Goal: Task Accomplishment & Management: Complete application form

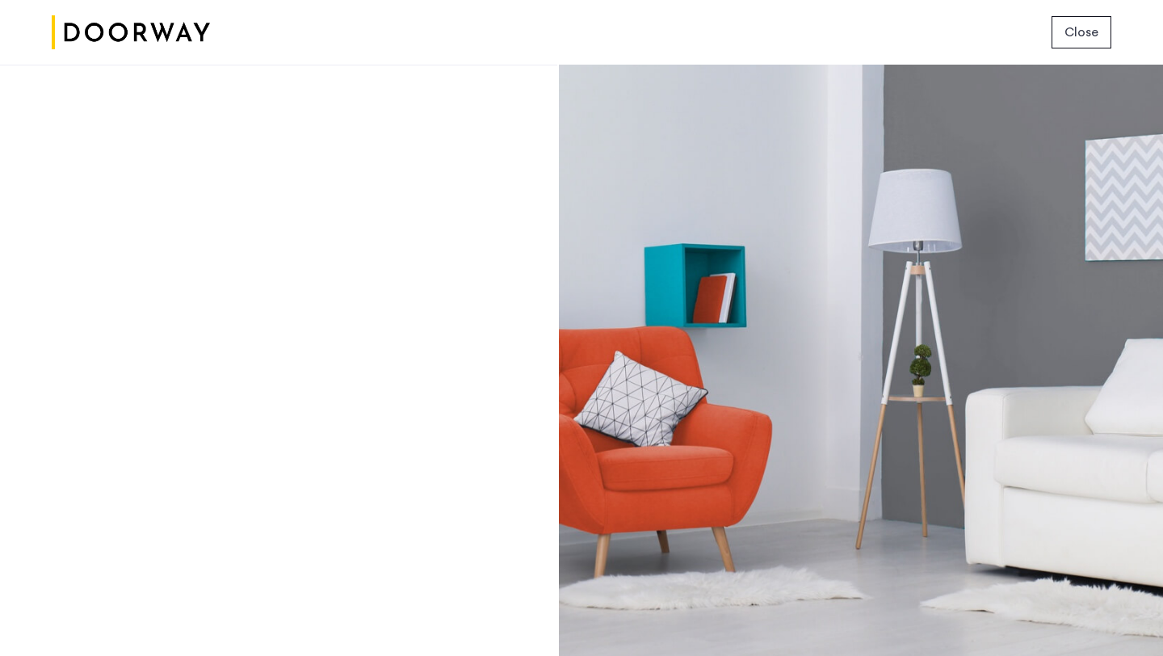
click at [1064, 31] on button "Close" at bounding box center [1081, 32] width 60 height 32
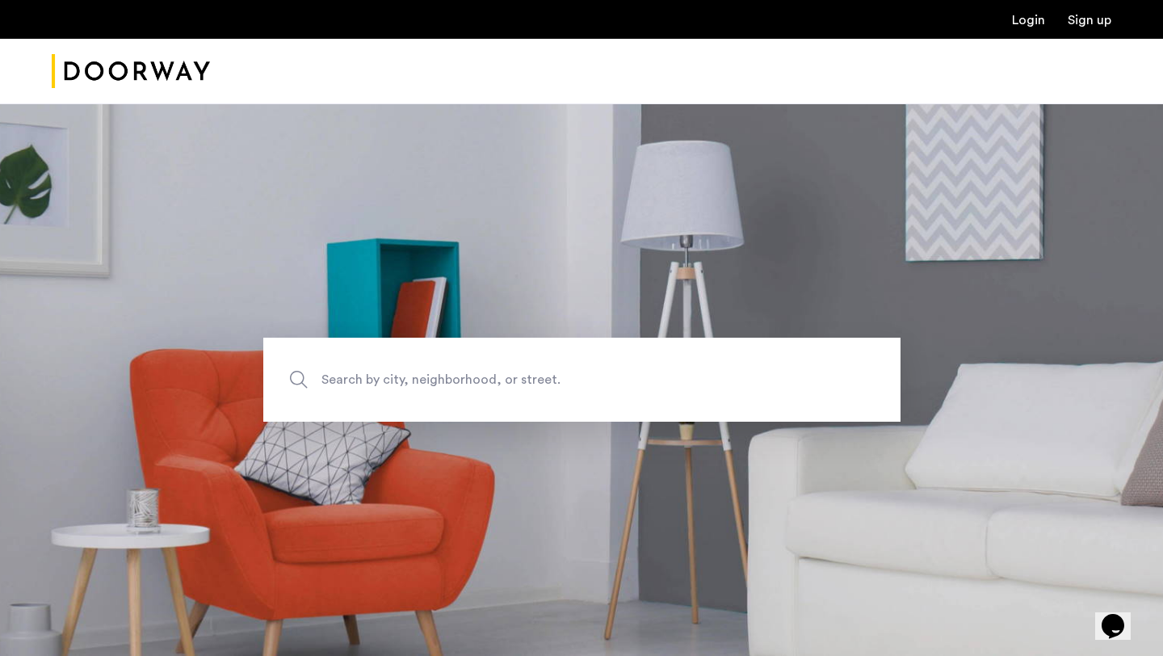
click at [1031, 24] on link "Login" at bounding box center [1028, 20] width 33 height 13
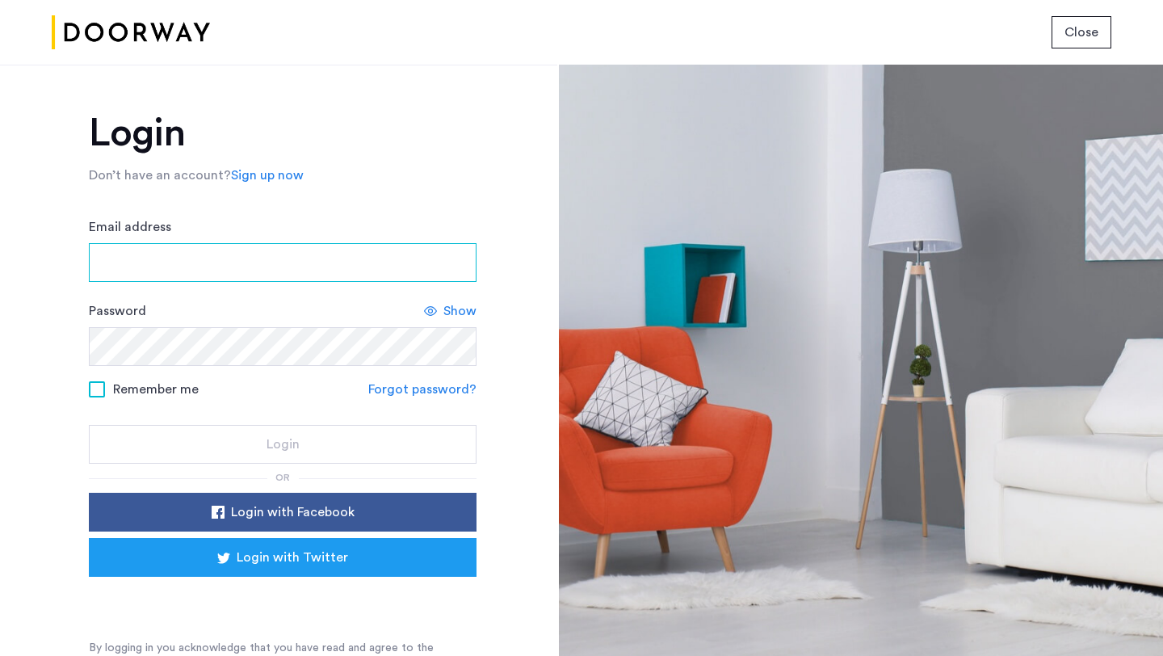
click at [247, 272] on input "Email address" at bounding box center [283, 262] width 388 height 39
type input "**********"
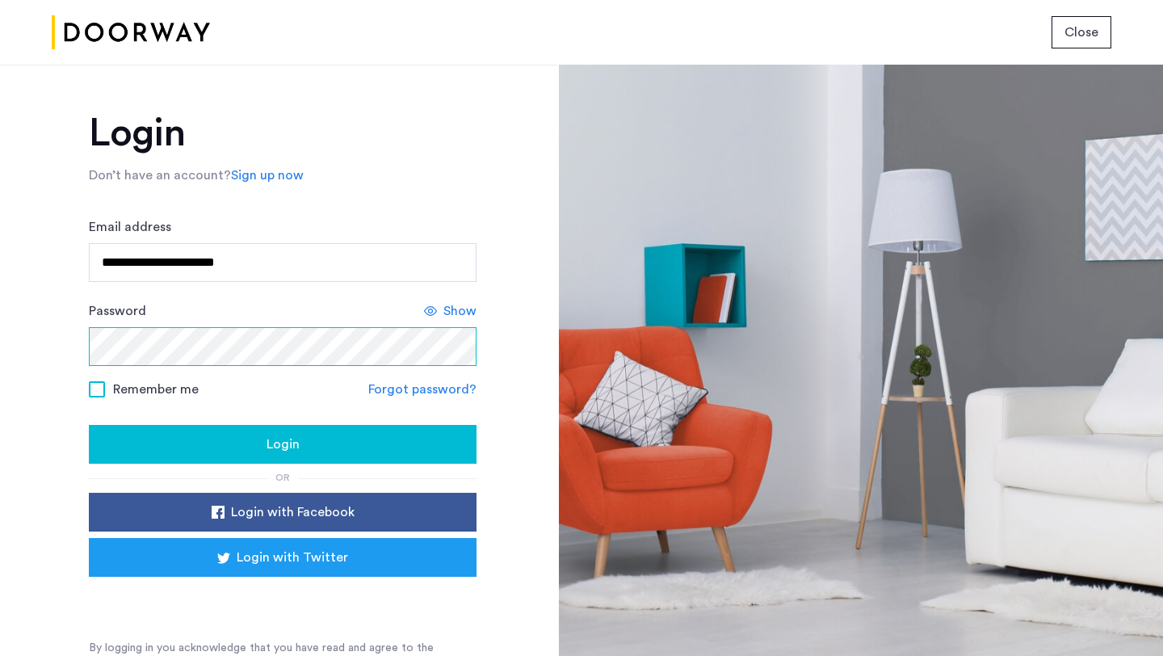
click at [89, 425] on button "Login" at bounding box center [283, 444] width 388 height 39
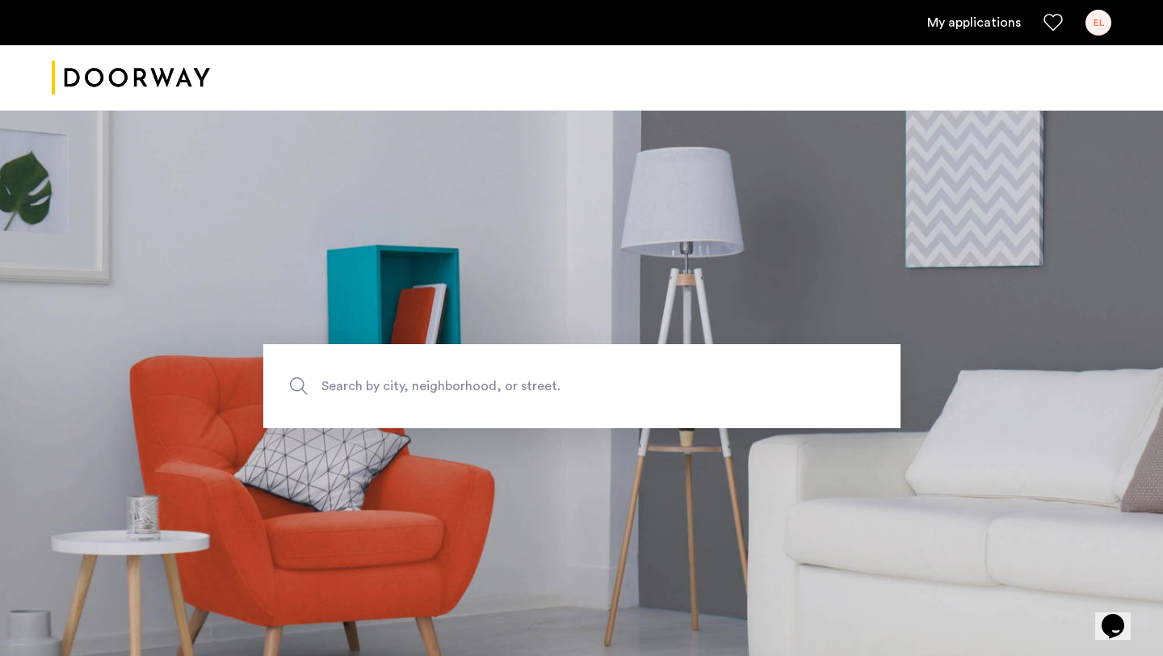
click at [971, 18] on link "My applications" at bounding box center [974, 22] width 94 height 19
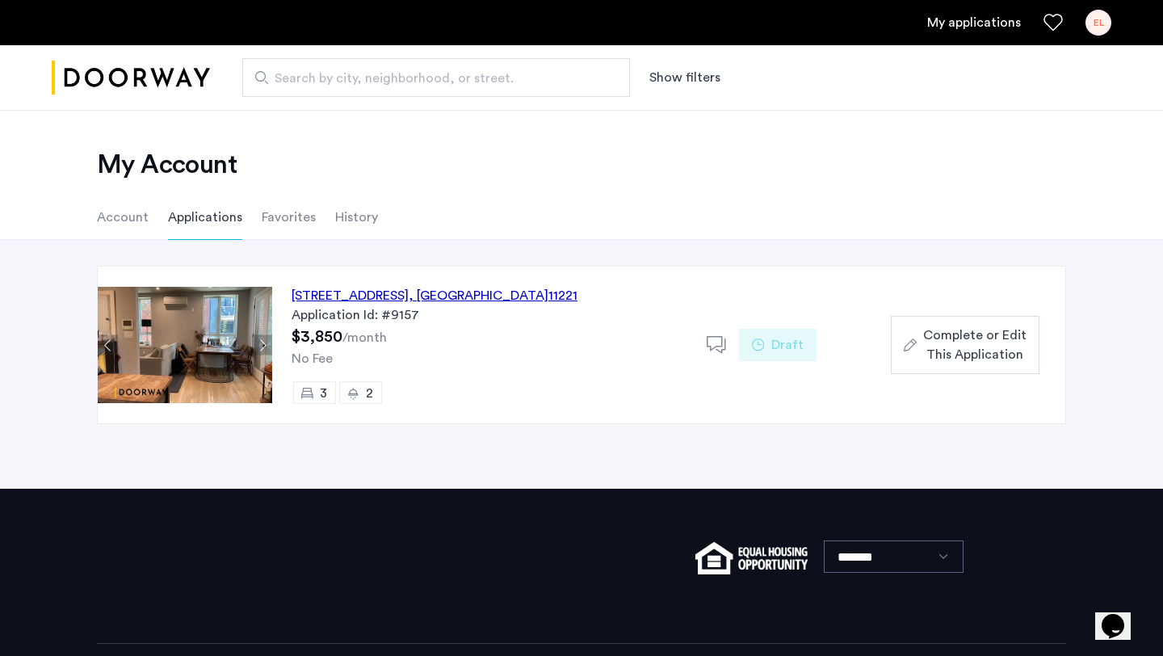
click at [938, 330] on span "Complete or Edit This Application" at bounding box center [974, 344] width 103 height 39
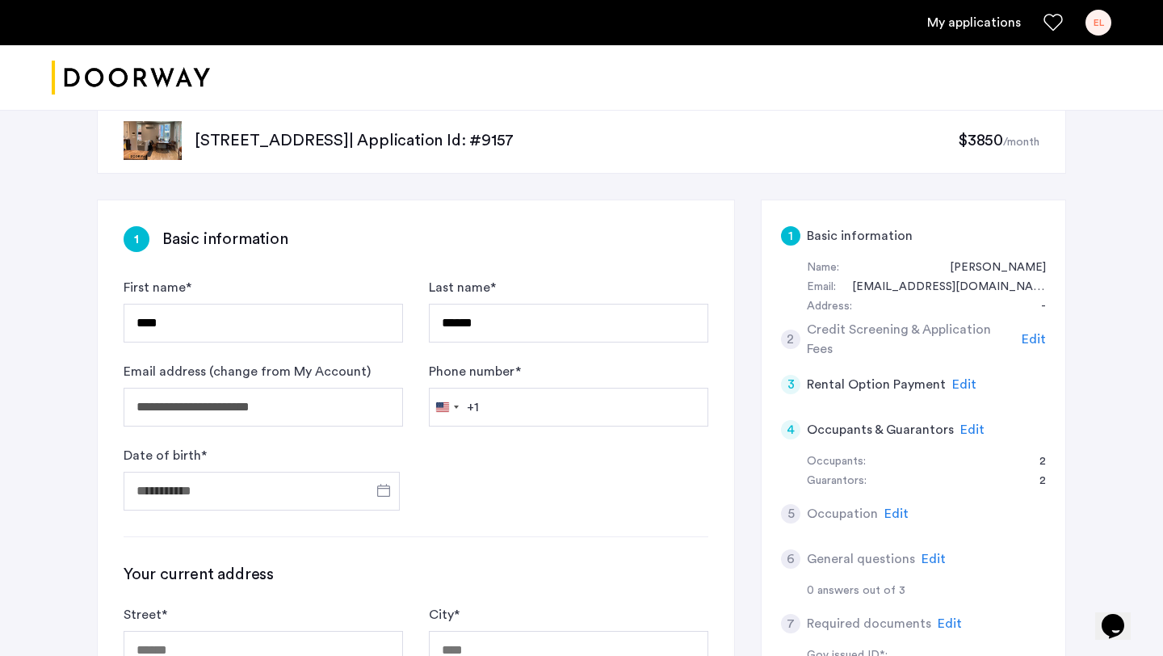
scroll to position [47, 0]
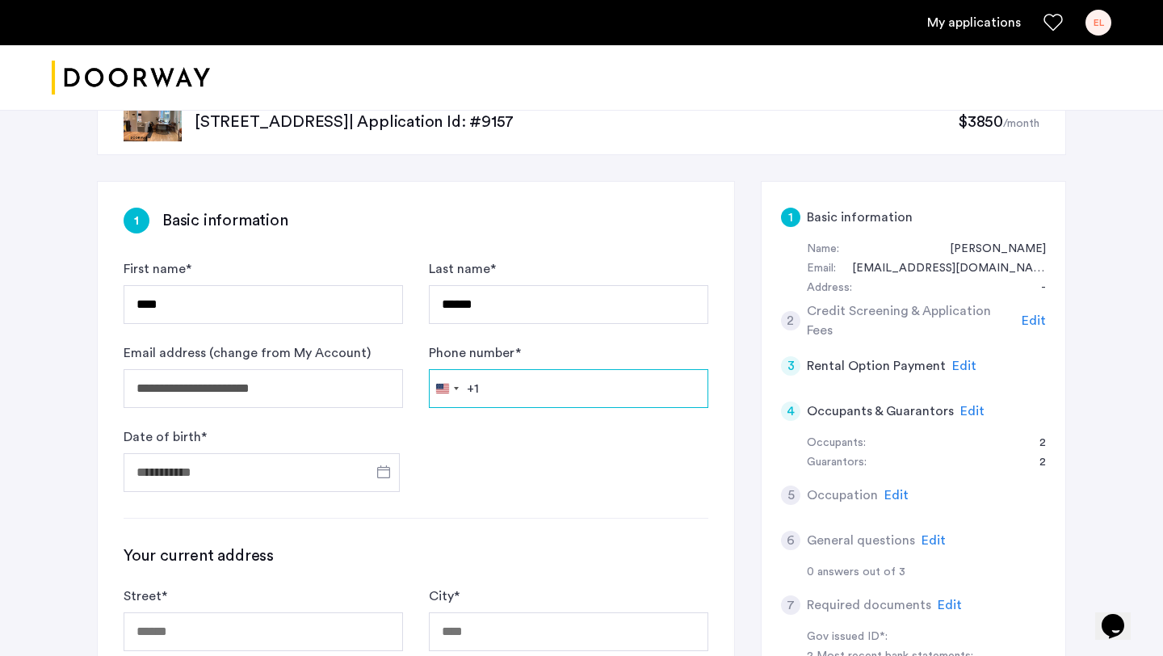
click at [581, 381] on input "Phone number *" at bounding box center [568, 388] width 279 height 39
type input "**********"
click at [397, 468] on span "Open calendar" at bounding box center [383, 471] width 39 height 39
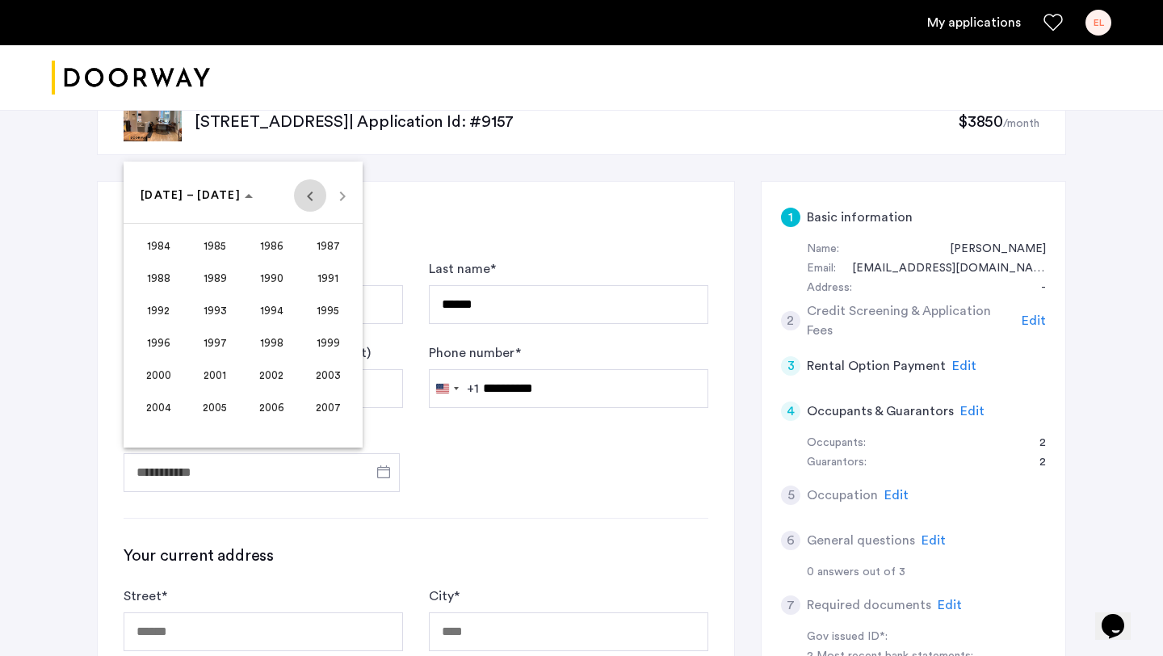
click at [318, 203] on span "Previous 24 years" at bounding box center [310, 195] width 32 height 32
click at [176, 277] on span "1964" at bounding box center [158, 277] width 51 height 29
click at [213, 276] on span "FEB" at bounding box center [215, 277] width 51 height 29
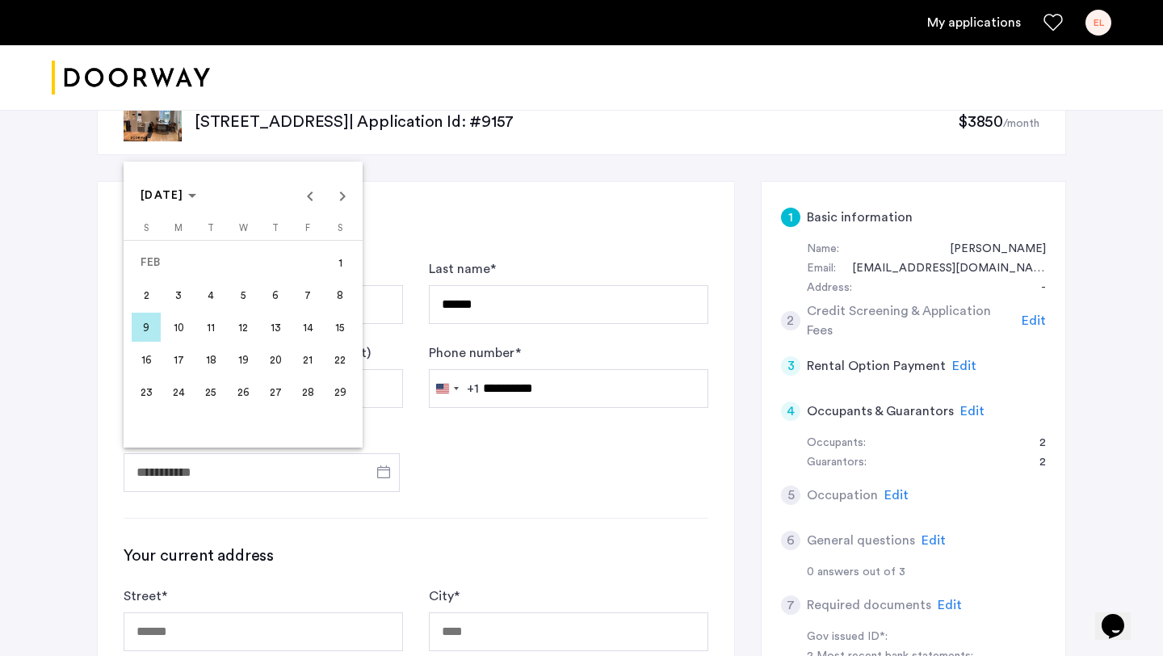
click at [278, 353] on span "20" at bounding box center [275, 359] width 29 height 29
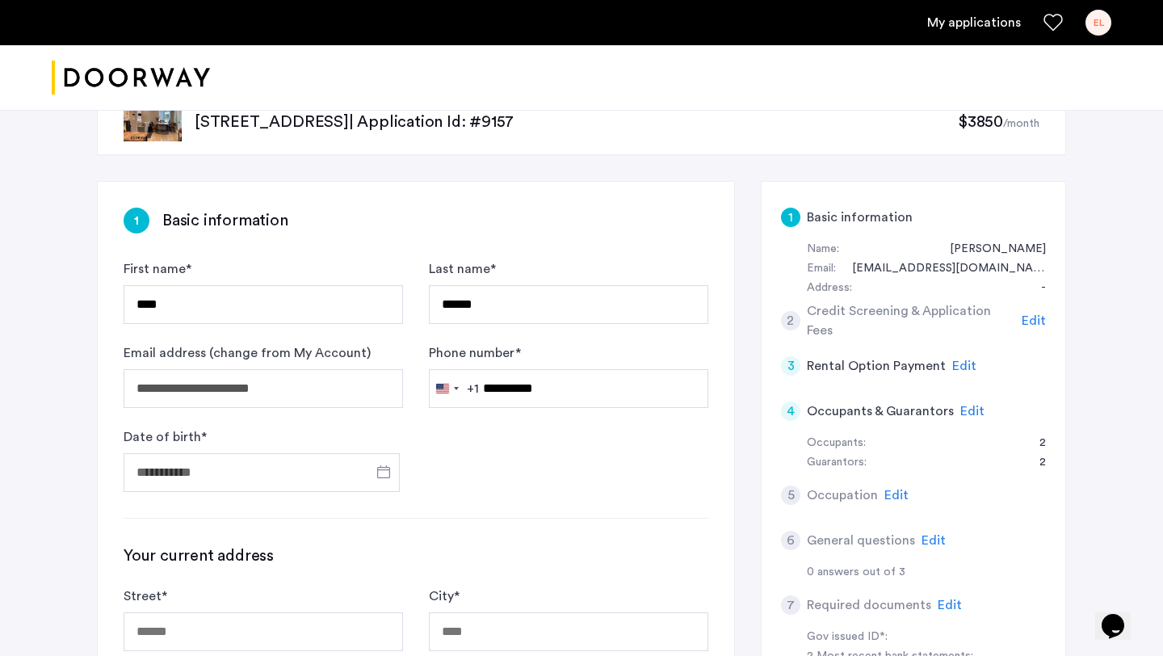
type input "**********"
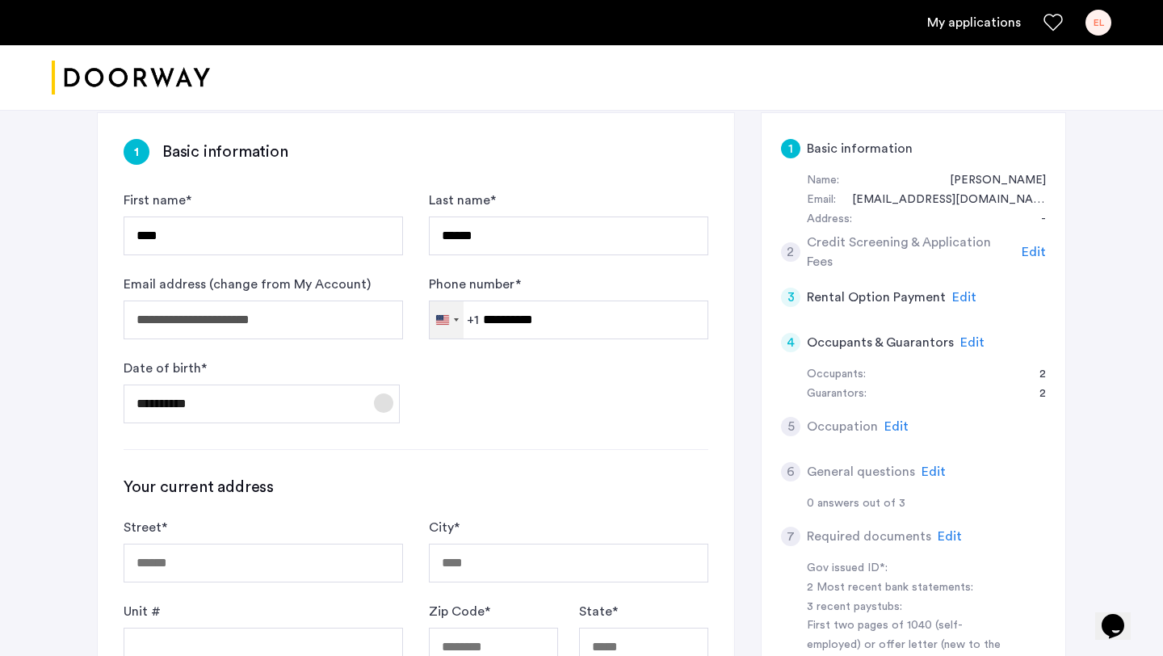
scroll to position [224, 0]
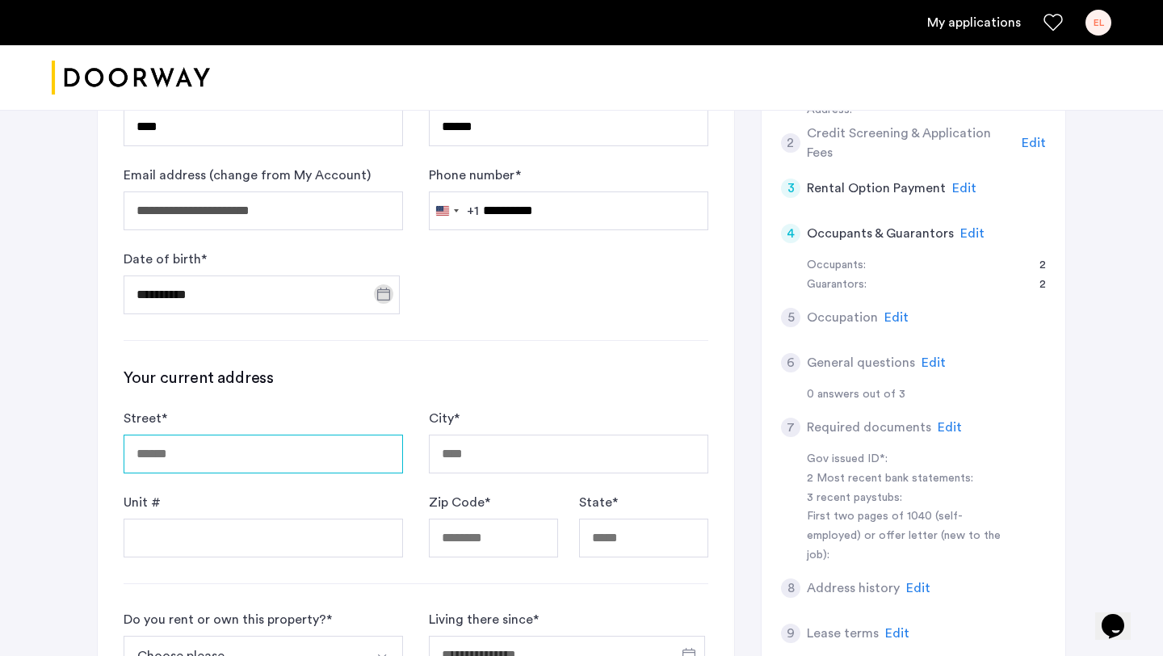
click at [293, 448] on input "Street *" at bounding box center [263, 453] width 279 height 39
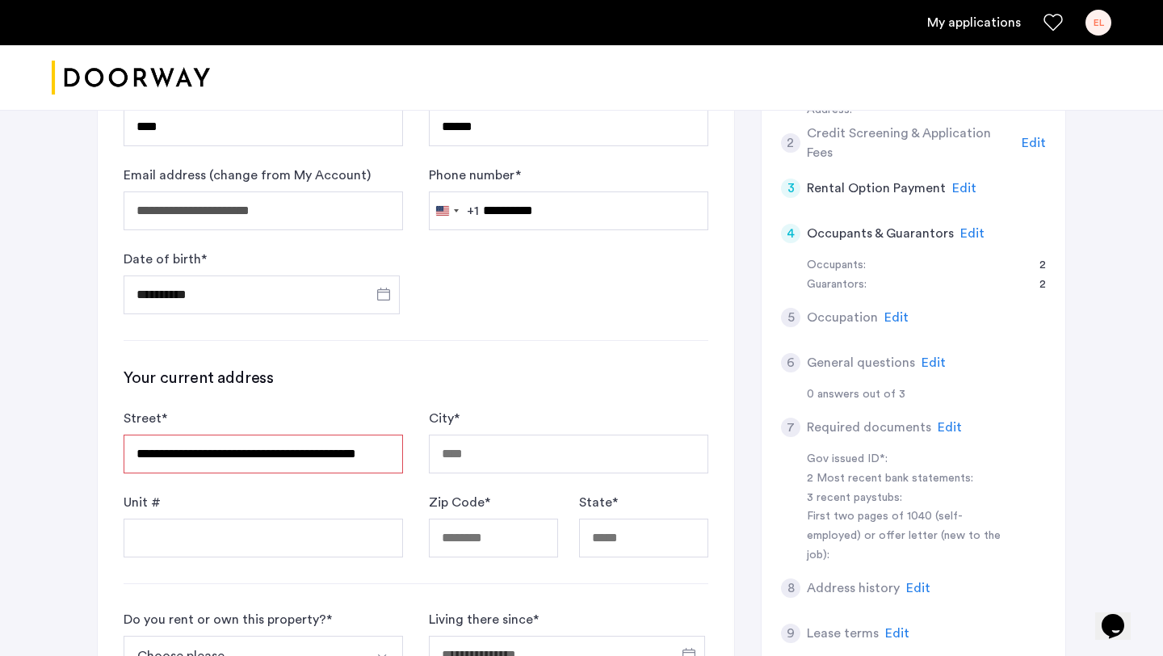
type input "**********"
type input "*****"
type input "**"
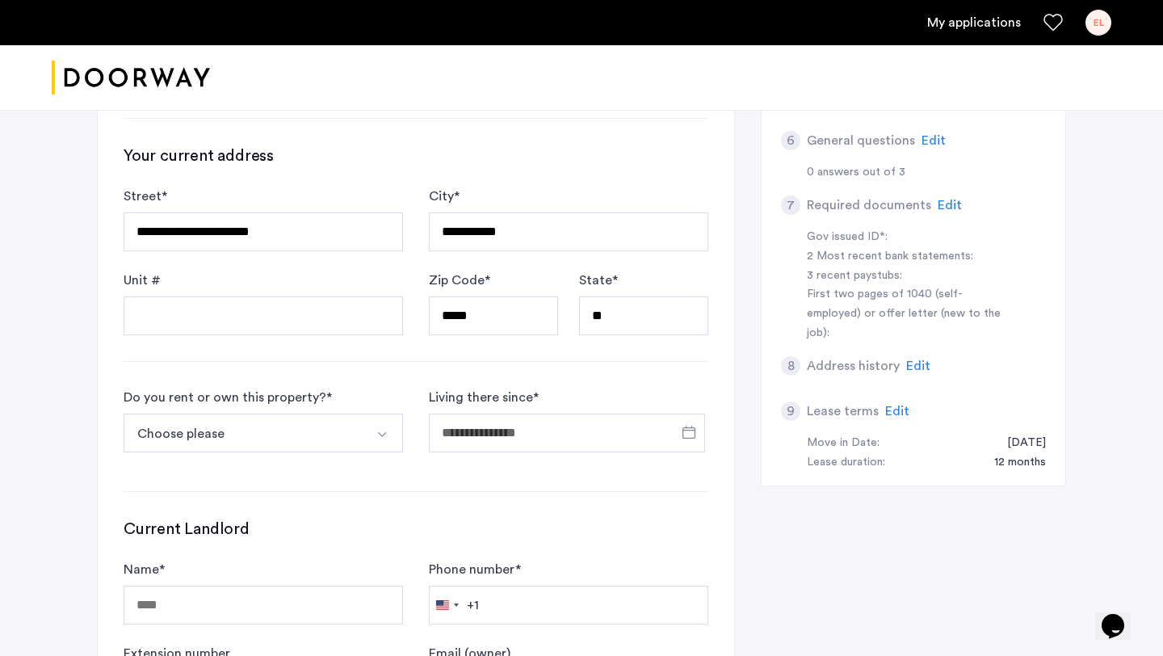
scroll to position [463, 0]
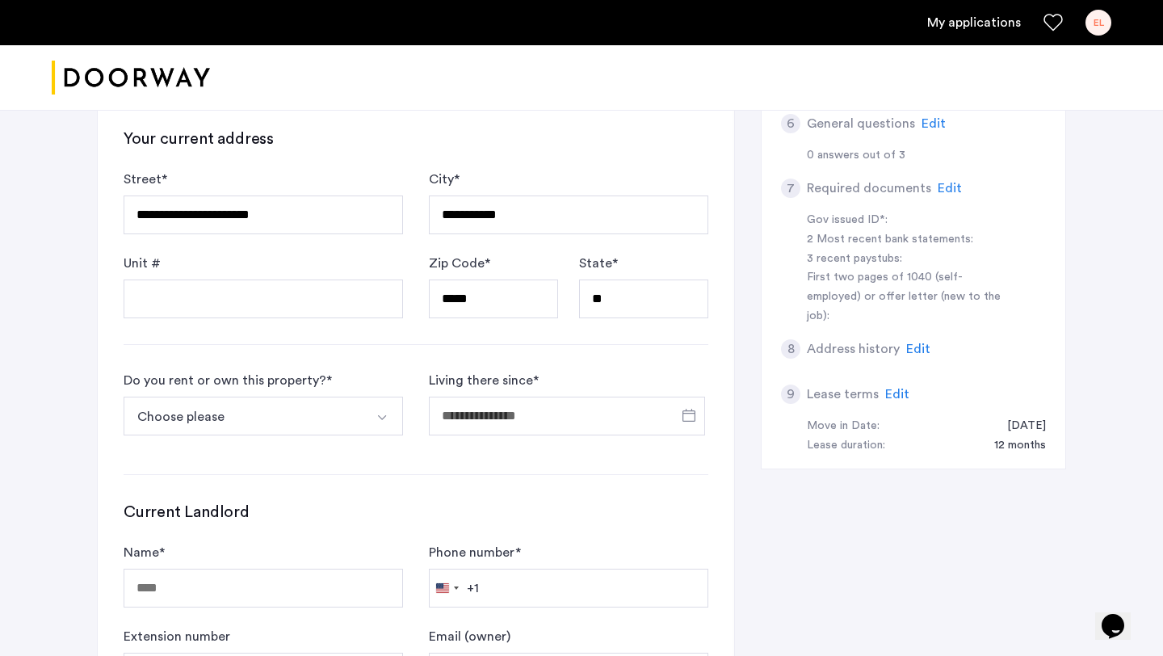
click at [380, 428] on button "Select option" at bounding box center [383, 415] width 39 height 39
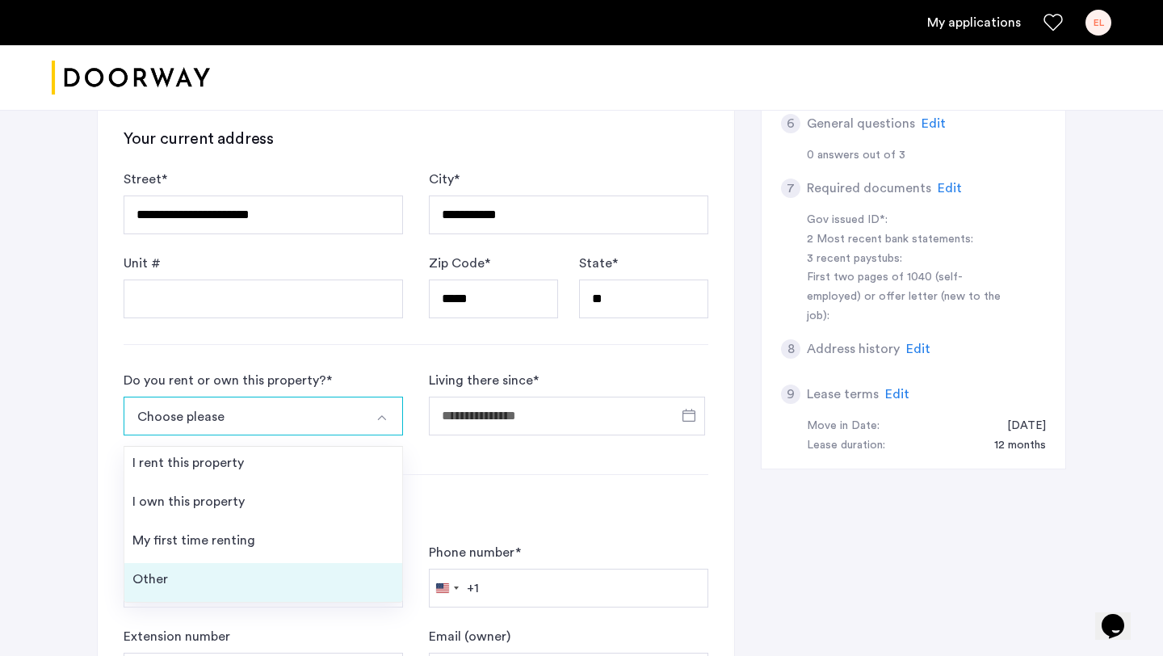
click at [293, 577] on li "Other" at bounding box center [263, 582] width 278 height 39
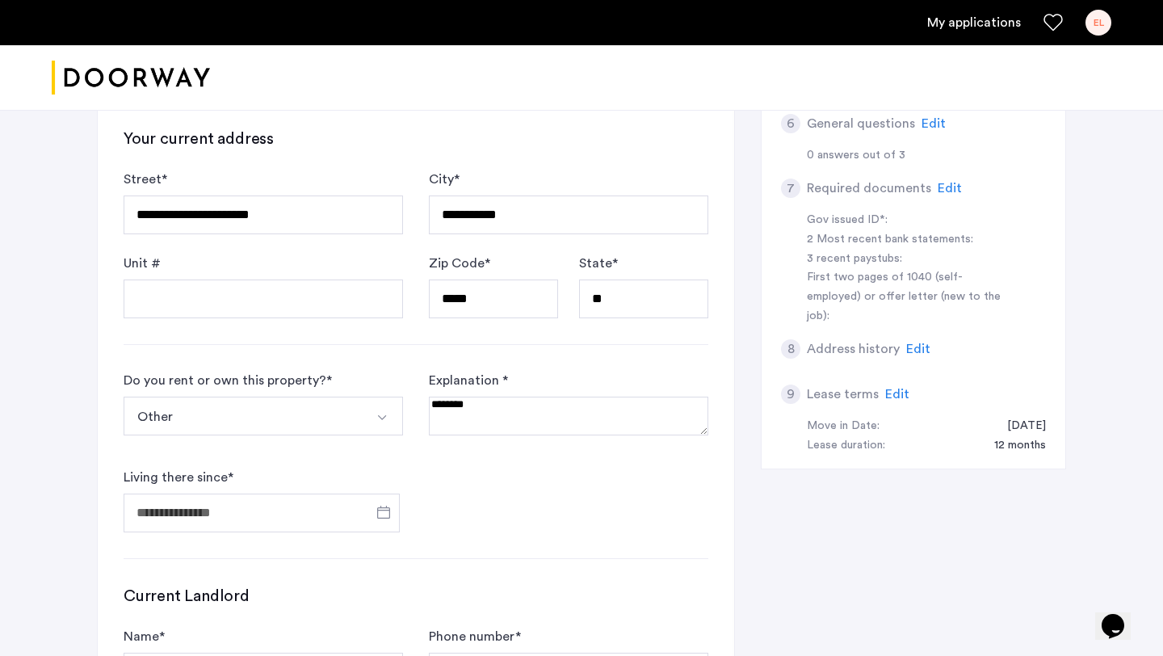
click at [476, 424] on textarea at bounding box center [568, 415] width 279 height 39
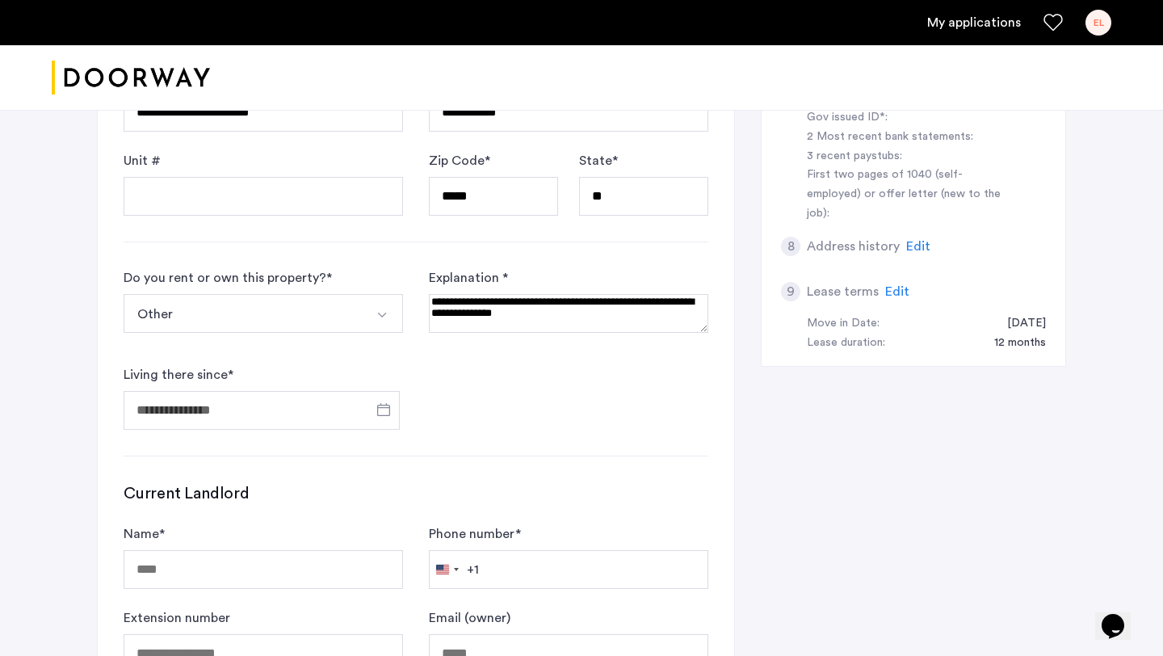
scroll to position [717, 0]
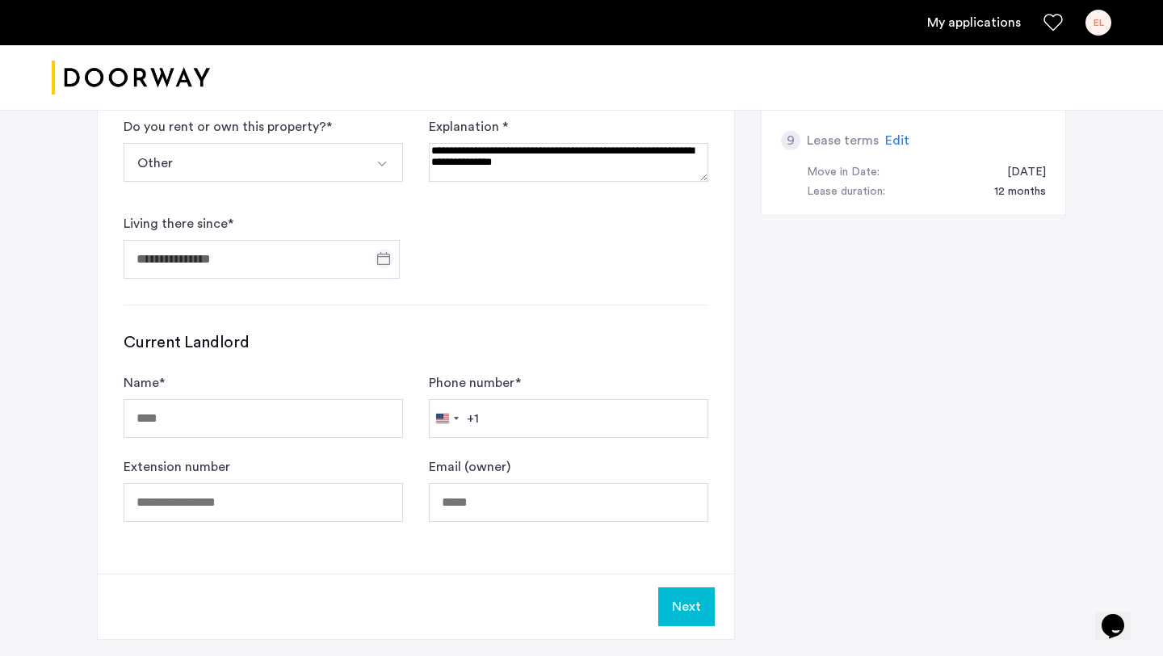
type textarea "**********"
click at [386, 266] on span "Open calendar" at bounding box center [383, 258] width 39 height 39
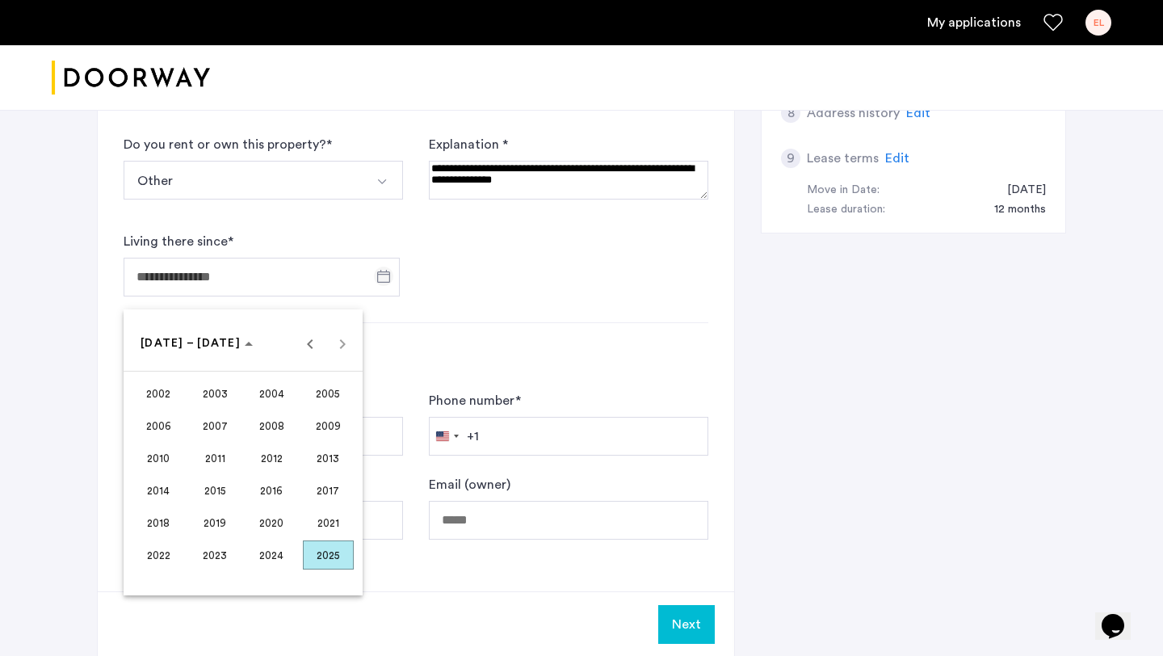
scroll to position [690, 0]
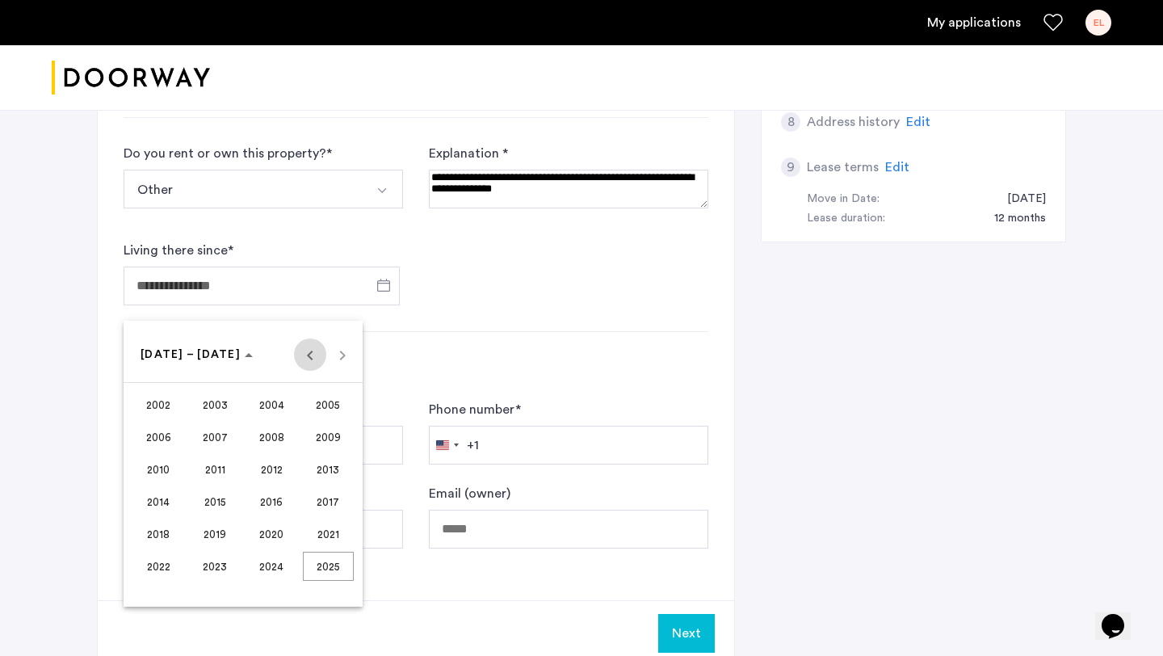
click at [308, 353] on span "Previous 24 years" at bounding box center [310, 354] width 32 height 32
click at [238, 565] on span "1999" at bounding box center [215, 565] width 51 height 29
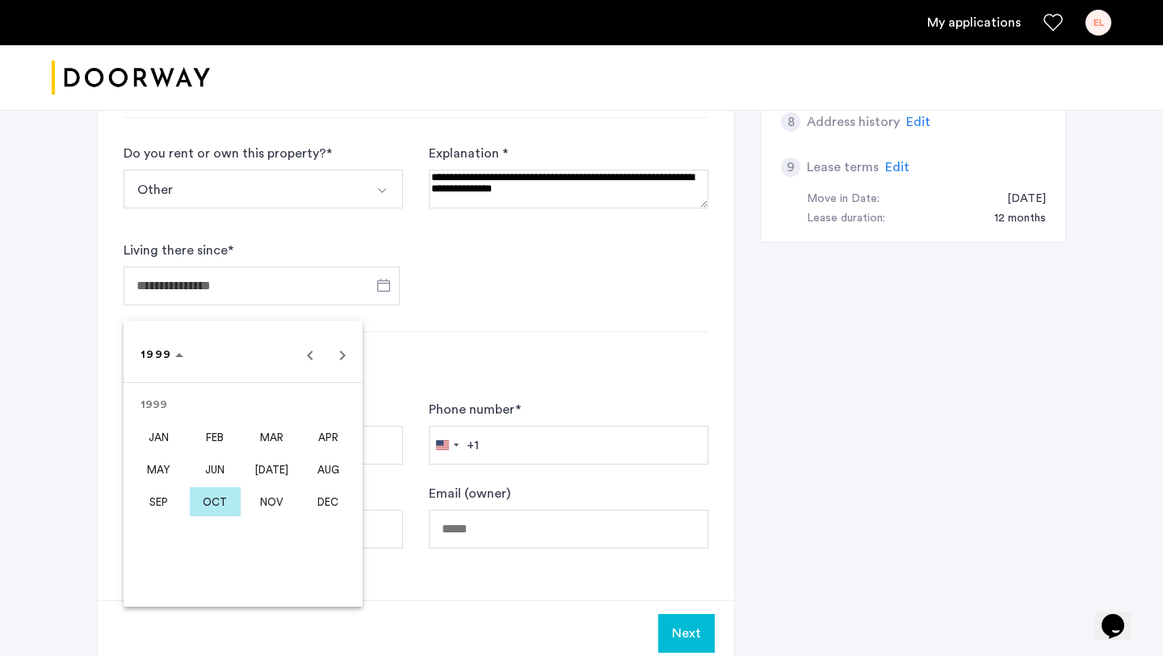
click at [218, 505] on span "OCT" at bounding box center [215, 501] width 51 height 29
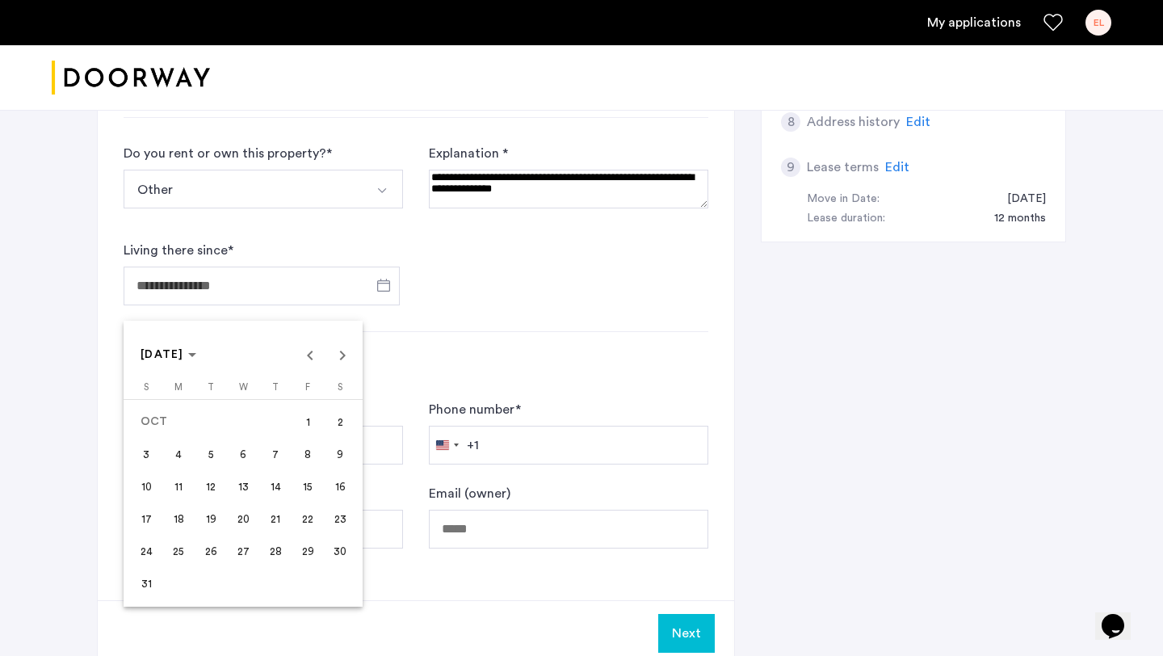
click at [310, 426] on span "1" at bounding box center [307, 421] width 29 height 29
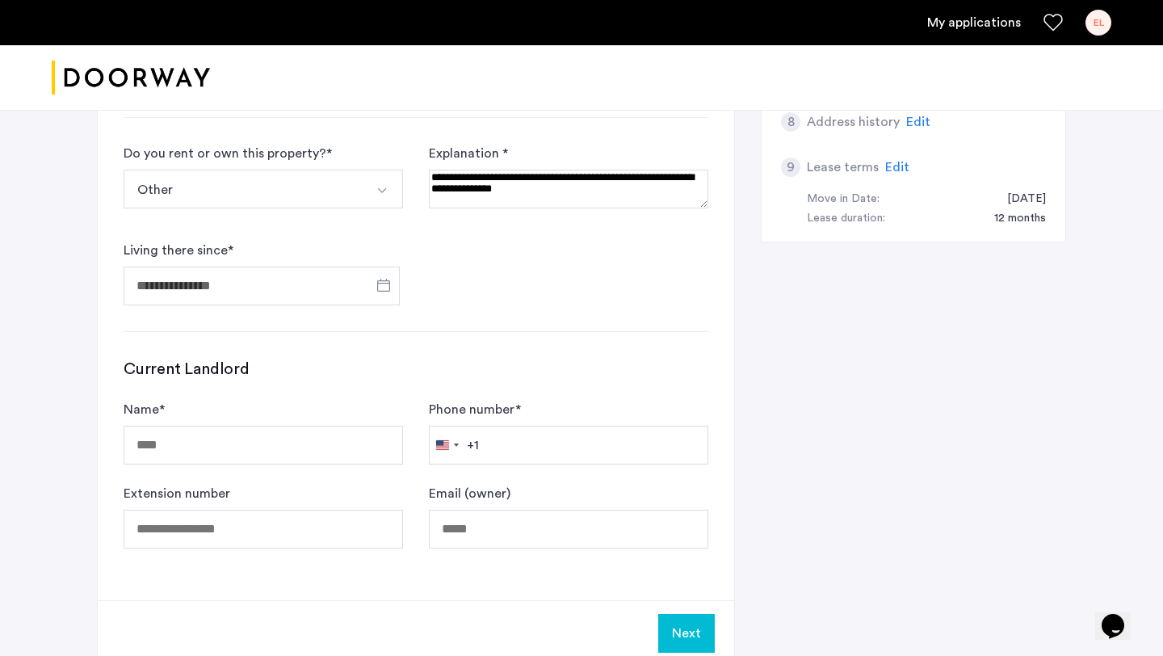
type input "**********"
click at [304, 453] on input "Name *" at bounding box center [263, 445] width 279 height 39
type input "***"
click at [566, 445] on input "Phone number *" at bounding box center [568, 445] width 279 height 39
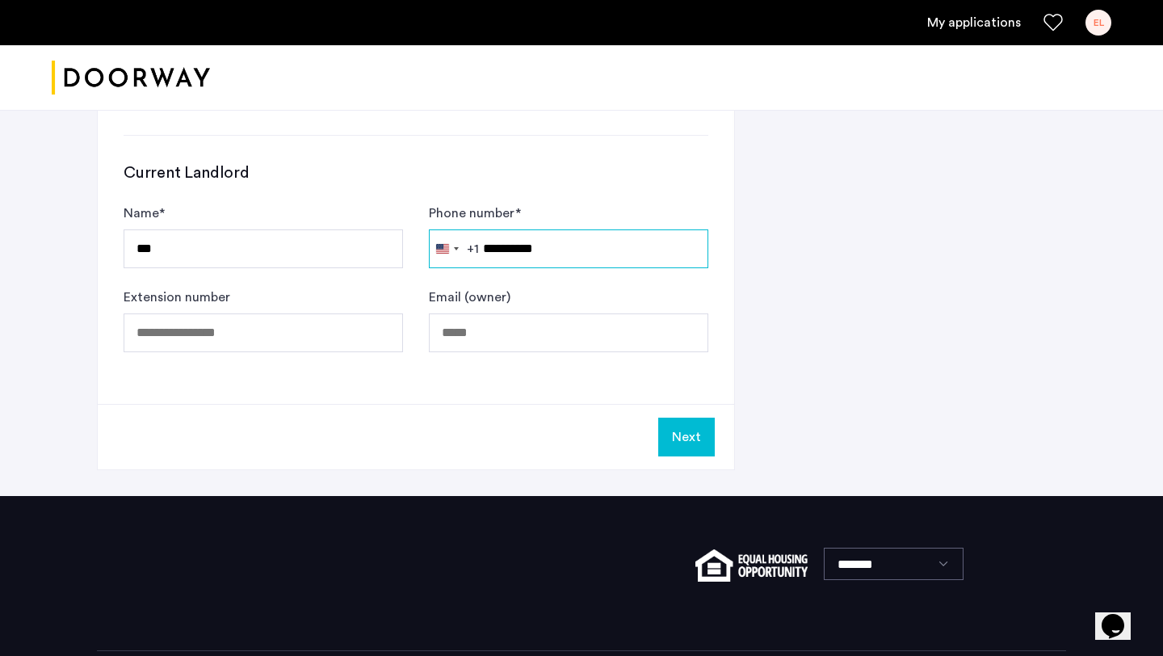
scroll to position [962, 0]
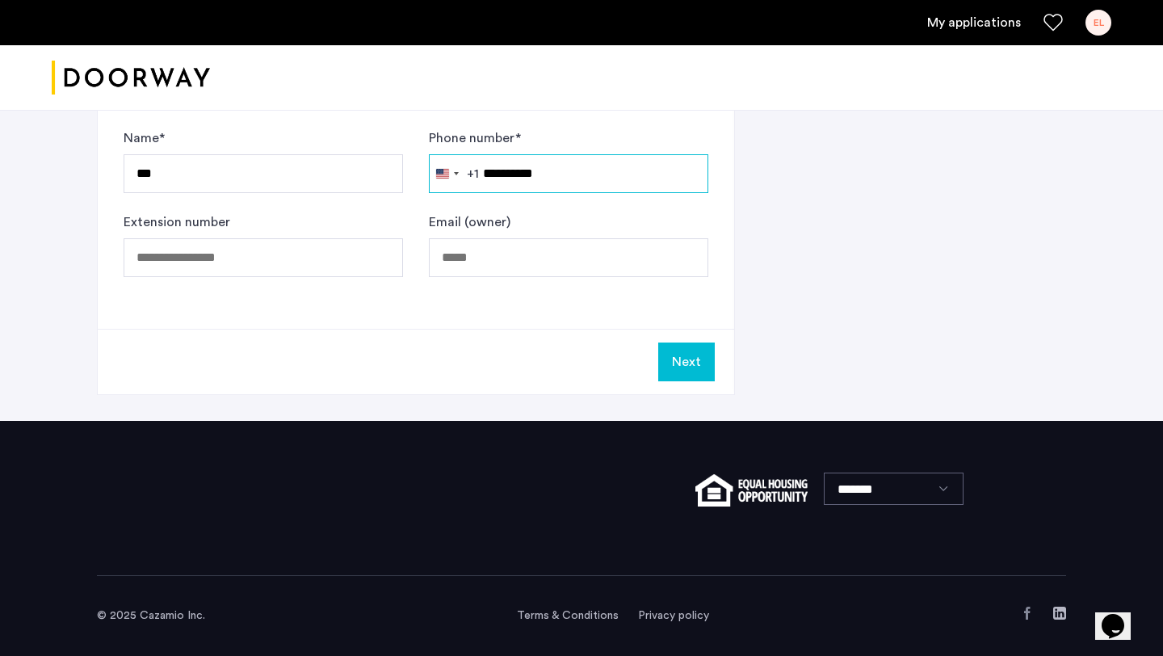
type input "**********"
click at [671, 365] on button "Next" at bounding box center [686, 361] width 57 height 39
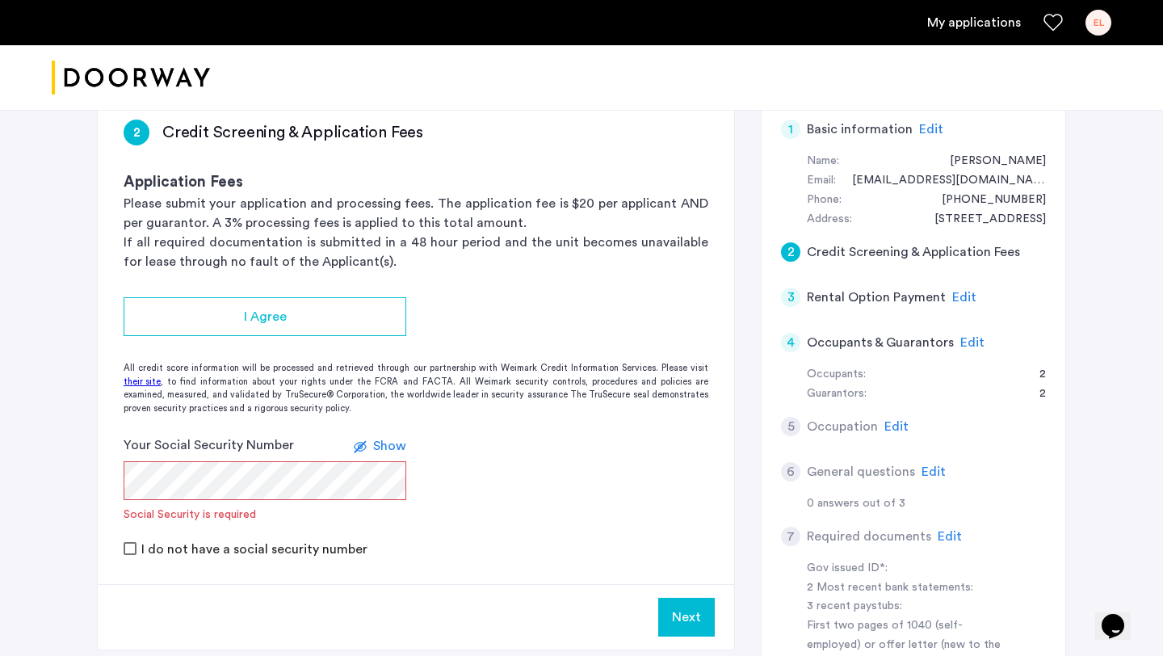
scroll to position [132, 0]
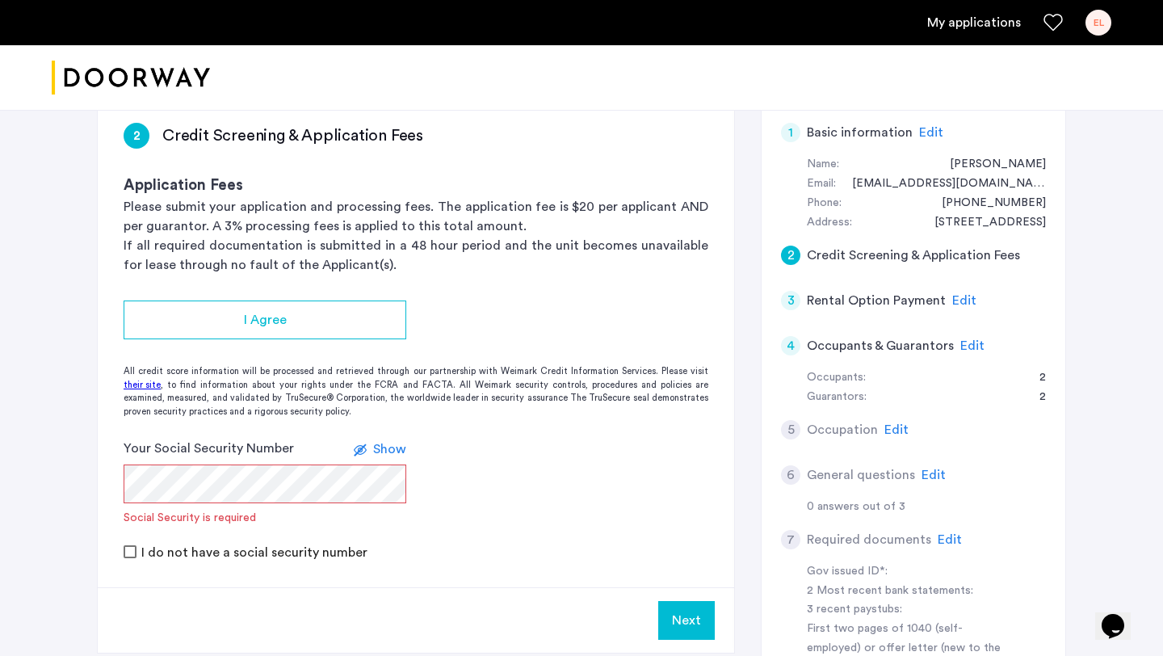
click at [958, 301] on span "Edit" at bounding box center [964, 300] width 24 height 13
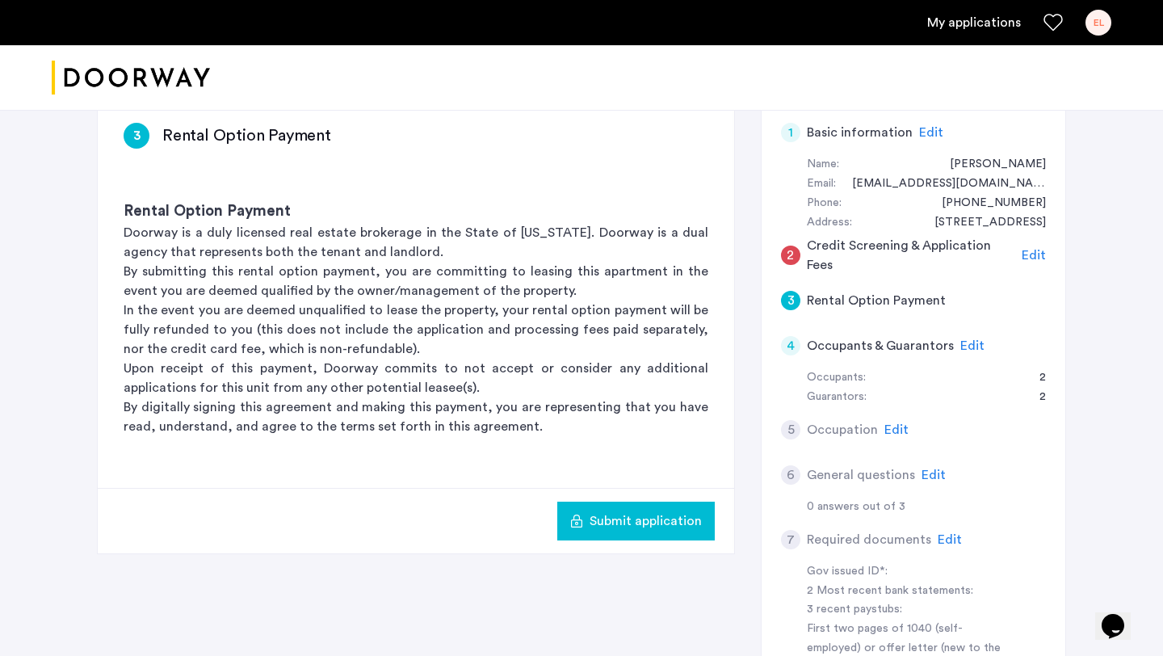
click at [960, 342] on span "Edit" at bounding box center [972, 345] width 24 height 13
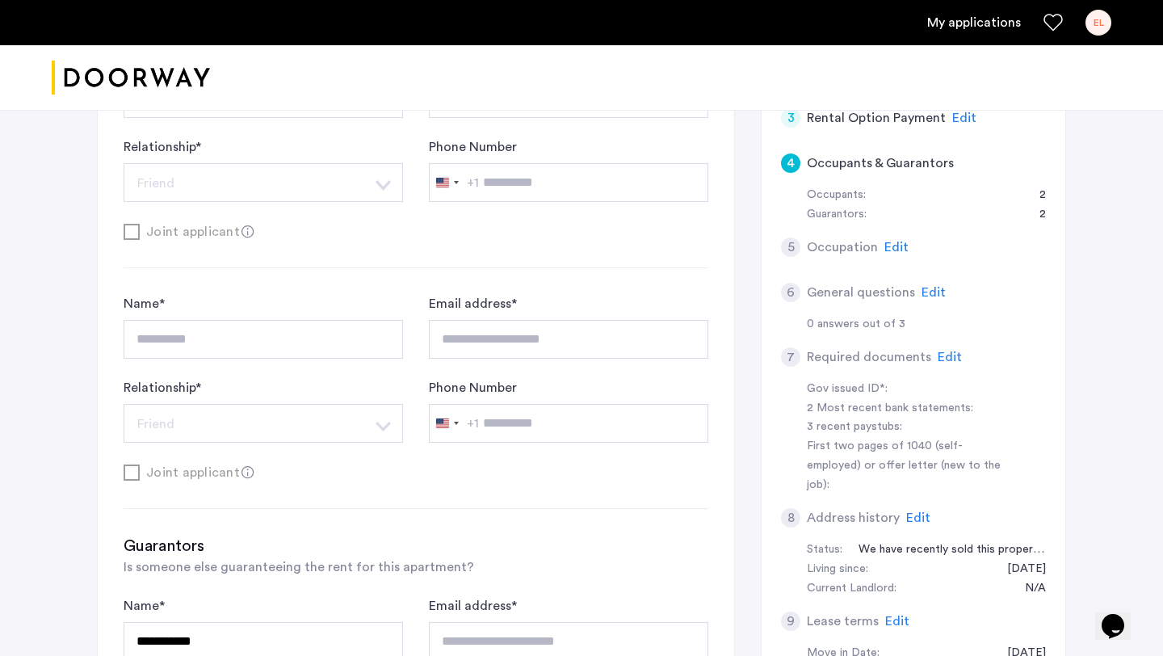
scroll to position [312, 0]
click at [930, 300] on span "Edit" at bounding box center [933, 293] width 24 height 13
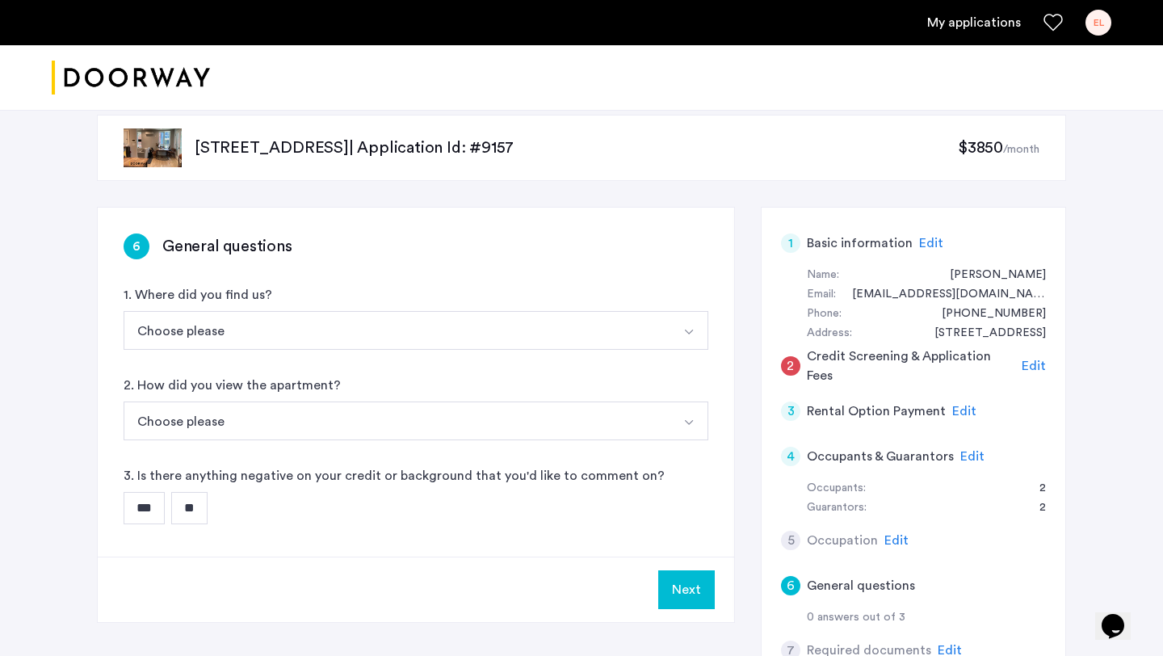
scroll to position [0, 0]
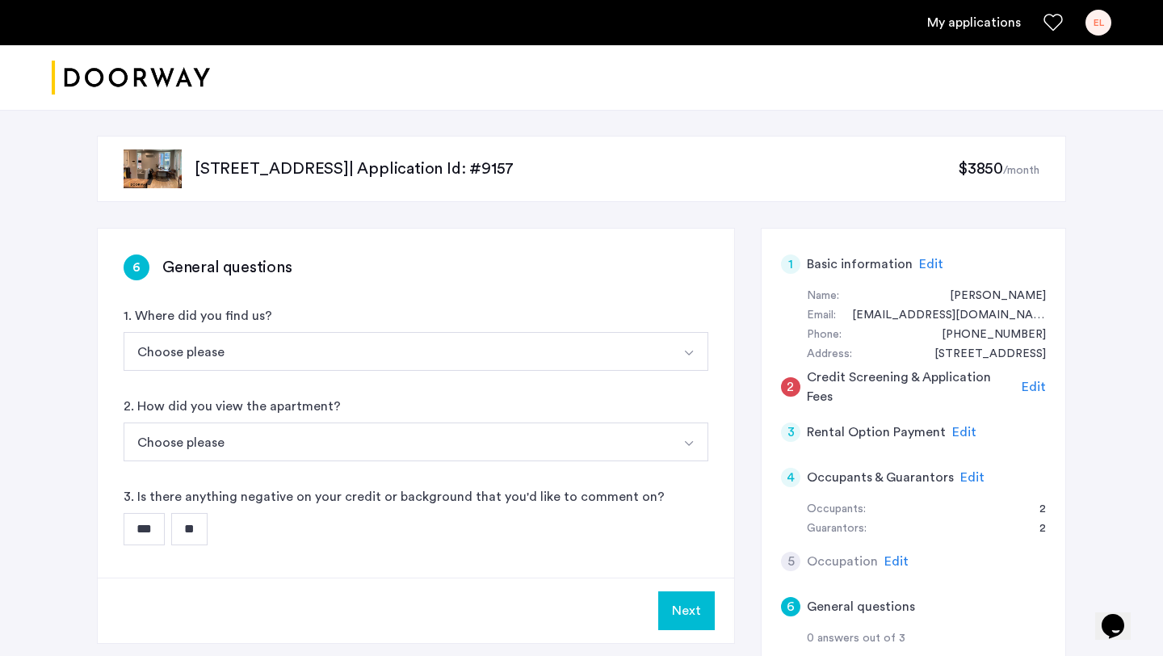
click at [501, 350] on button "Choose please" at bounding box center [397, 351] width 547 height 39
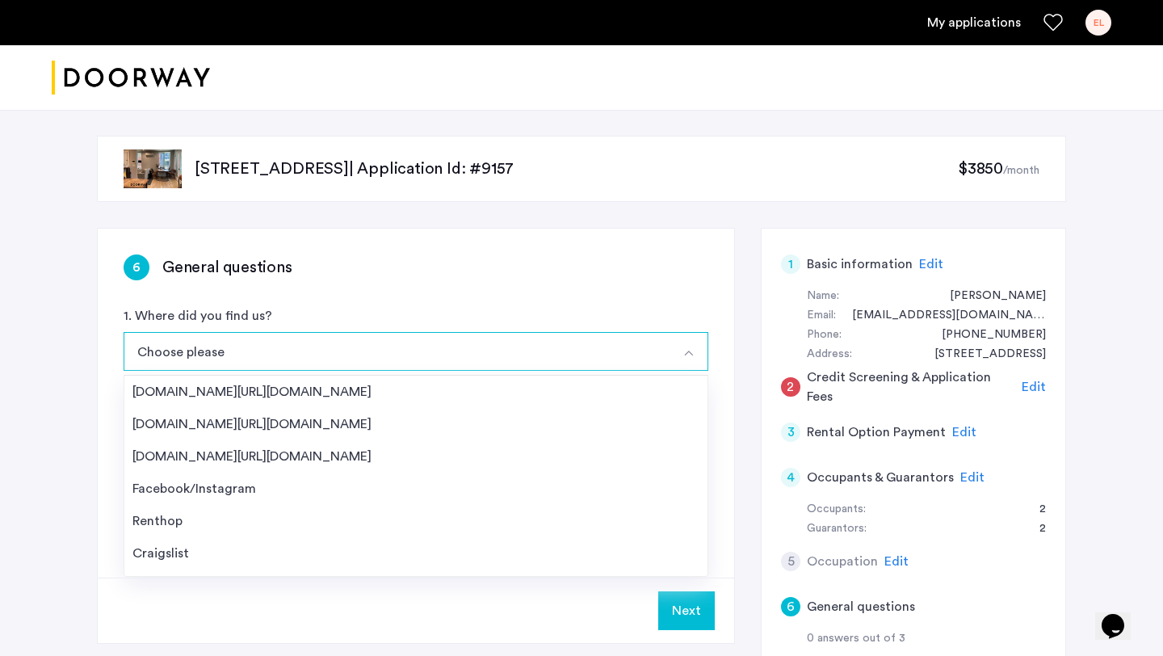
click at [479, 388] on div "[DOMAIN_NAME][URL][DOMAIN_NAME]" at bounding box center [415, 391] width 567 height 19
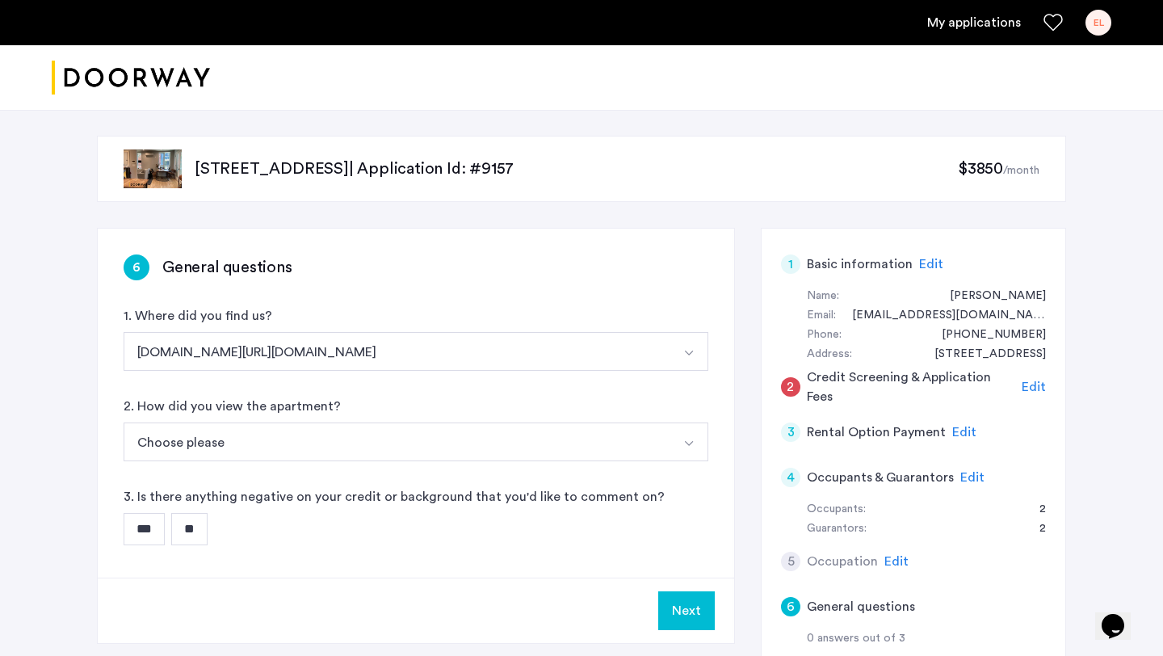
click at [428, 444] on button "Choose please" at bounding box center [397, 441] width 547 height 39
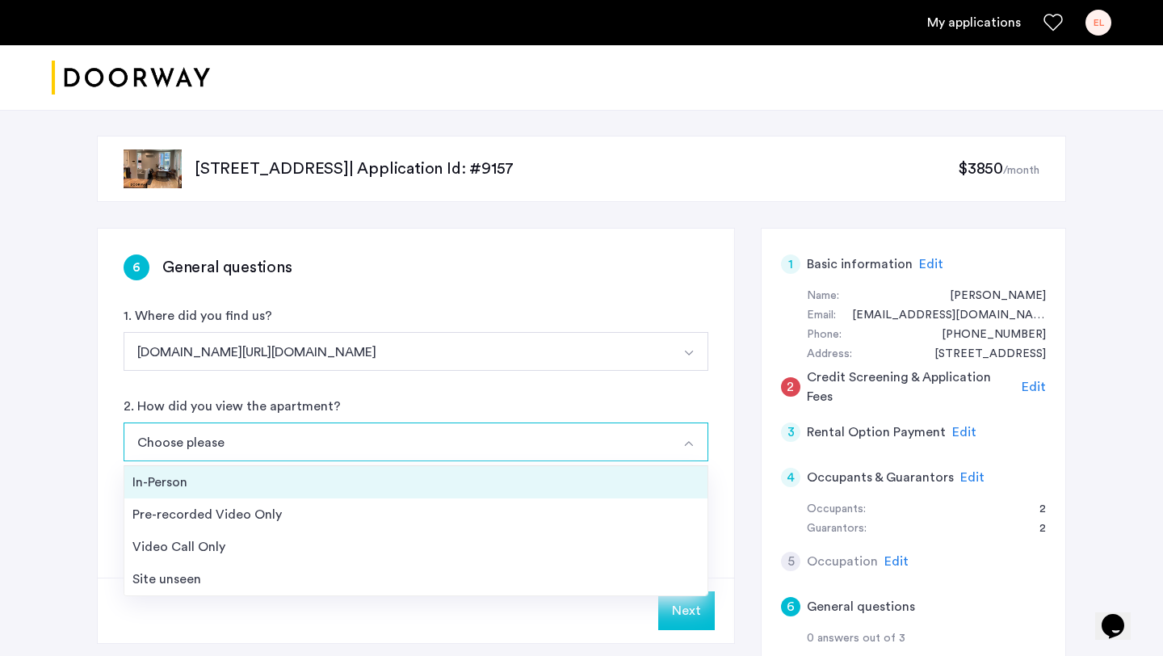
click at [407, 484] on div "In-Person" at bounding box center [415, 481] width 567 height 19
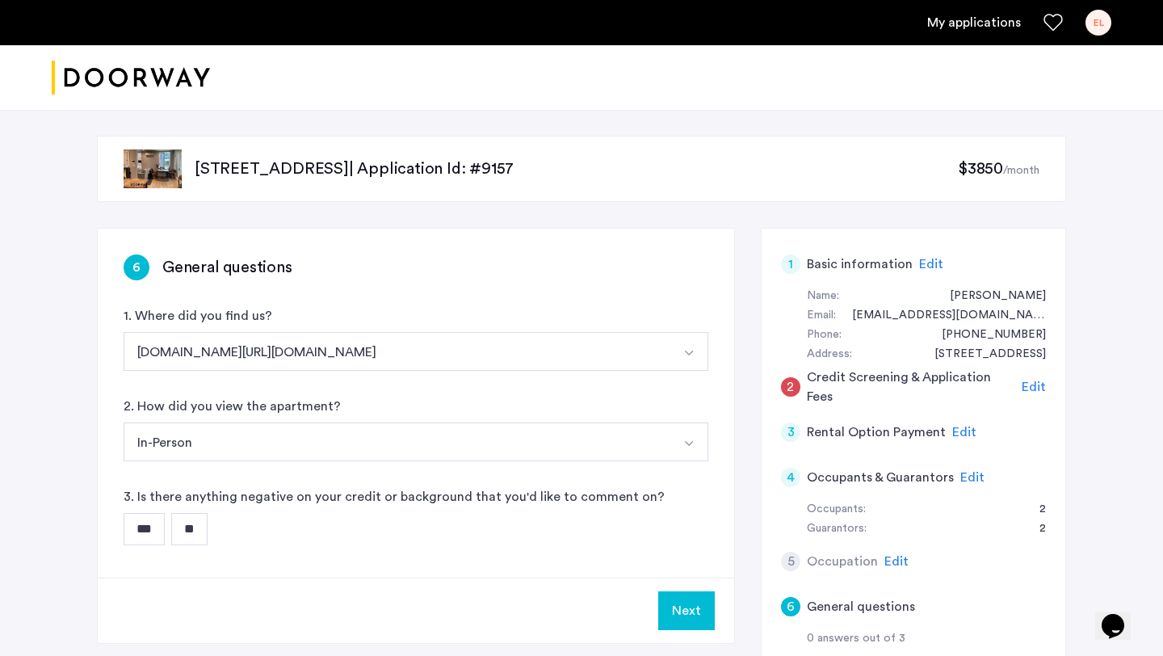
click at [206, 532] on input "**" at bounding box center [189, 529] width 36 height 32
click at [681, 618] on button "Next" at bounding box center [686, 610] width 57 height 39
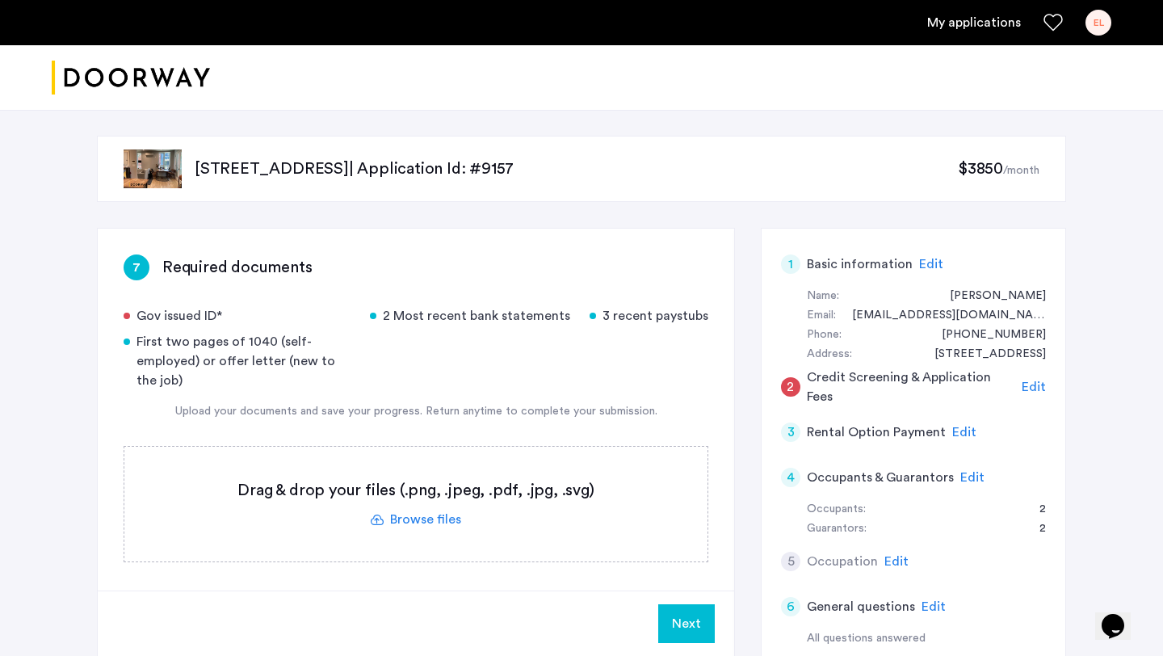
click at [444, 518] on label at bounding box center [415, 504] width 583 height 115
click at [0, 0] on input "file" at bounding box center [0, 0] width 0 height 0
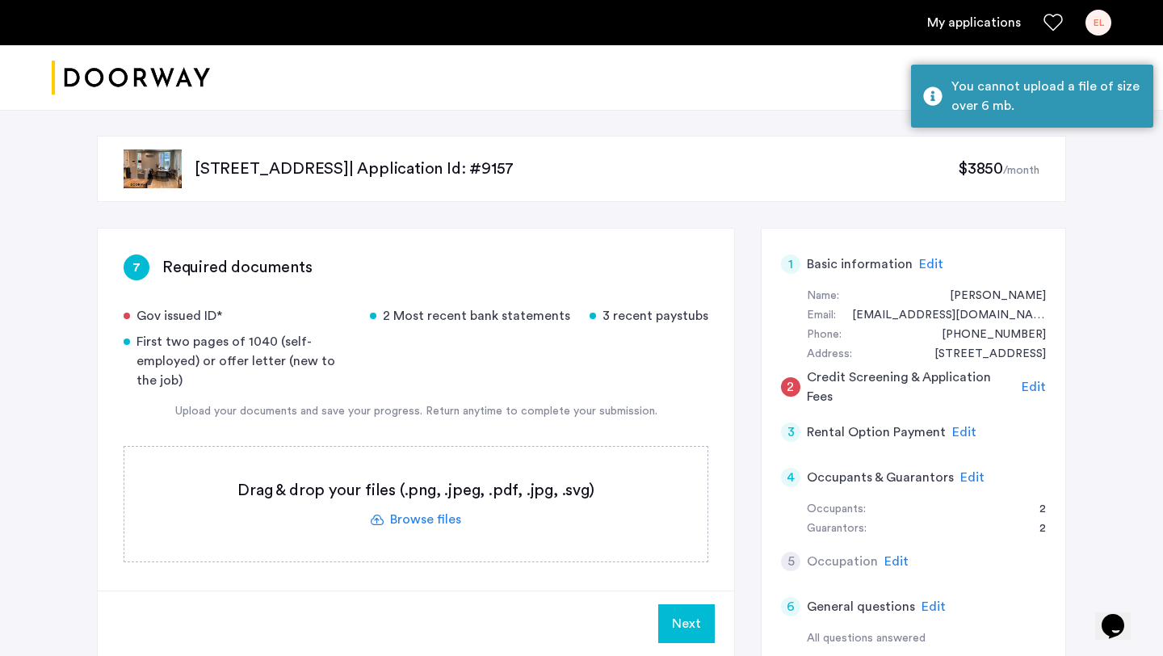
scroll to position [14, 0]
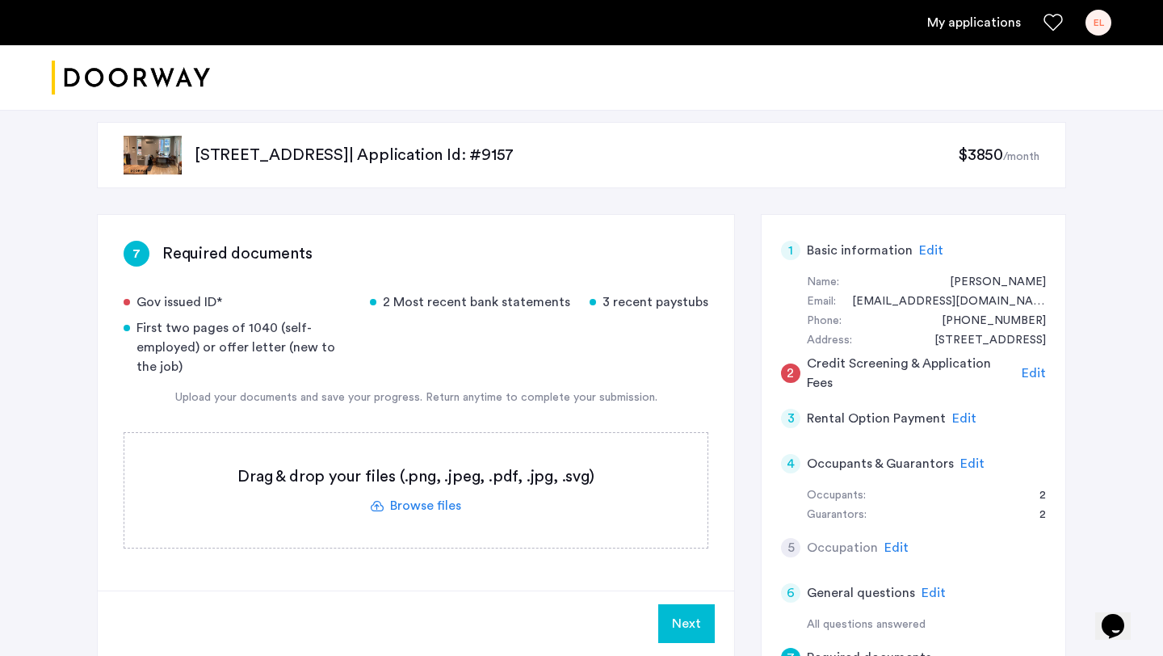
click at [417, 497] on label at bounding box center [415, 490] width 583 height 115
click at [0, 0] on input "file" at bounding box center [0, 0] width 0 height 0
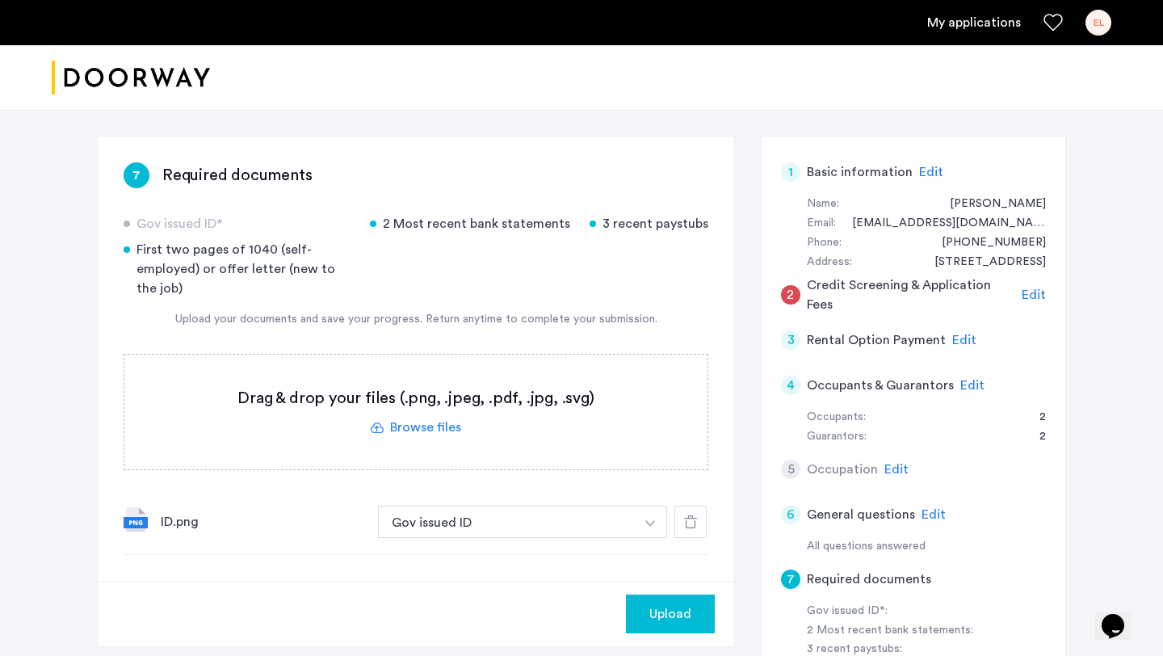
scroll to position [87, 0]
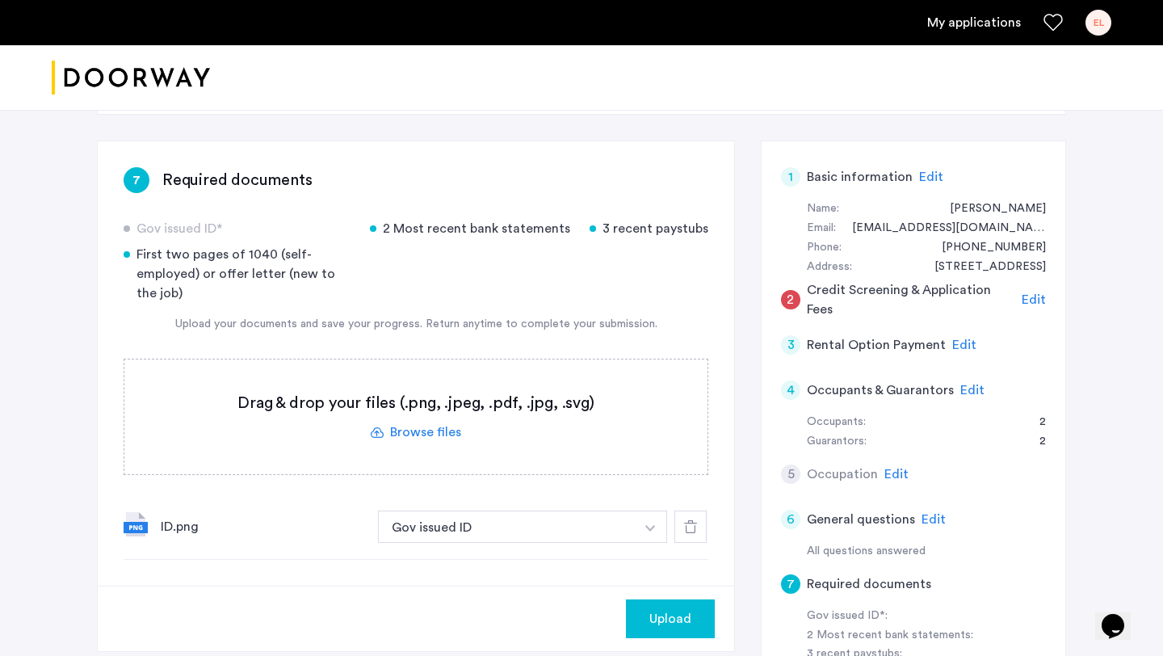
click at [425, 428] on label at bounding box center [415, 416] width 583 height 115
click at [0, 0] on input "file" at bounding box center [0, 0] width 0 height 0
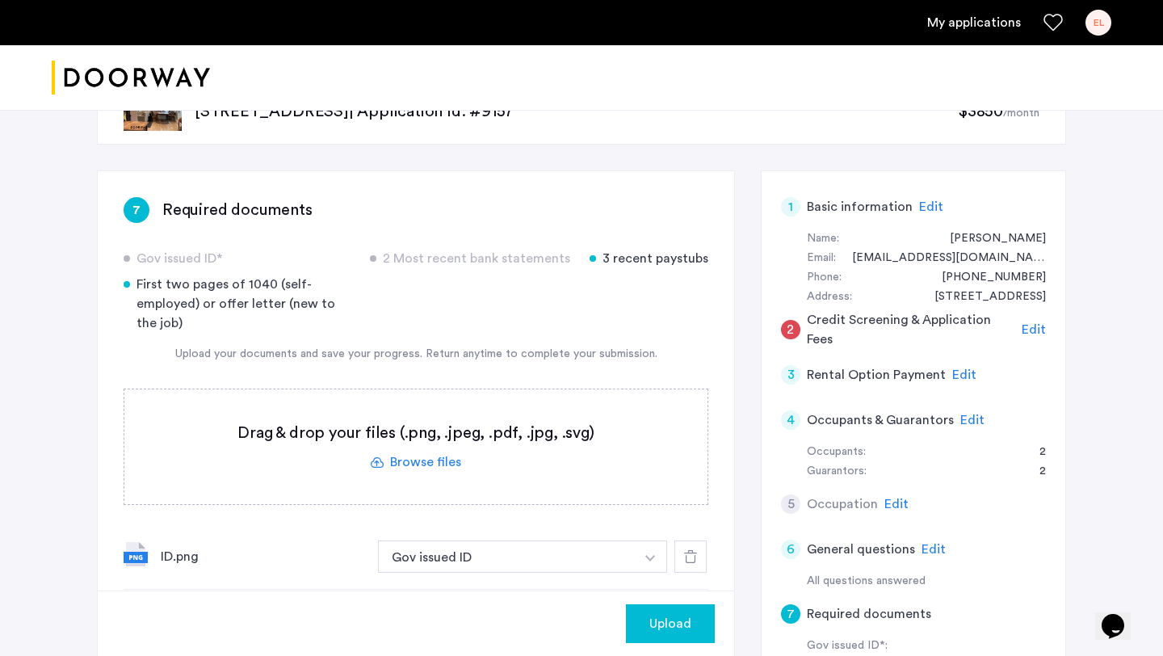
scroll to position [0, 0]
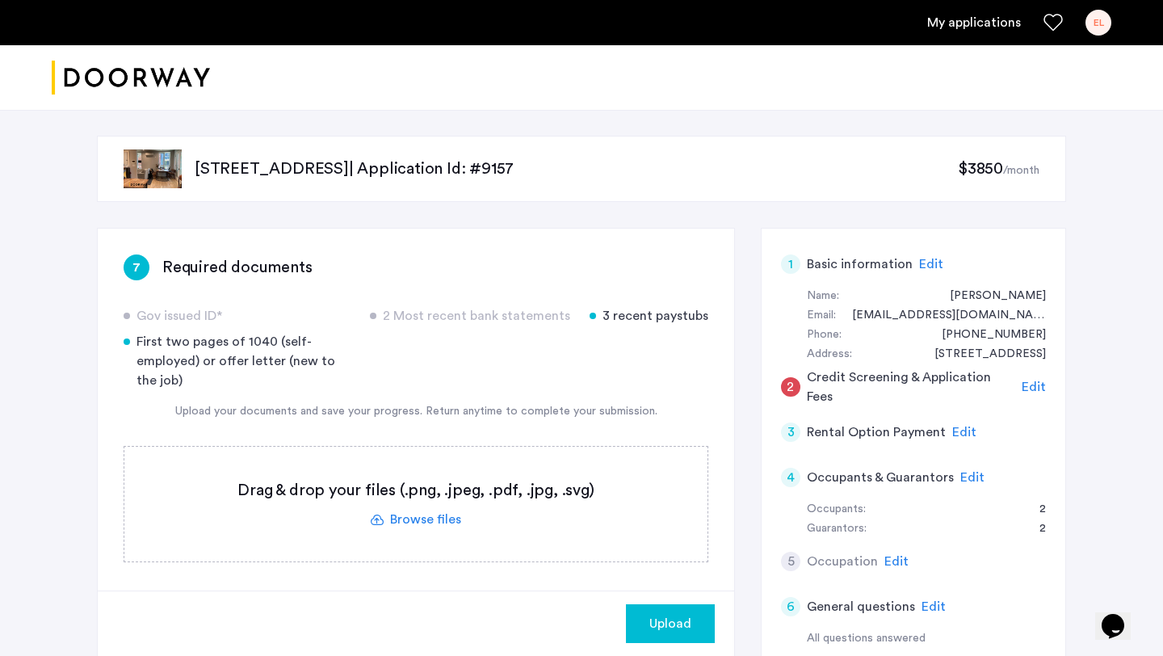
click at [1019, 392] on div "2 Credit Screening & Application Fees Edit" at bounding box center [913, 386] width 265 height 45
click at [1025, 390] on span "Edit" at bounding box center [1033, 386] width 24 height 13
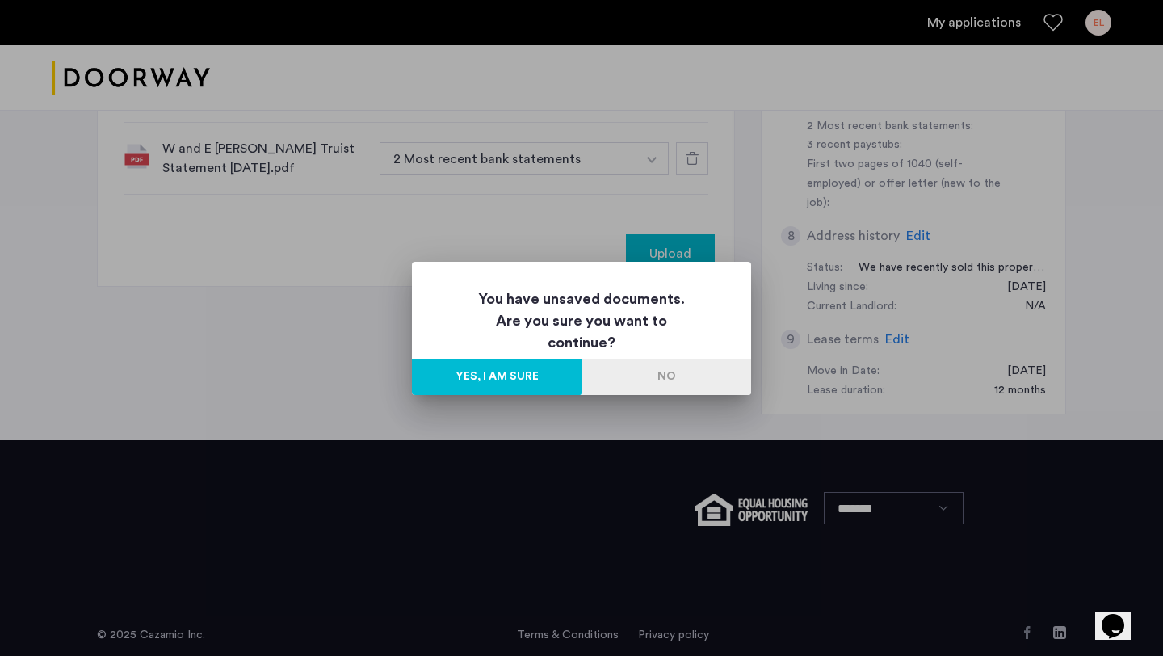
click at [648, 388] on button "No" at bounding box center [666, 377] width 170 height 36
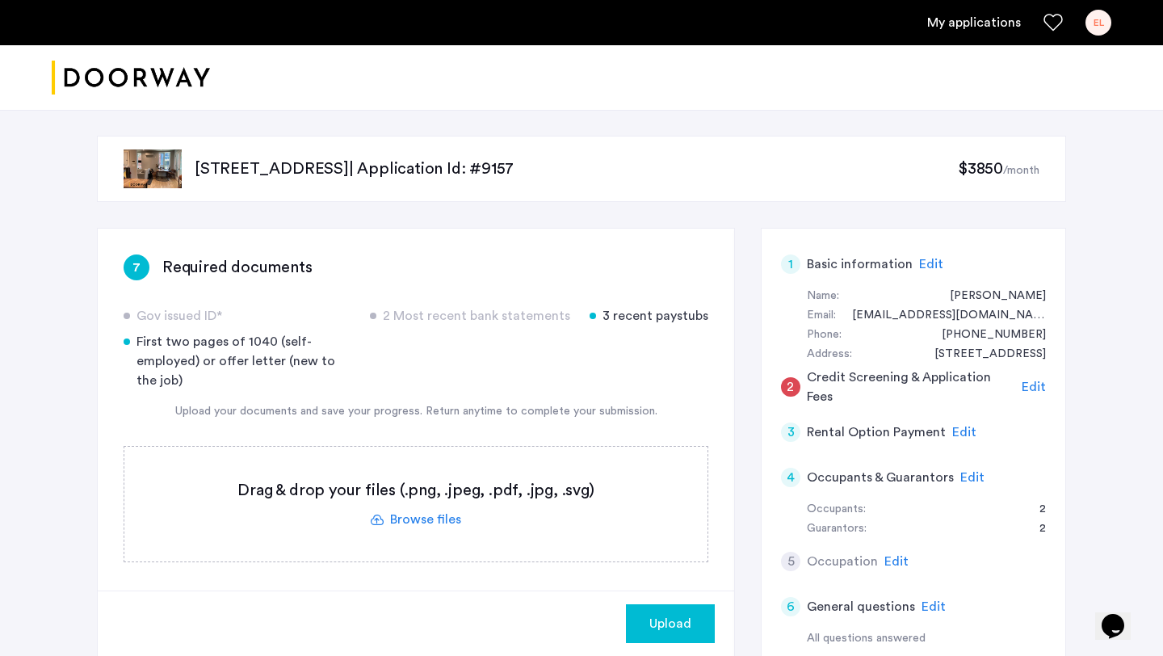
scroll to position [596, 0]
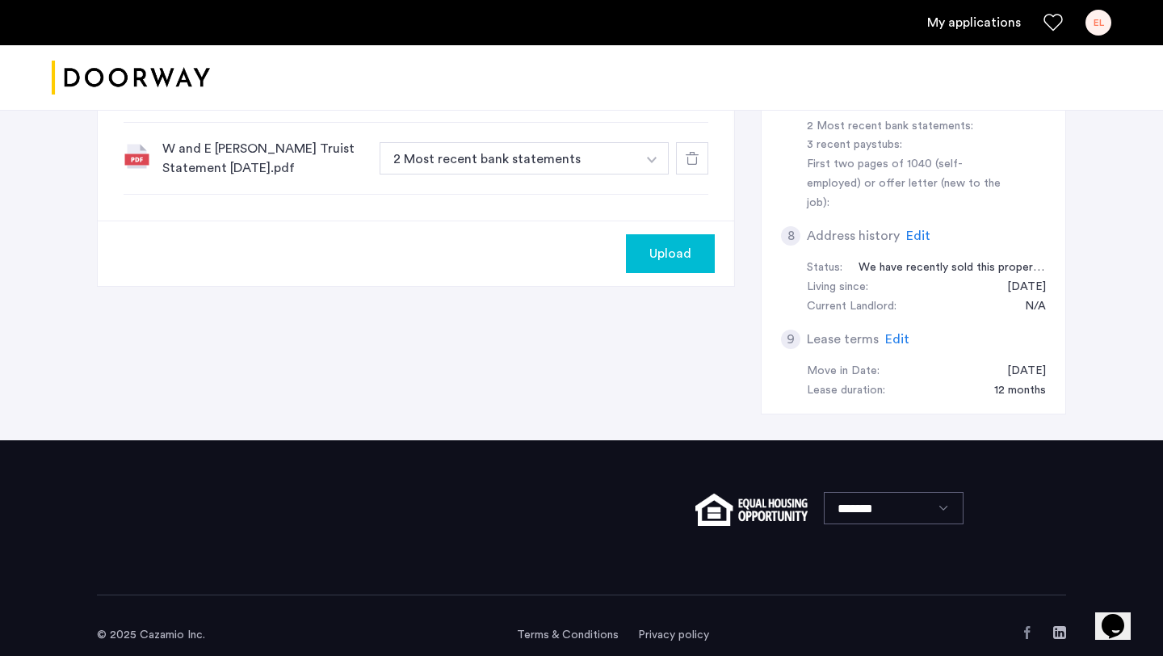
click at [681, 262] on span "Upload" at bounding box center [670, 253] width 42 height 19
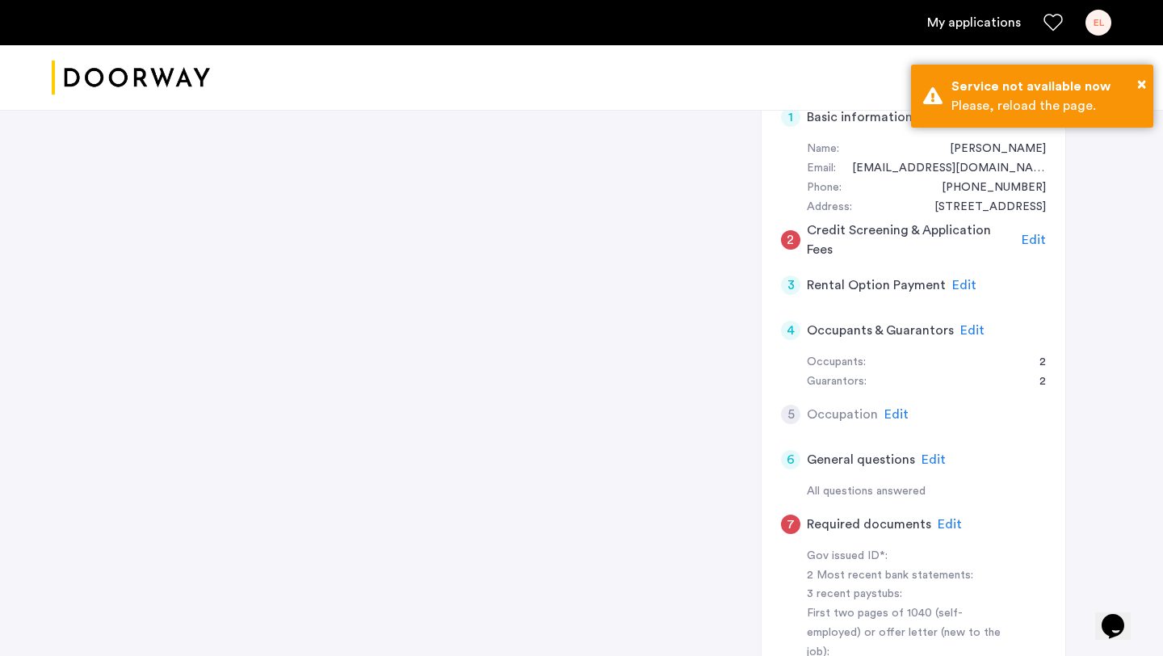
scroll to position [0, 0]
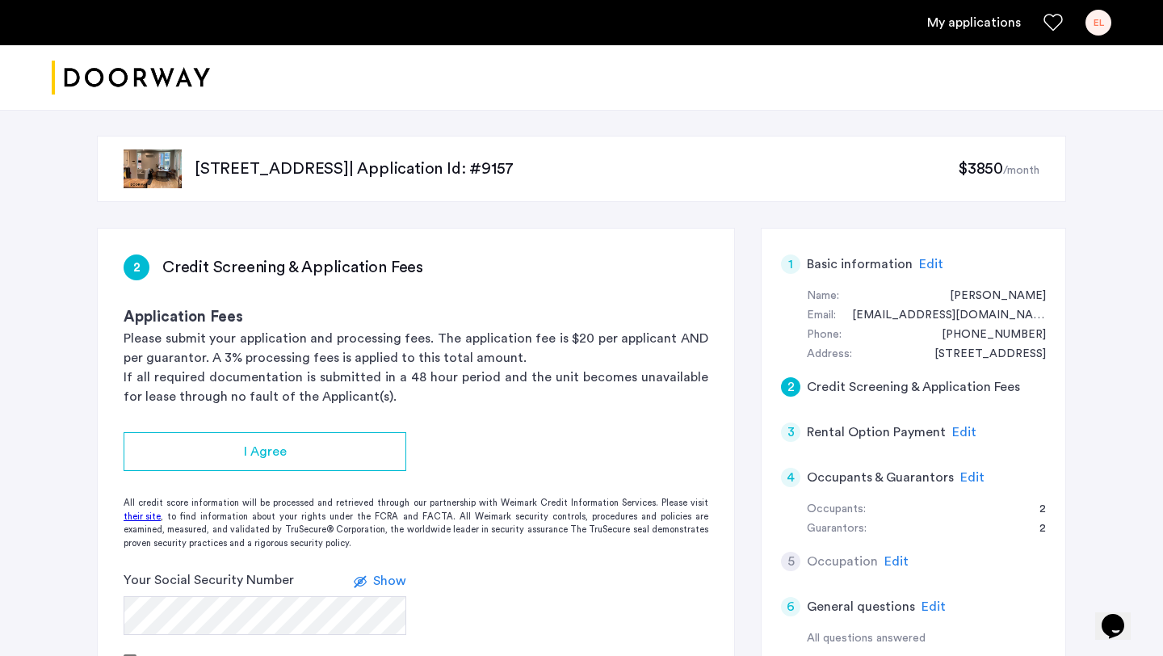
click at [632, 235] on div "2 Credit Screening & Application Fees Application Fees Please submit your appli…" at bounding box center [416, 318] width 636 height 178
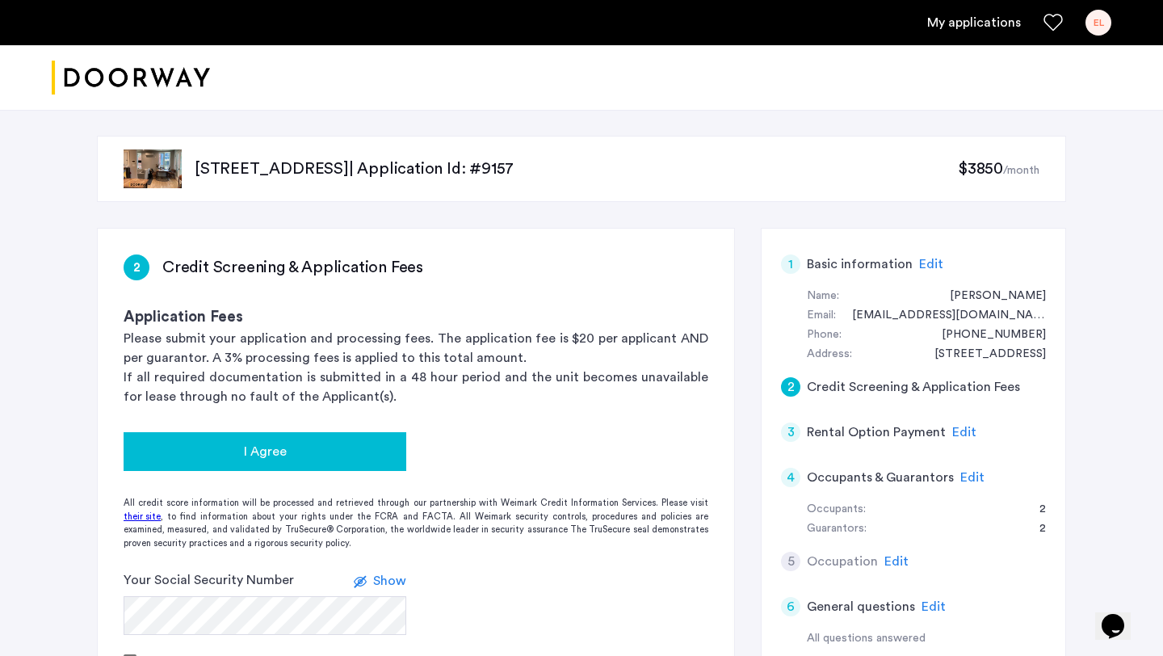
click at [264, 451] on span "I Agree" at bounding box center [265, 451] width 43 height 19
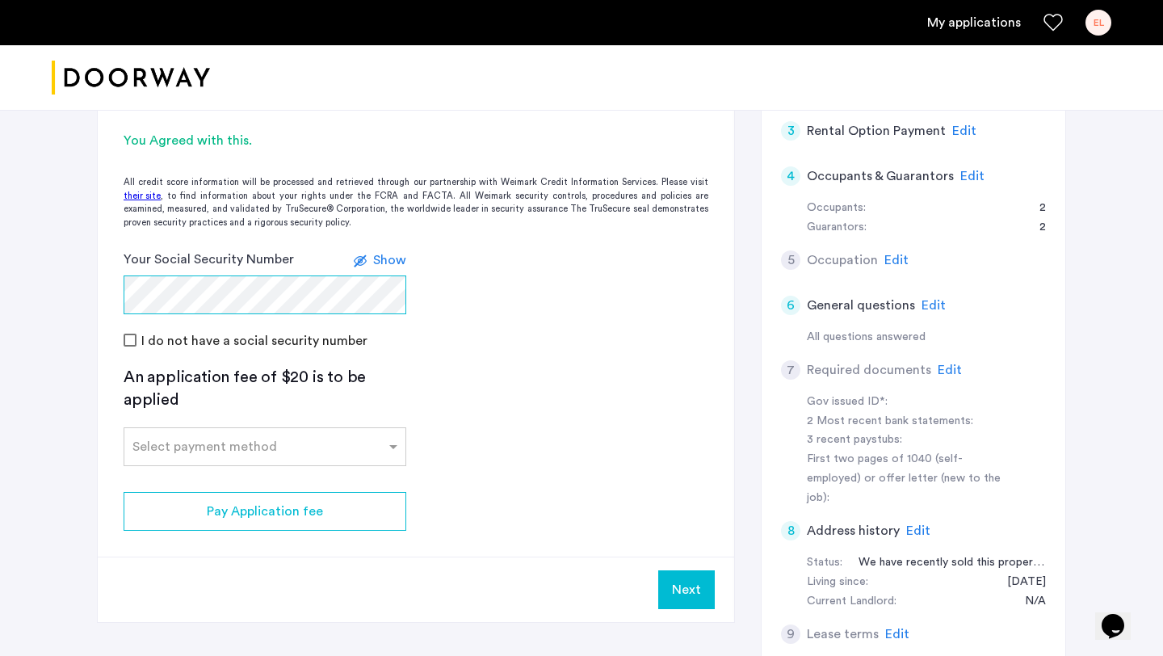
scroll to position [306, 0]
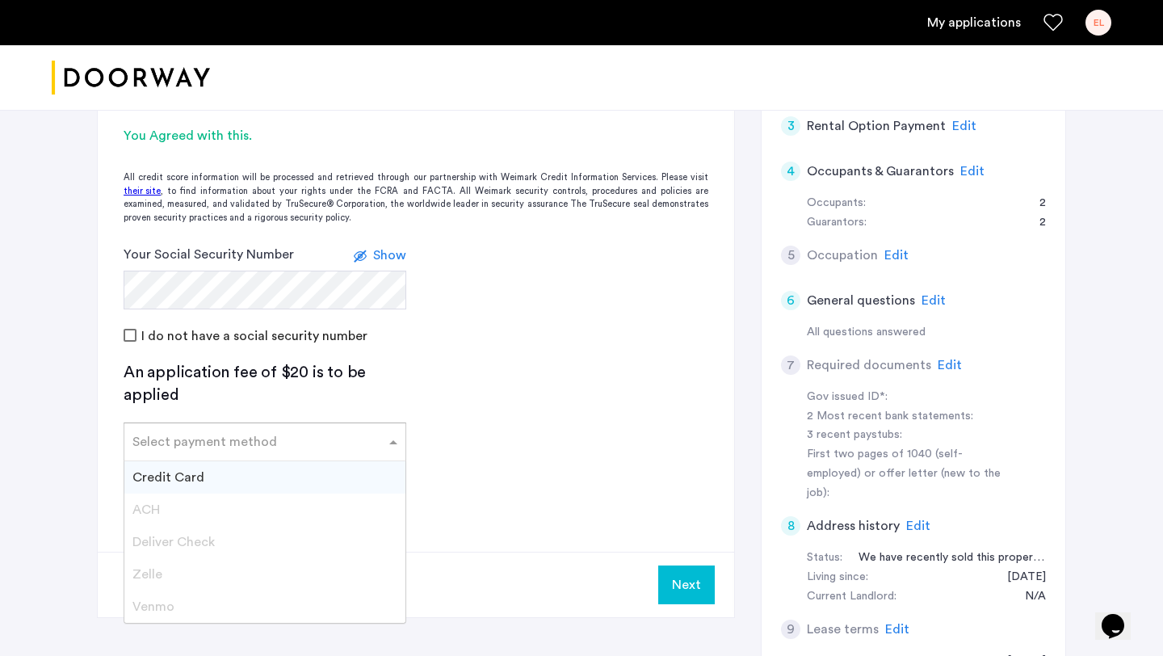
click at [229, 444] on div at bounding box center [264, 436] width 281 height 19
click at [218, 484] on div "Credit Card" at bounding box center [264, 477] width 281 height 32
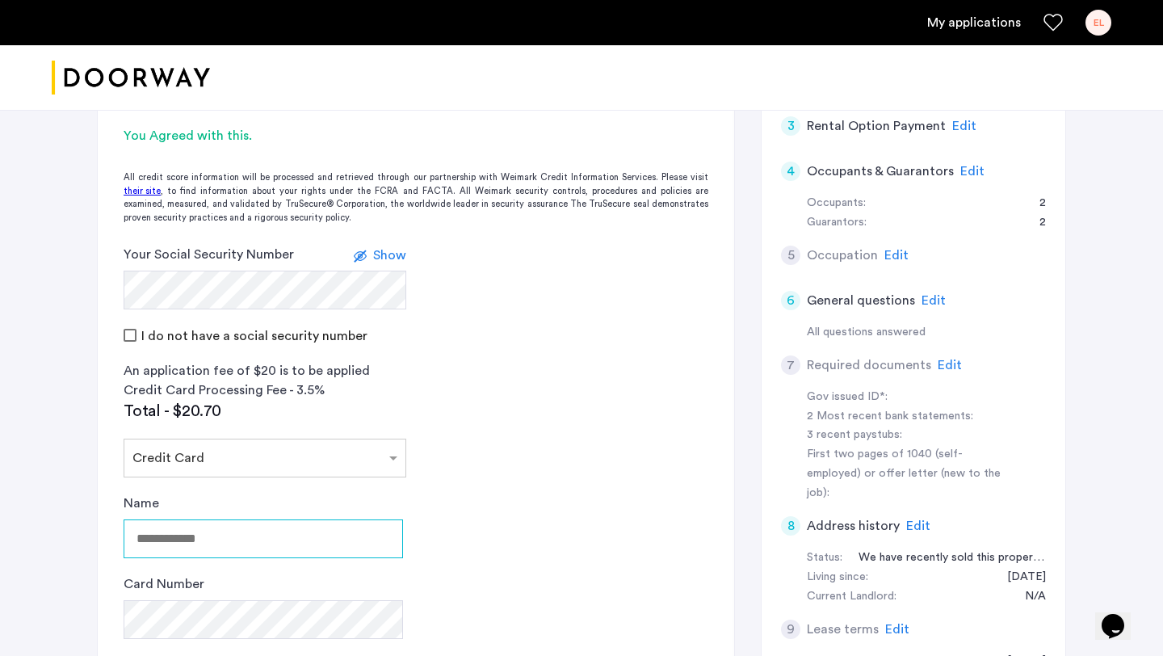
click at [229, 538] on input "Name" at bounding box center [263, 538] width 279 height 39
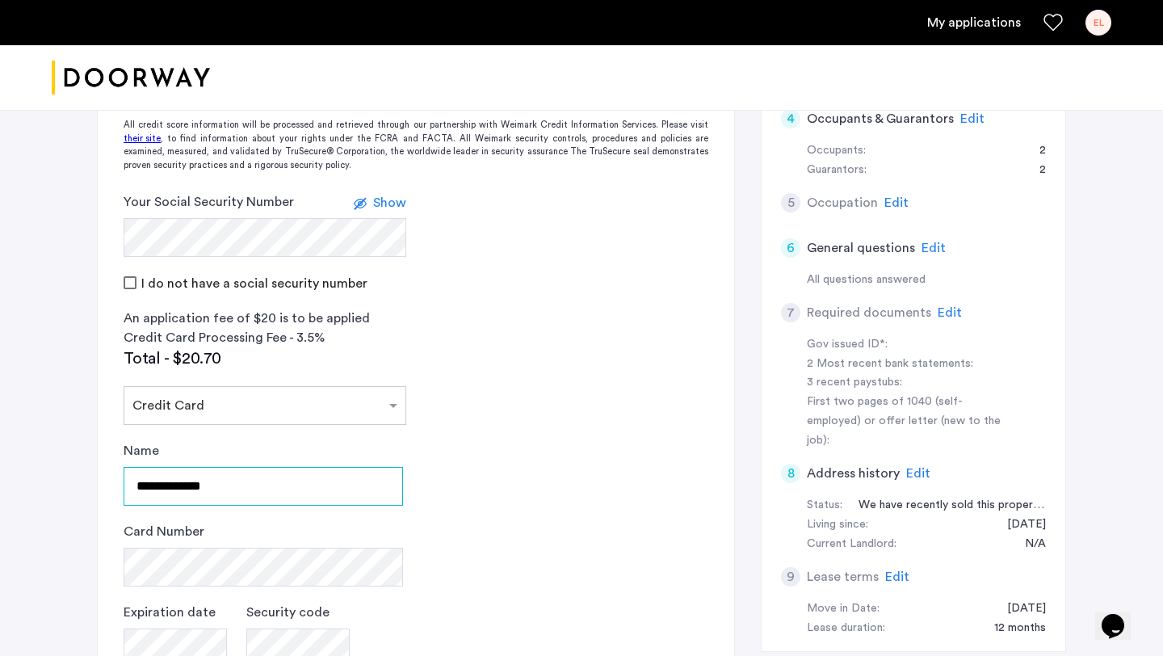
scroll to position [391, 0]
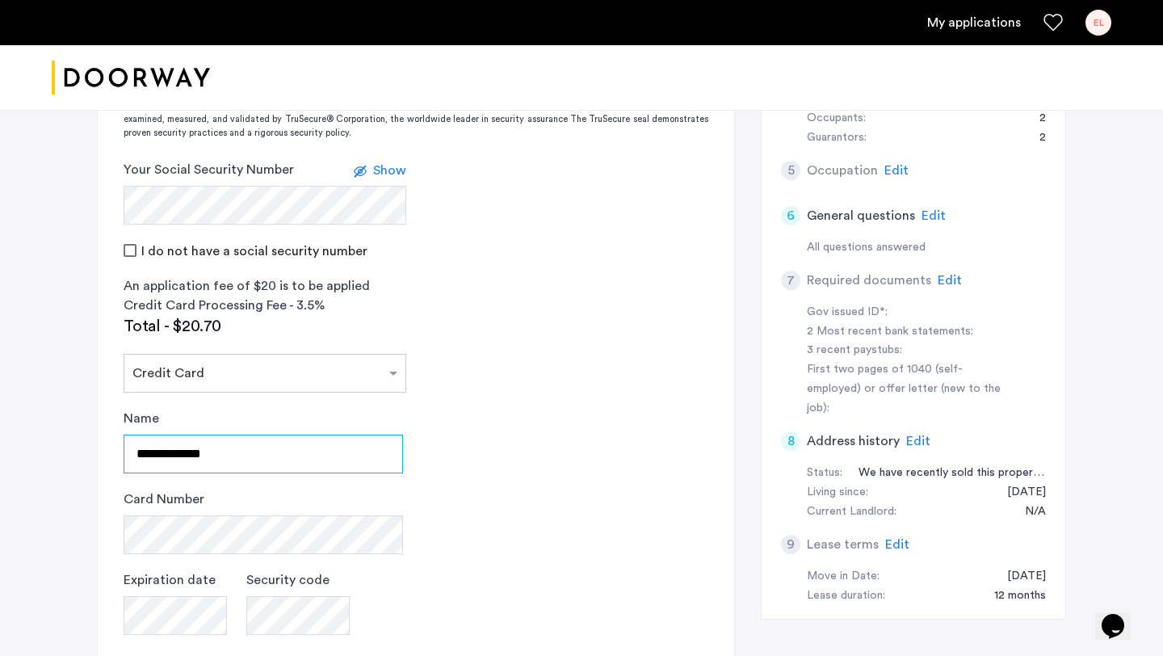
type input "**********"
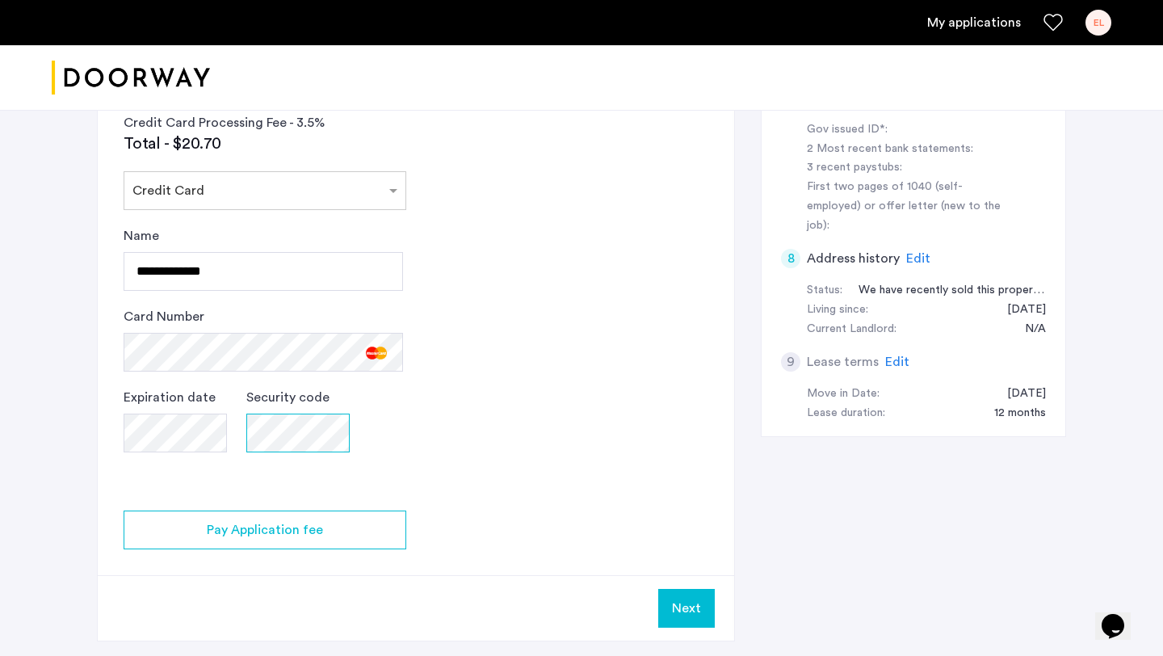
scroll to position [623, 0]
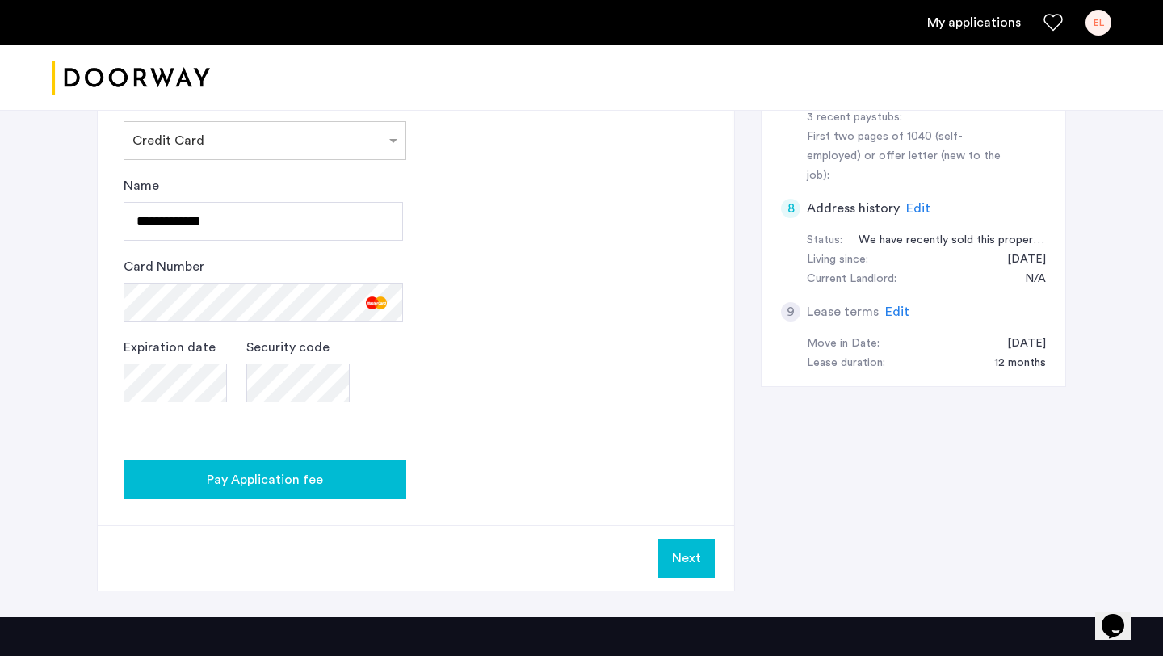
click at [255, 482] on span "Pay Application fee" at bounding box center [265, 479] width 116 height 19
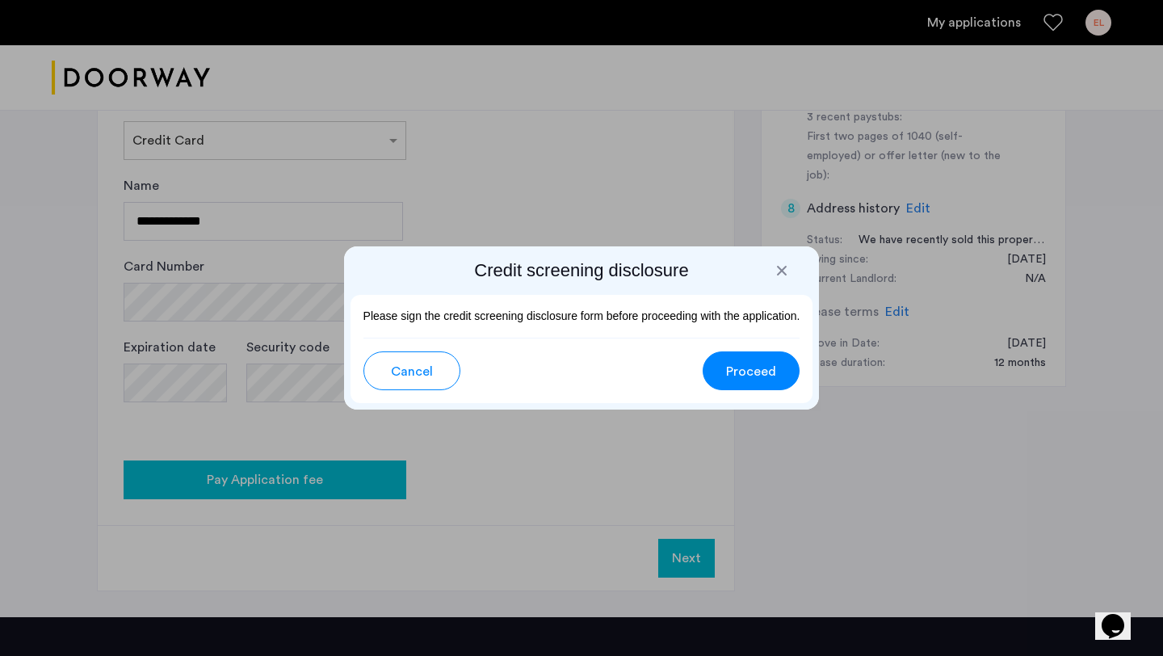
scroll to position [0, 0]
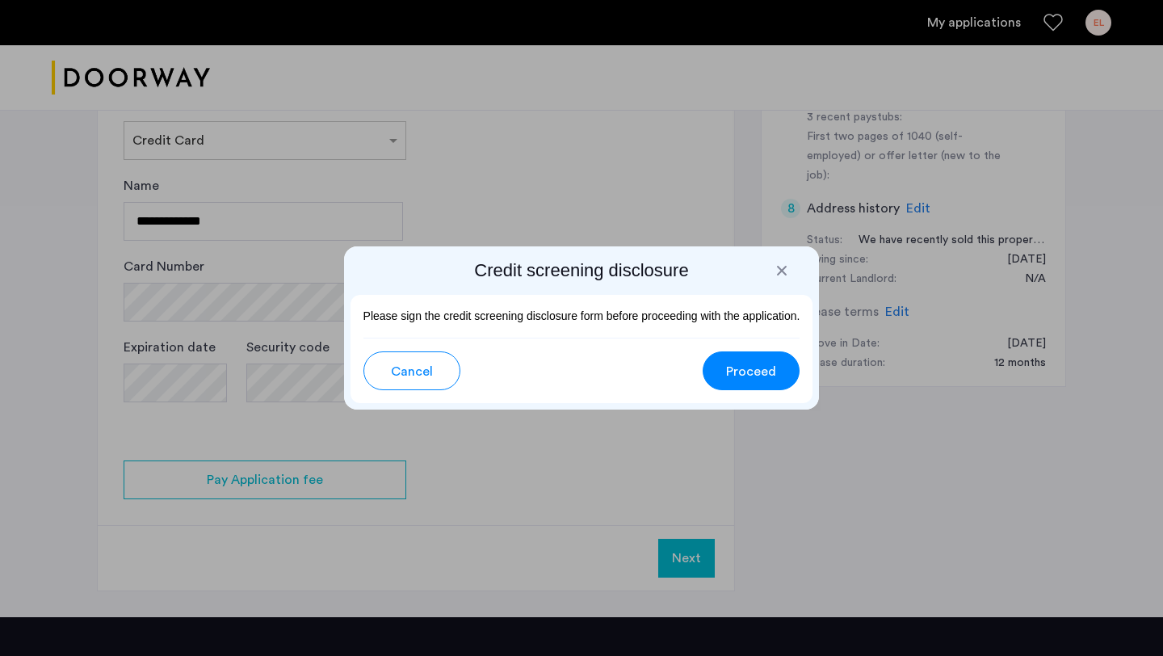
click at [749, 377] on span "Proceed" at bounding box center [751, 371] width 50 height 19
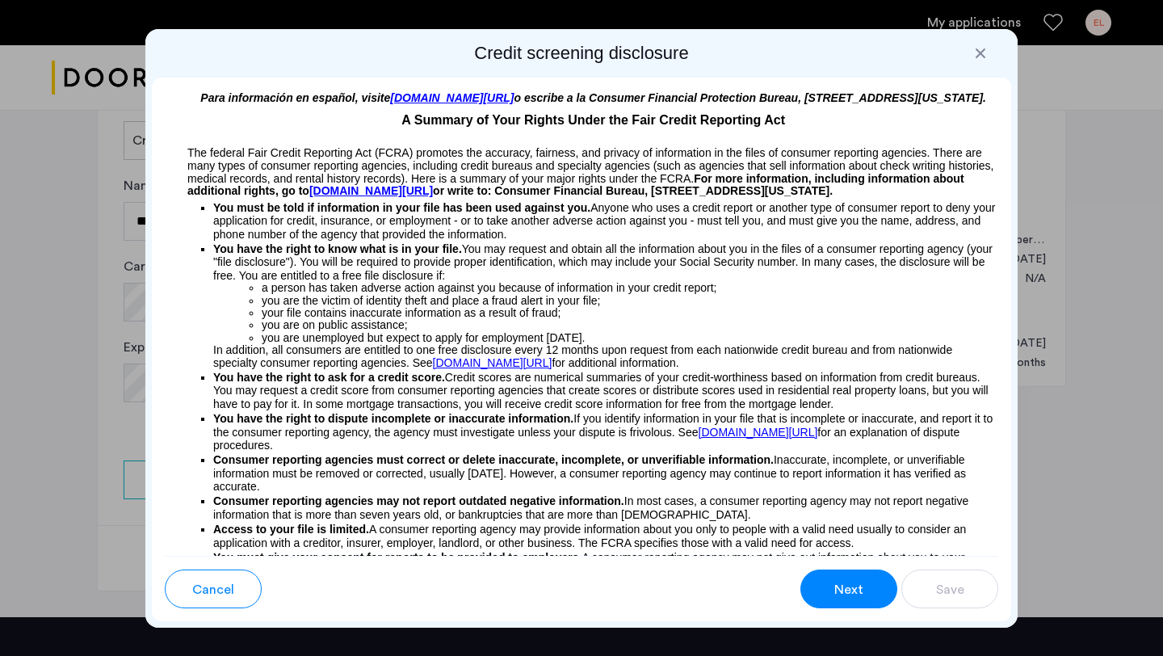
click at [817, 573] on button "Next" at bounding box center [848, 588] width 97 height 39
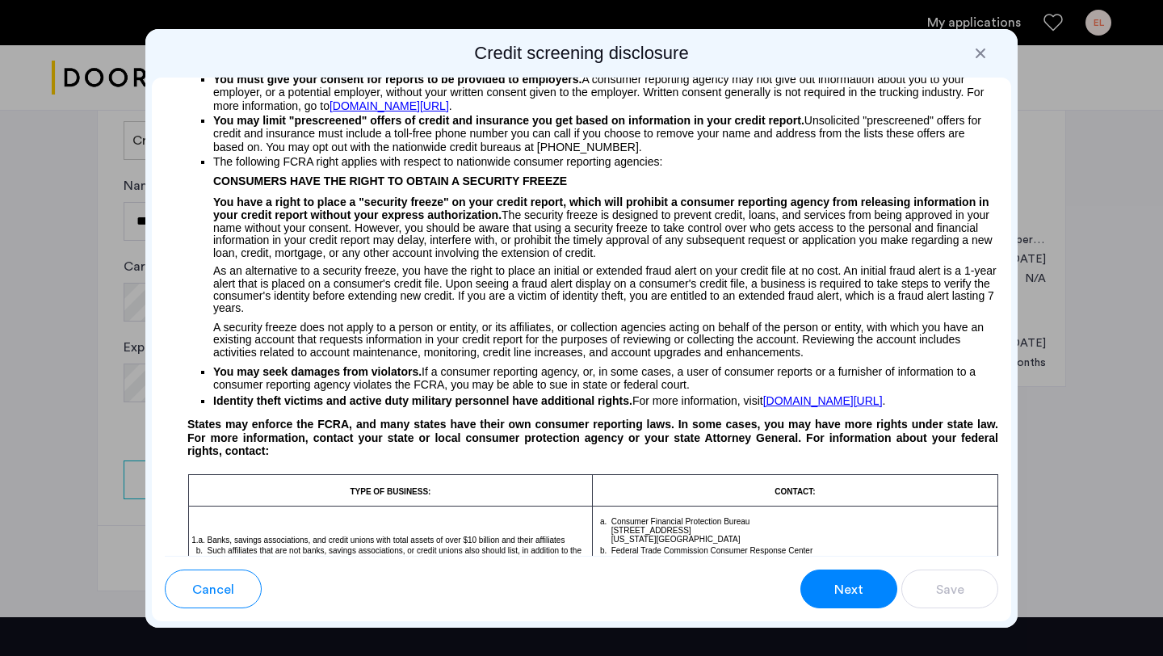
click at [853, 591] on span "Next" at bounding box center [848, 589] width 29 height 19
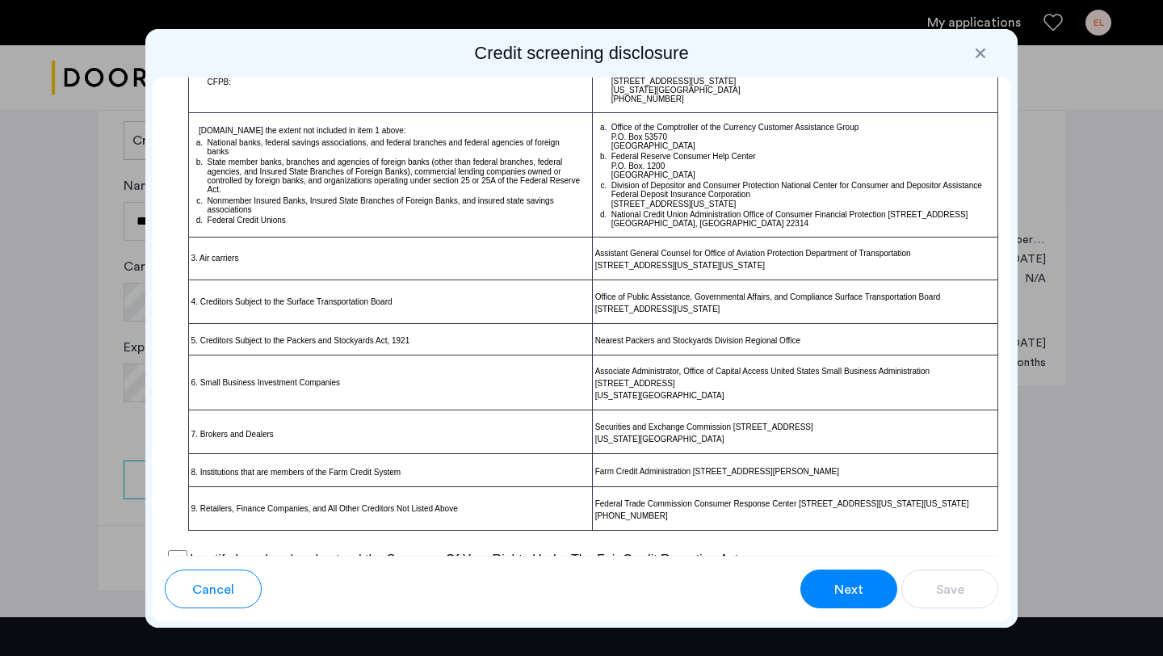
click at [850, 592] on span "Next" at bounding box center [848, 589] width 29 height 19
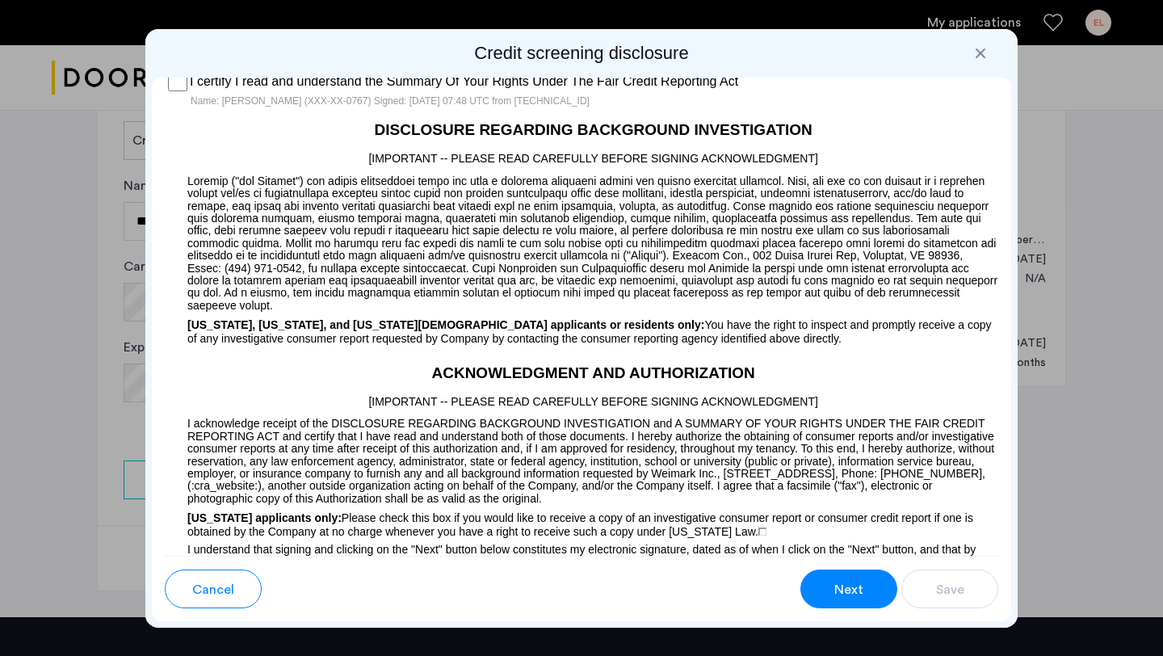
click at [841, 581] on span "Next" at bounding box center [848, 589] width 29 height 19
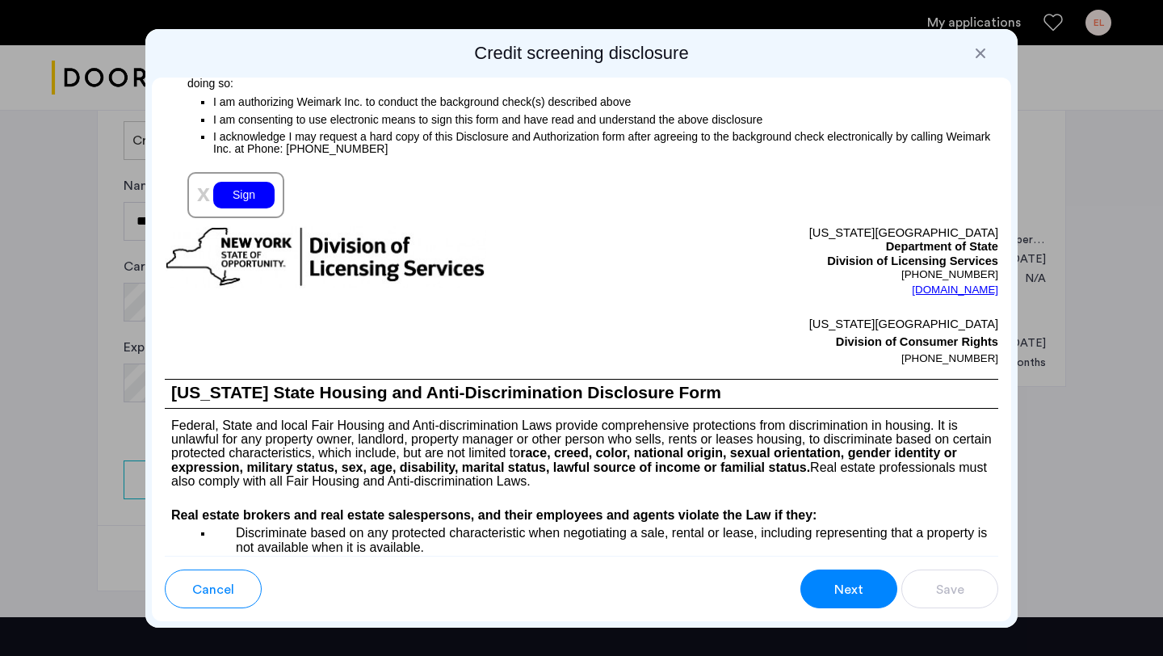
click at [256, 206] on div "Sign" at bounding box center [243, 195] width 61 height 27
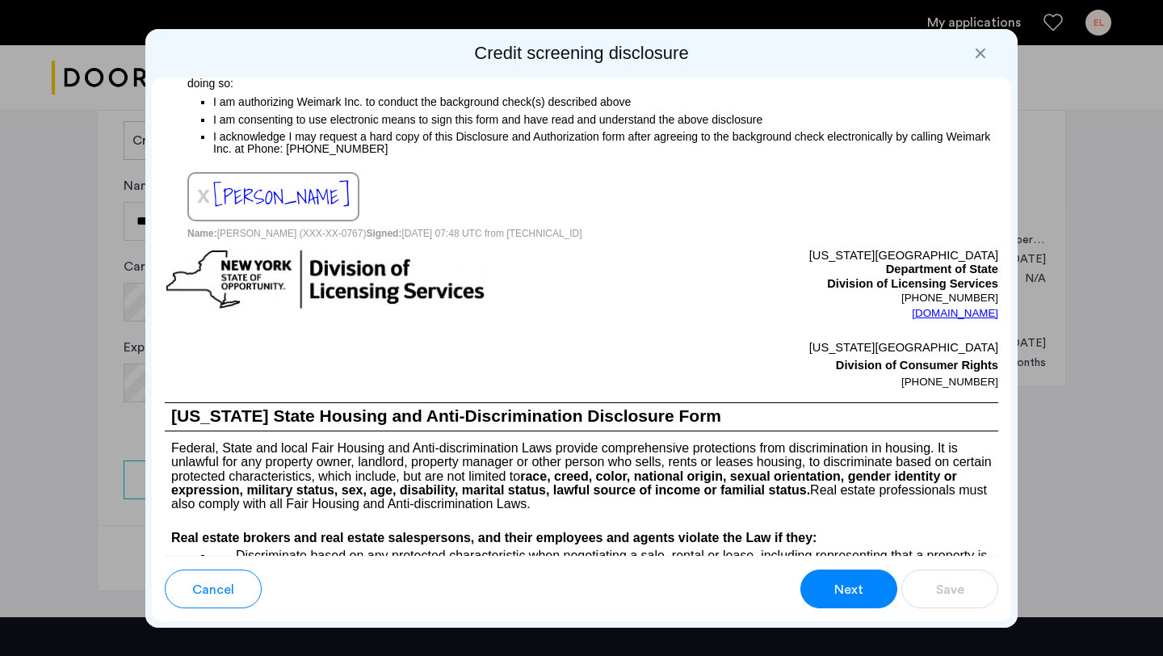
click at [833, 590] on div "Next" at bounding box center [848, 589] width 31 height 19
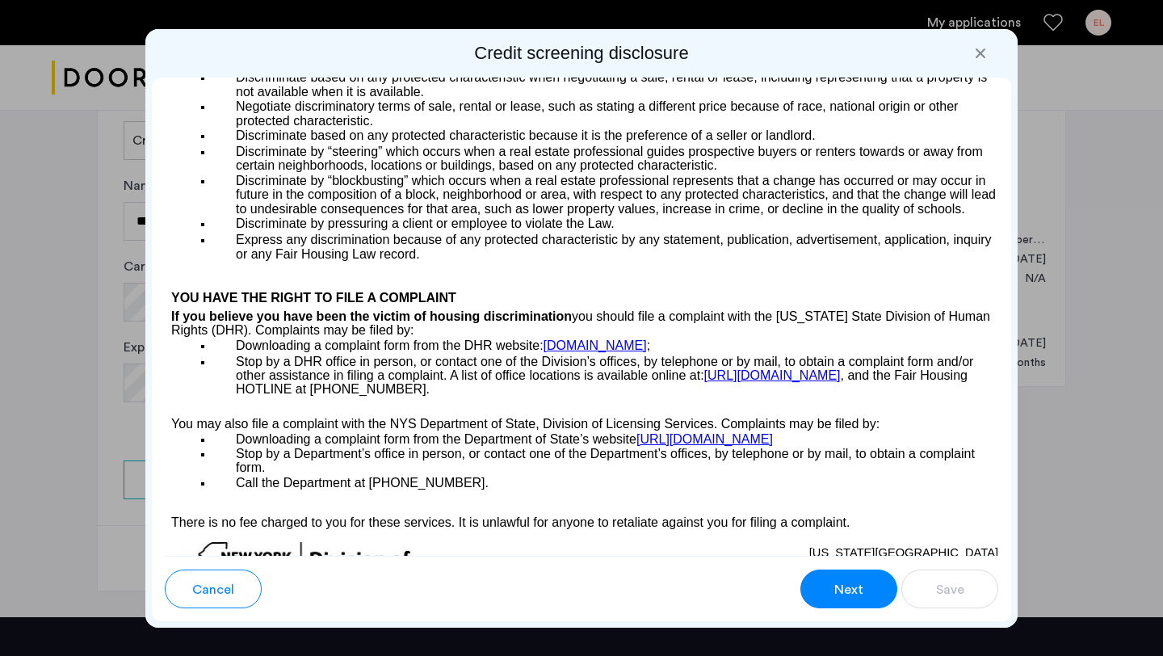
click at [834, 591] on div "Next" at bounding box center [848, 589] width 31 height 19
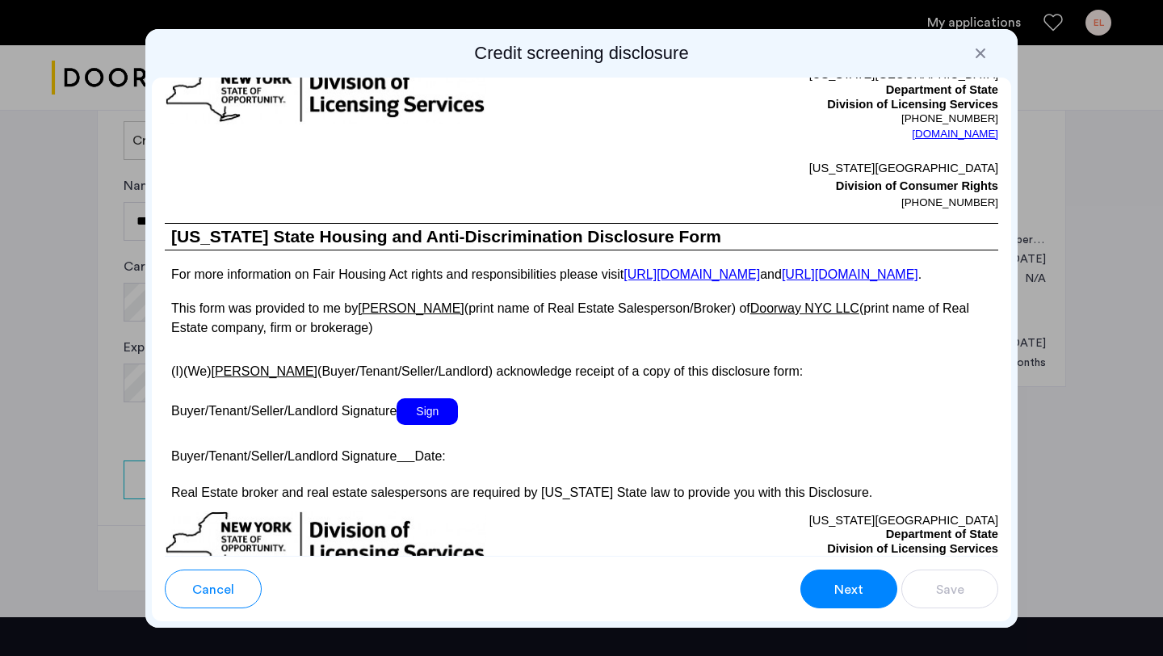
click at [438, 425] on span "Sign" at bounding box center [426, 411] width 61 height 27
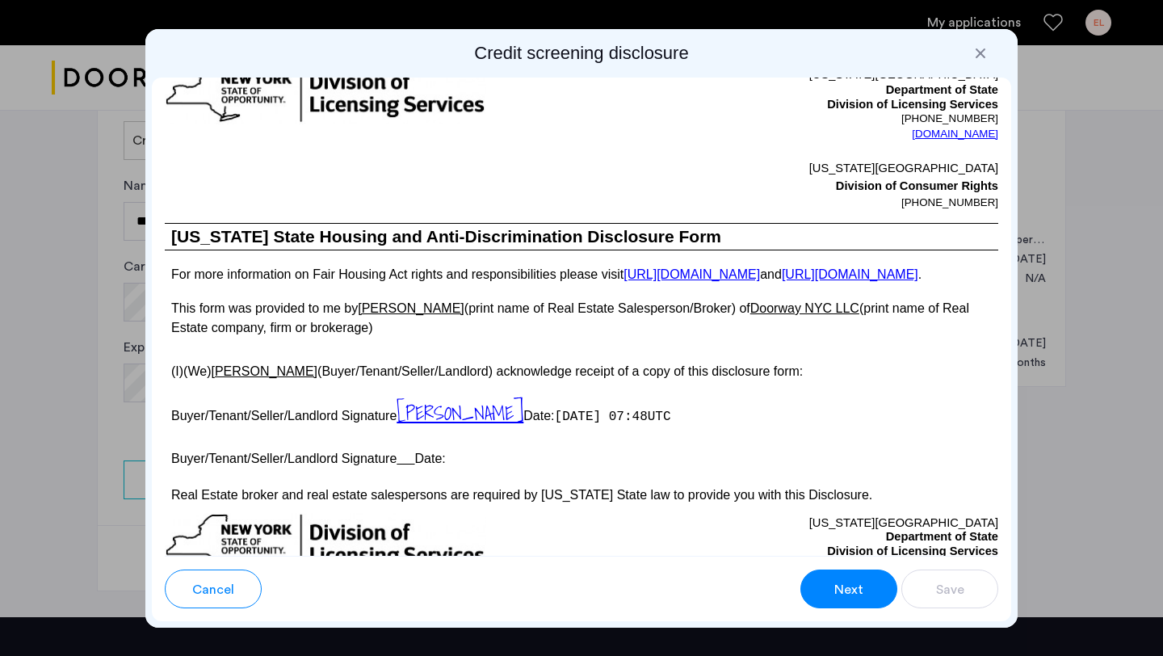
click at [857, 589] on span "Next" at bounding box center [848, 589] width 29 height 19
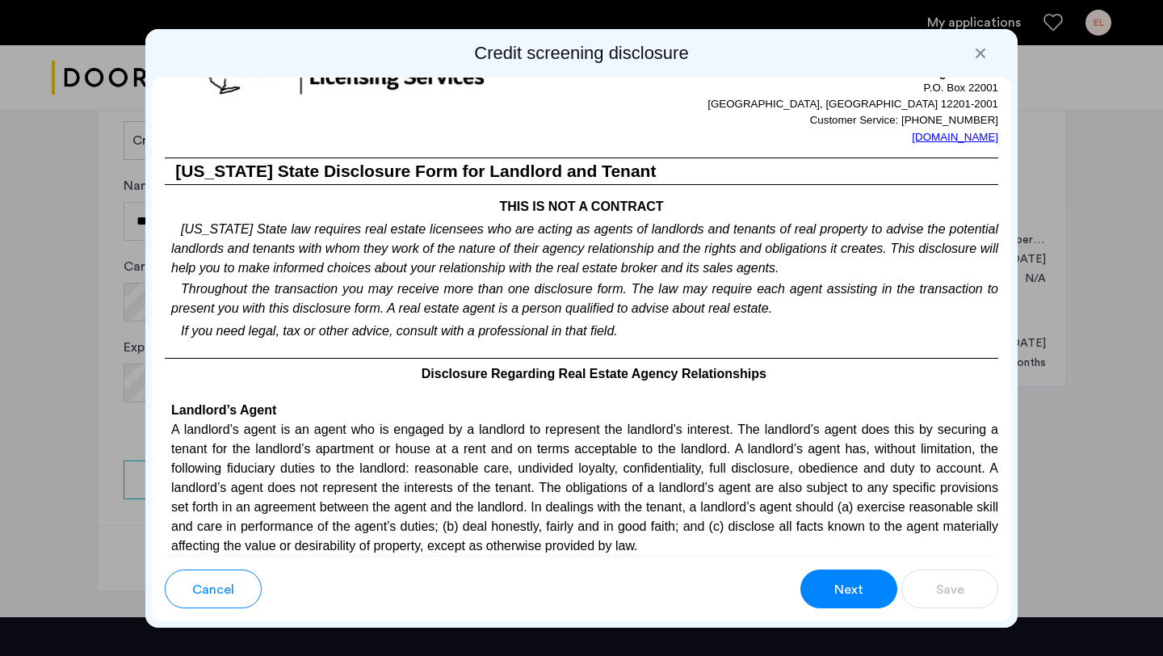
click at [857, 589] on span "Next" at bounding box center [848, 589] width 29 height 19
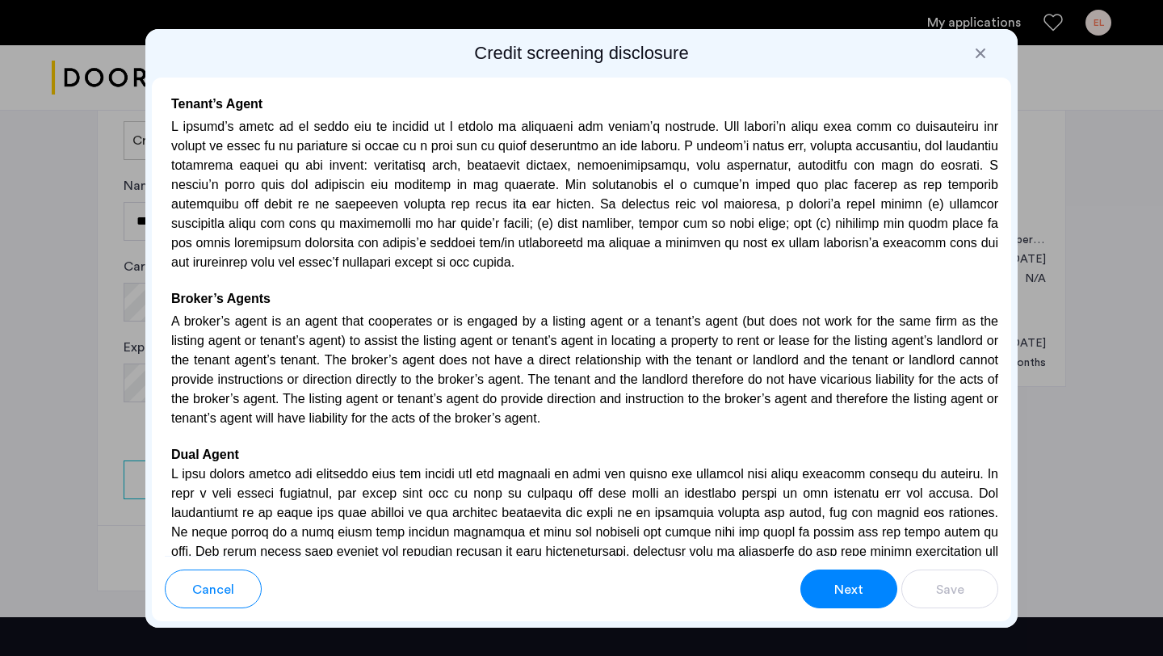
click at [857, 589] on span "Next" at bounding box center [848, 589] width 29 height 19
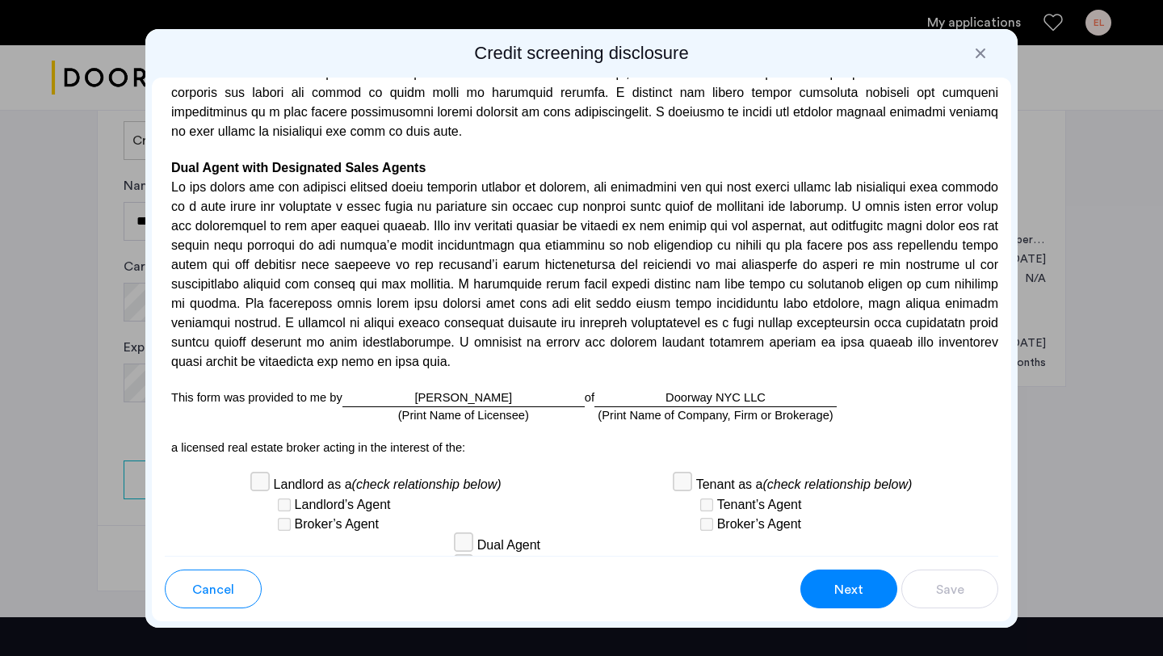
click at [857, 589] on span "Next" at bounding box center [848, 589] width 29 height 19
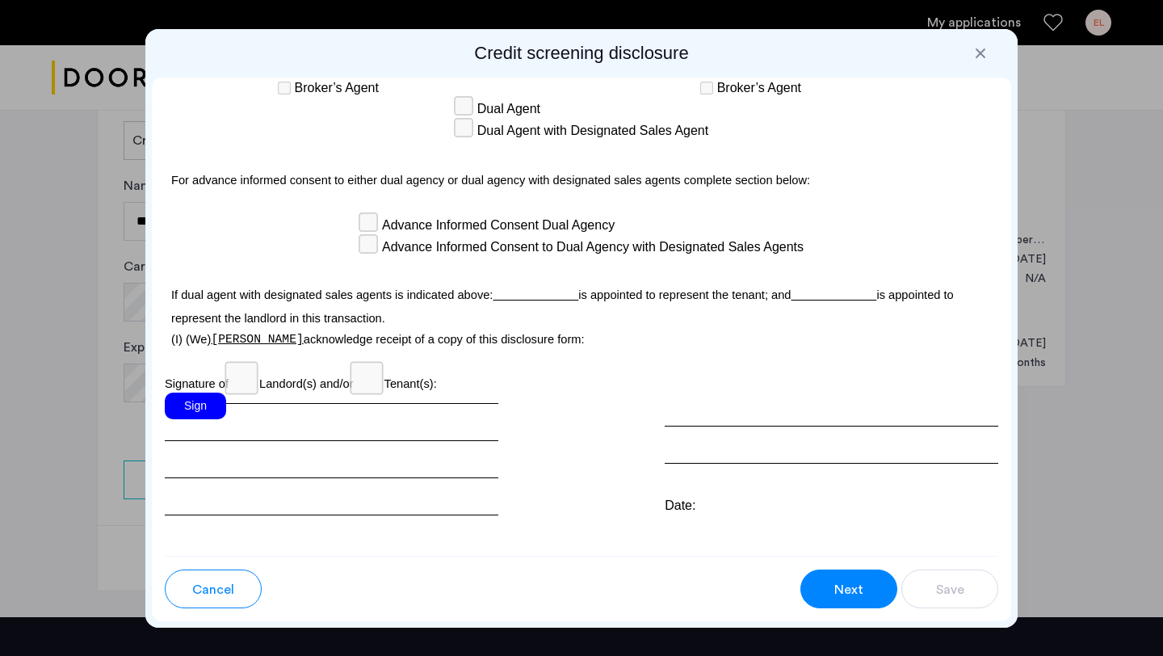
click at [177, 392] on div "Sign" at bounding box center [195, 405] width 61 height 27
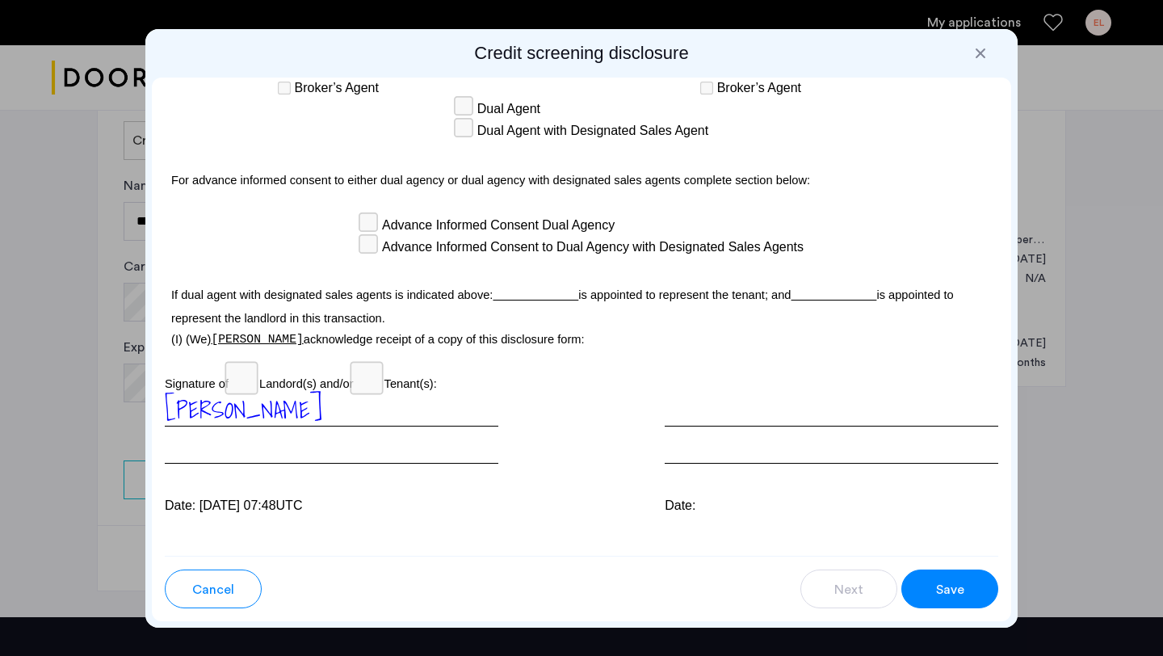
click at [918, 595] on button "Save" at bounding box center [949, 588] width 97 height 39
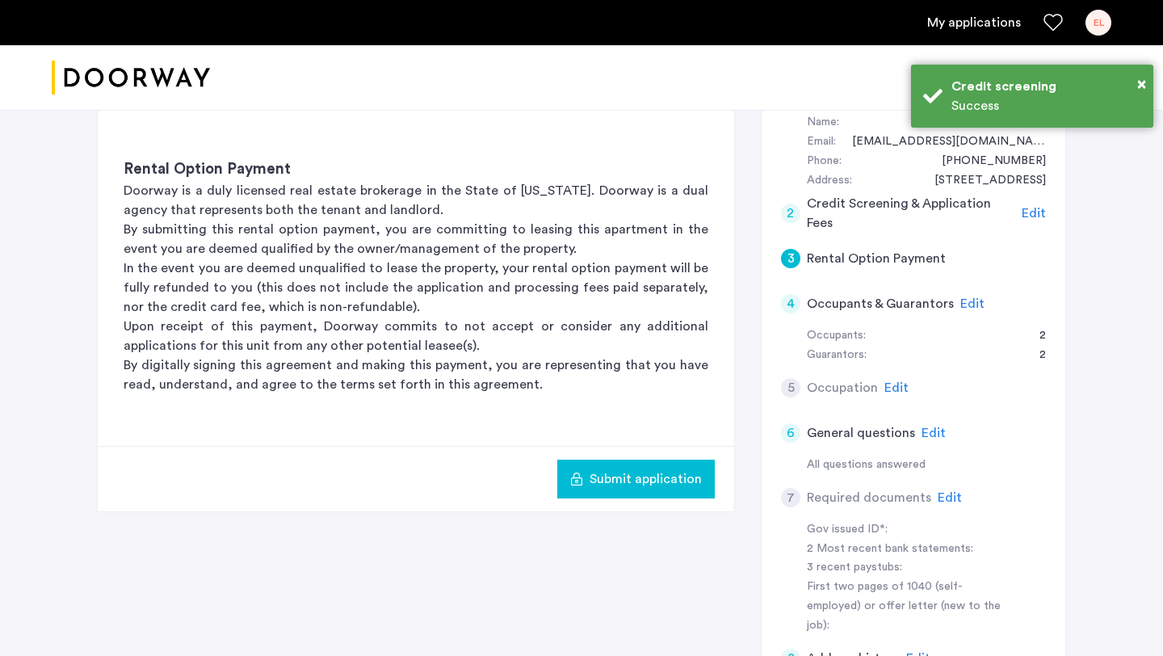
scroll to position [195, 0]
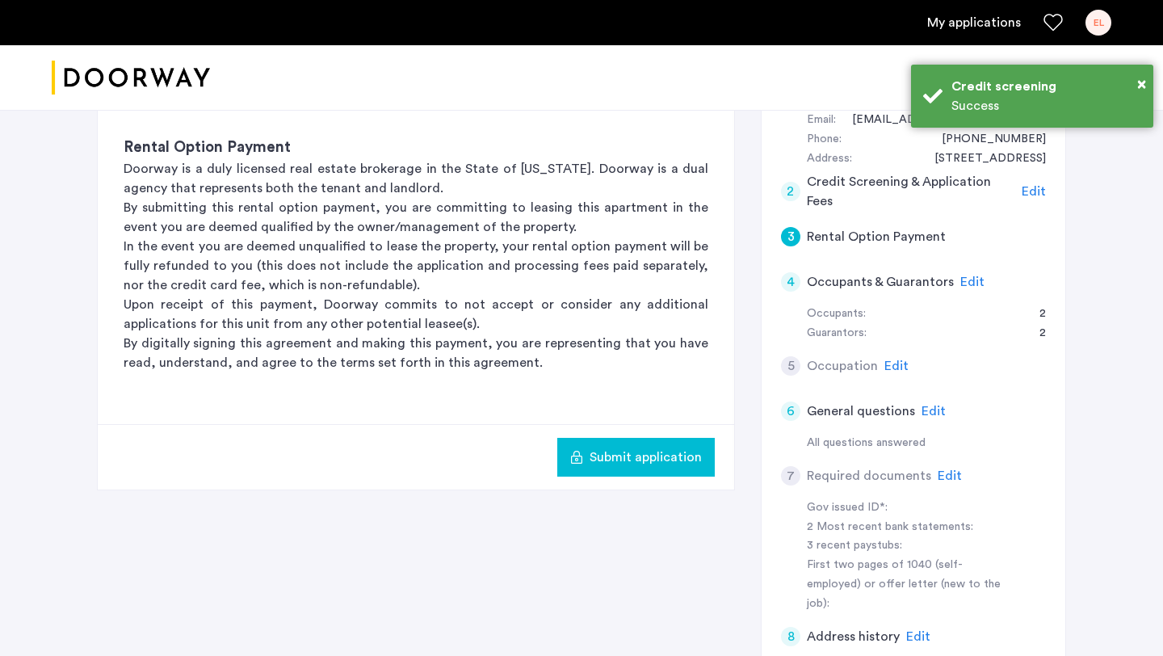
click at [943, 475] on span "Edit" at bounding box center [949, 475] width 24 height 13
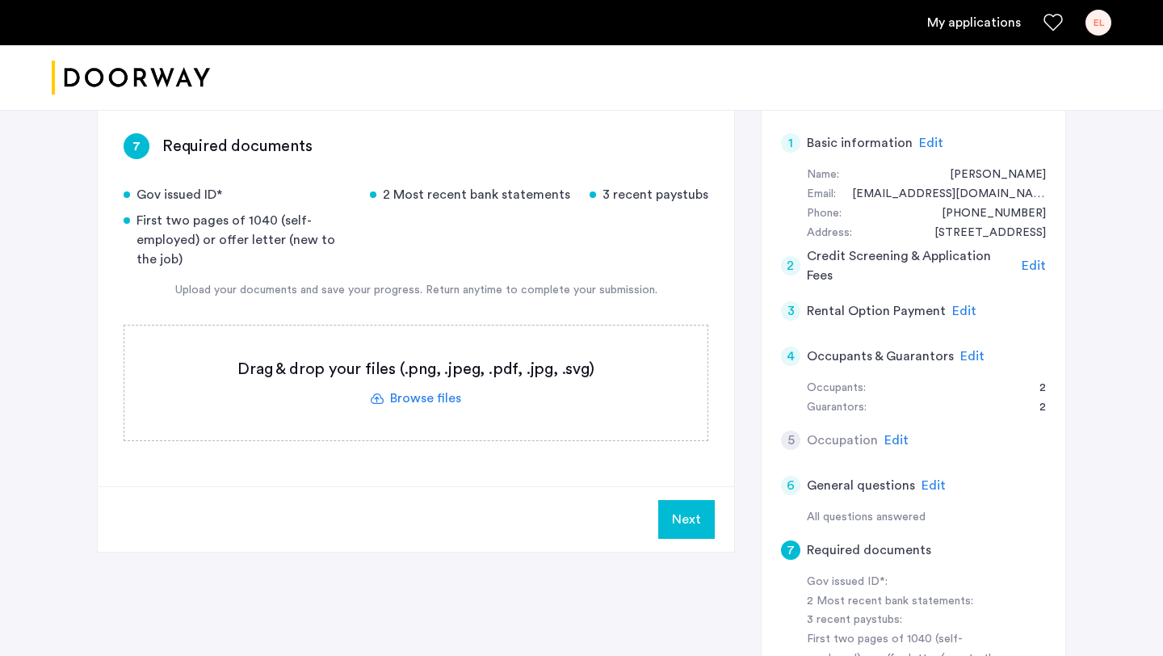
scroll to position [110, 0]
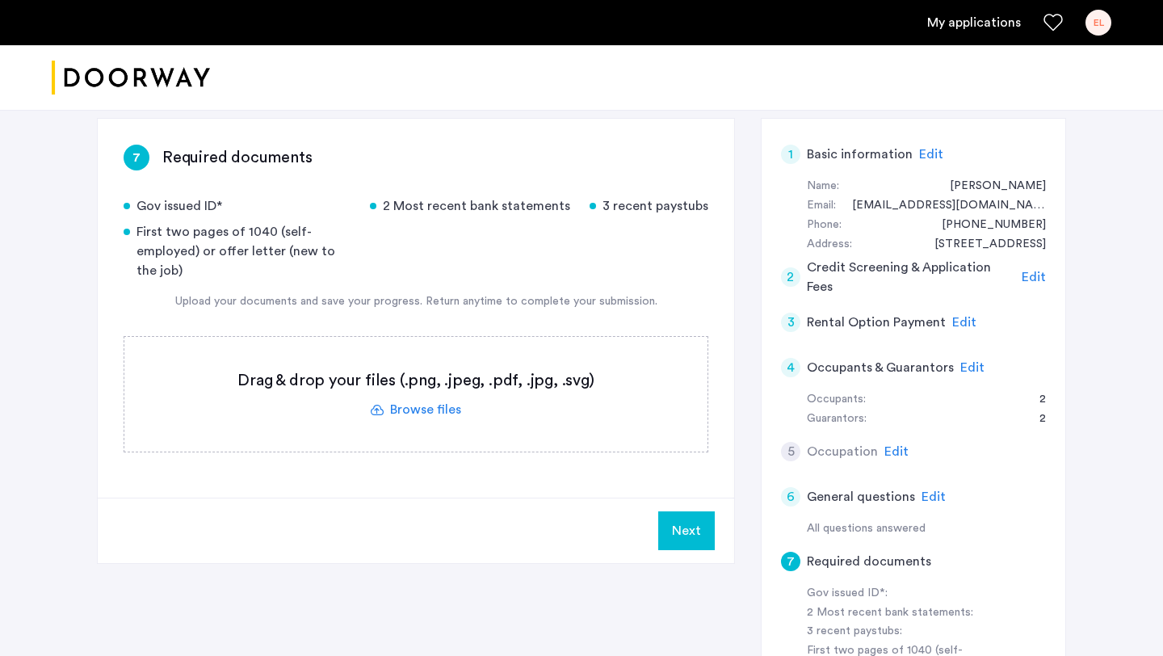
click at [442, 401] on label at bounding box center [415, 394] width 583 height 115
click at [0, 0] on input "file" at bounding box center [0, 0] width 0 height 0
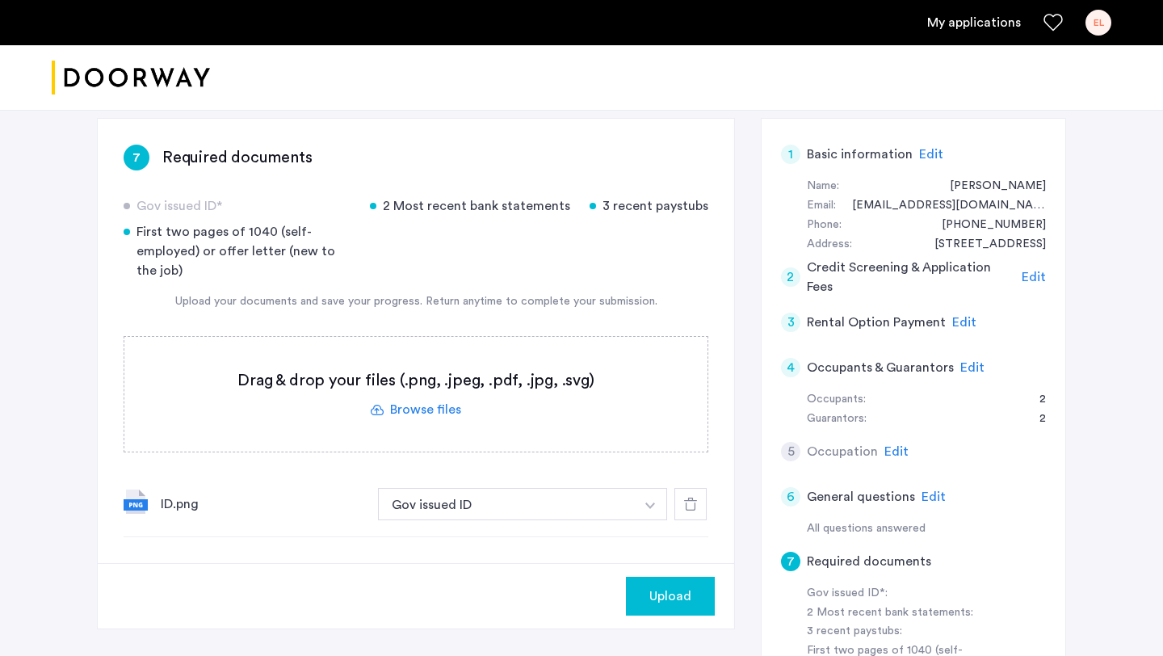
click at [400, 408] on label at bounding box center [415, 394] width 583 height 115
click at [0, 0] on input "file" at bounding box center [0, 0] width 0 height 0
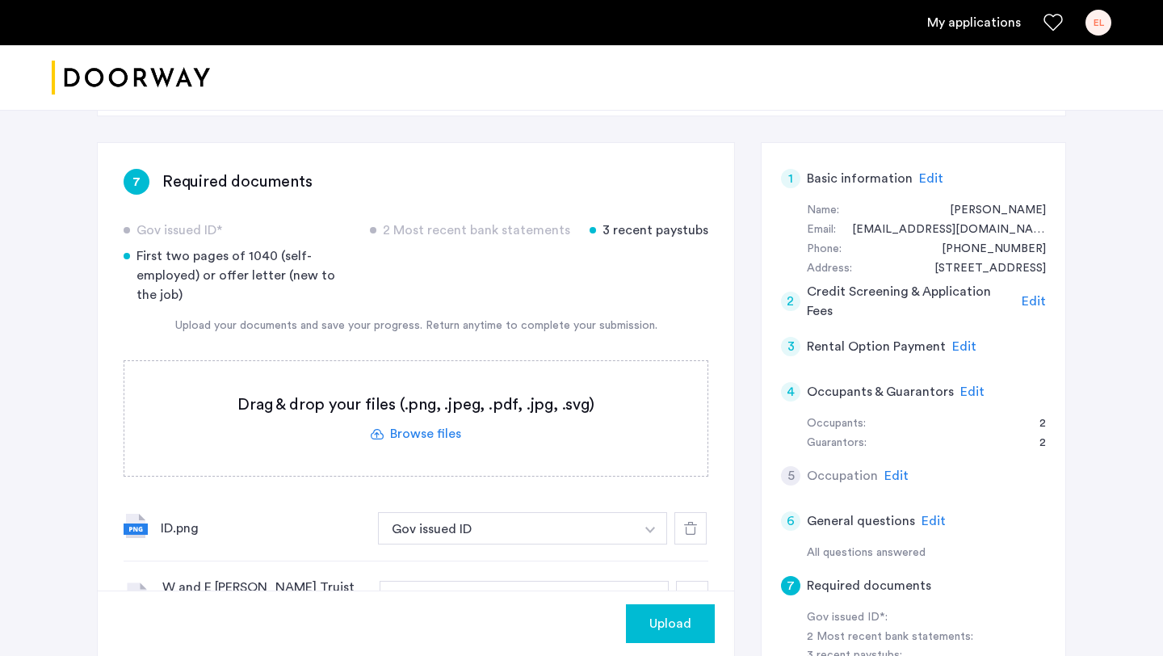
scroll to position [73, 0]
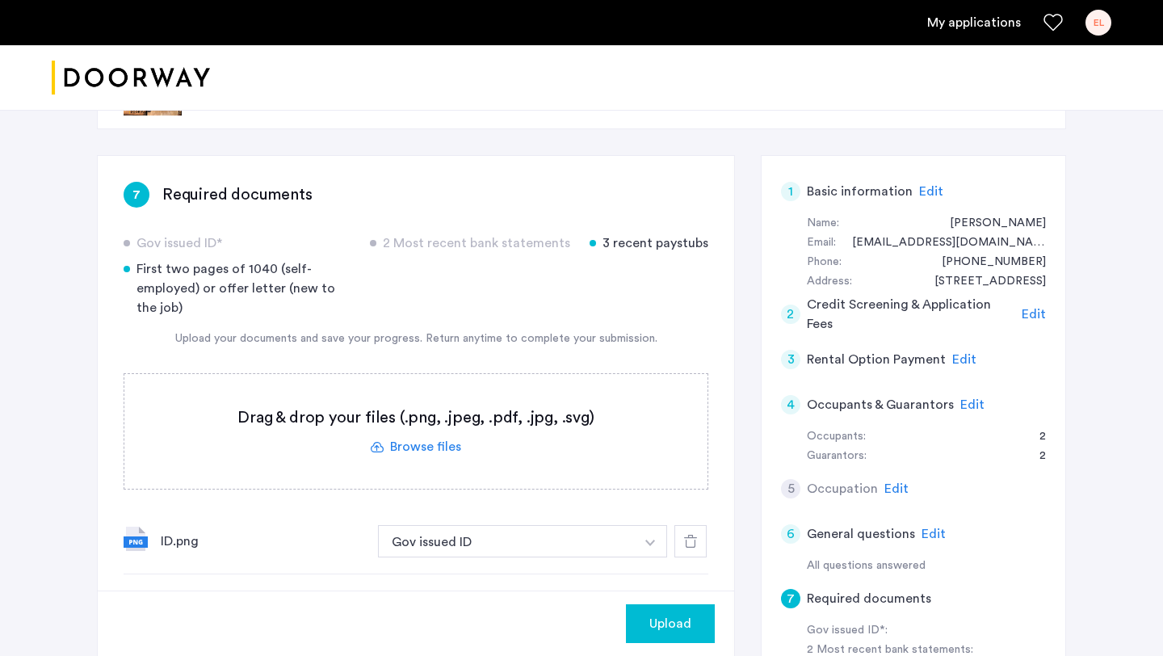
click at [419, 447] on label at bounding box center [415, 431] width 583 height 115
click at [0, 0] on input "file" at bounding box center [0, 0] width 0 height 0
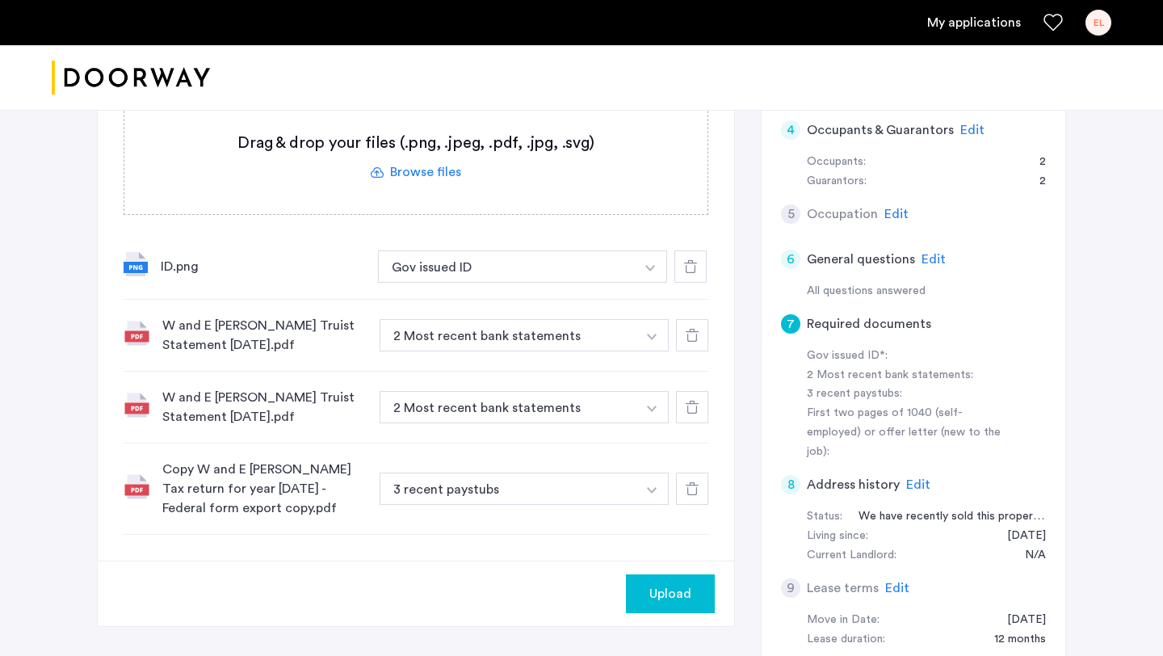
scroll to position [396, 0]
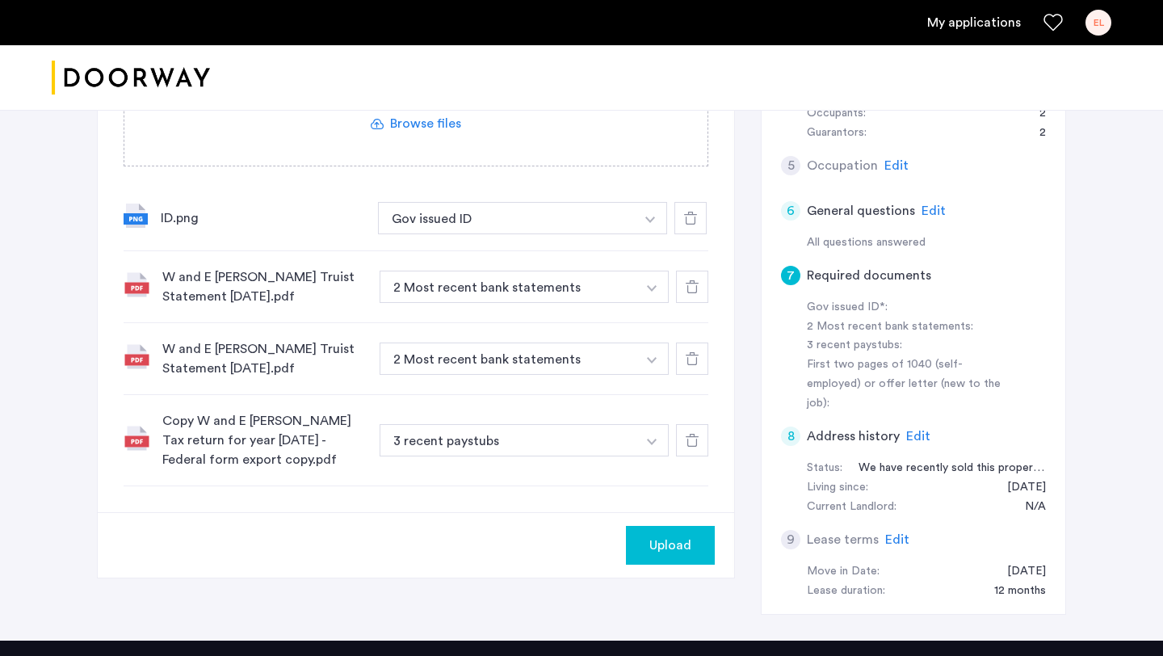
click at [658, 546] on span "Upload" at bounding box center [670, 544] width 42 height 19
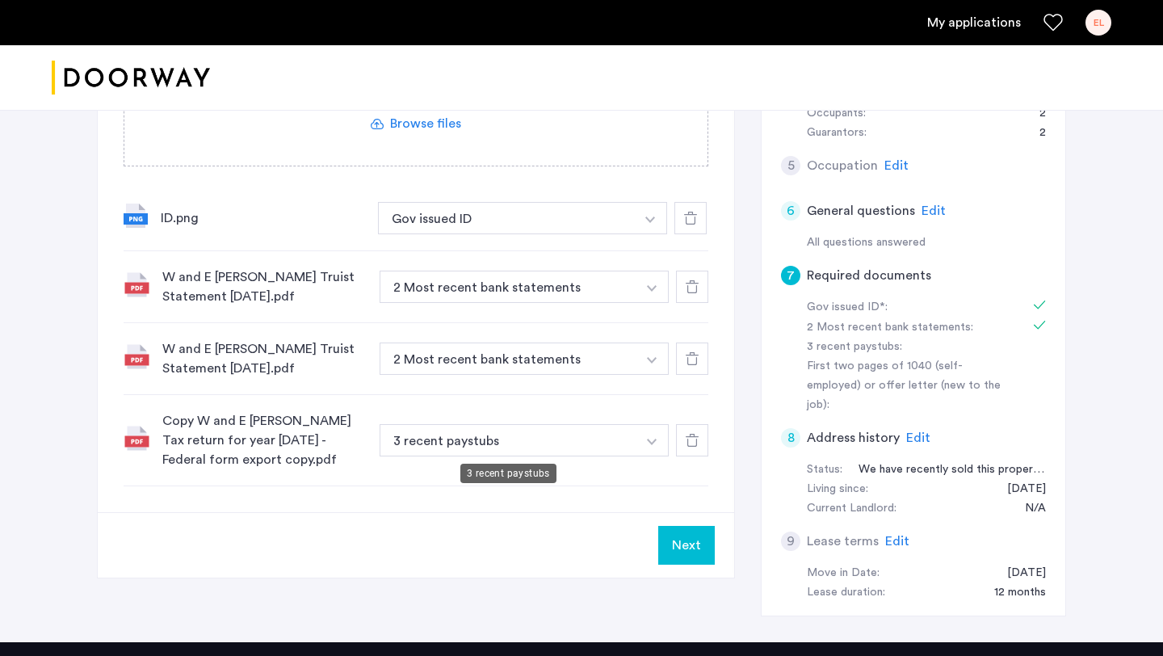
click at [574, 437] on button "3 recent paystubs" at bounding box center [507, 440] width 257 height 32
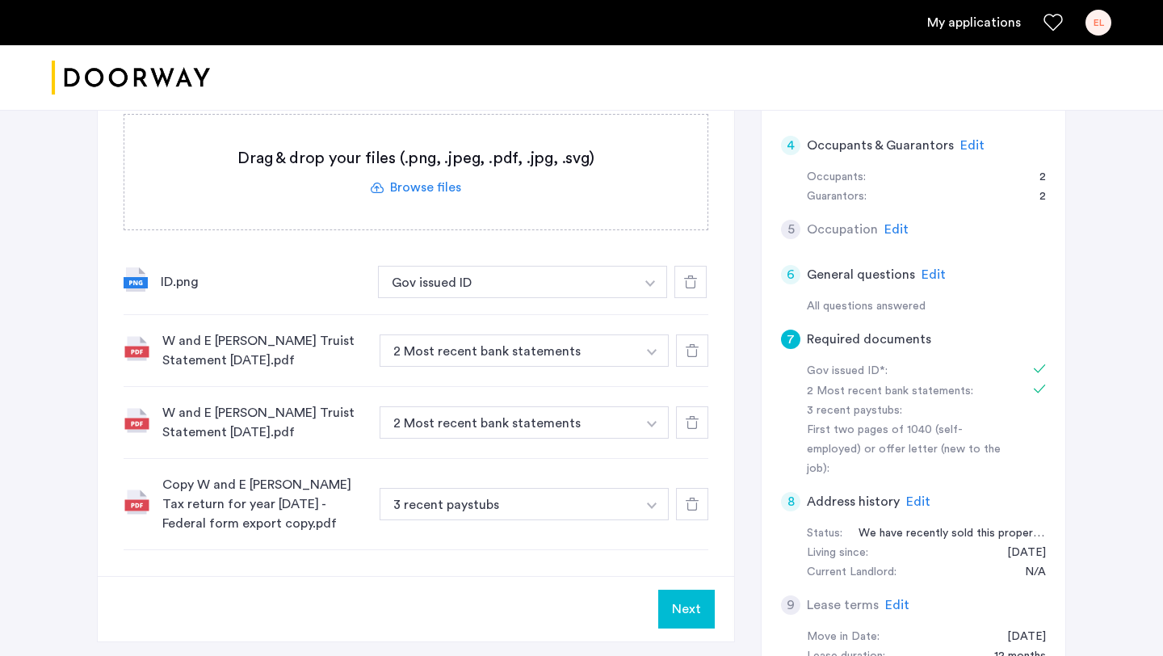
scroll to position [331, 0]
click at [655, 518] on button "button" at bounding box center [651, 504] width 33 height 32
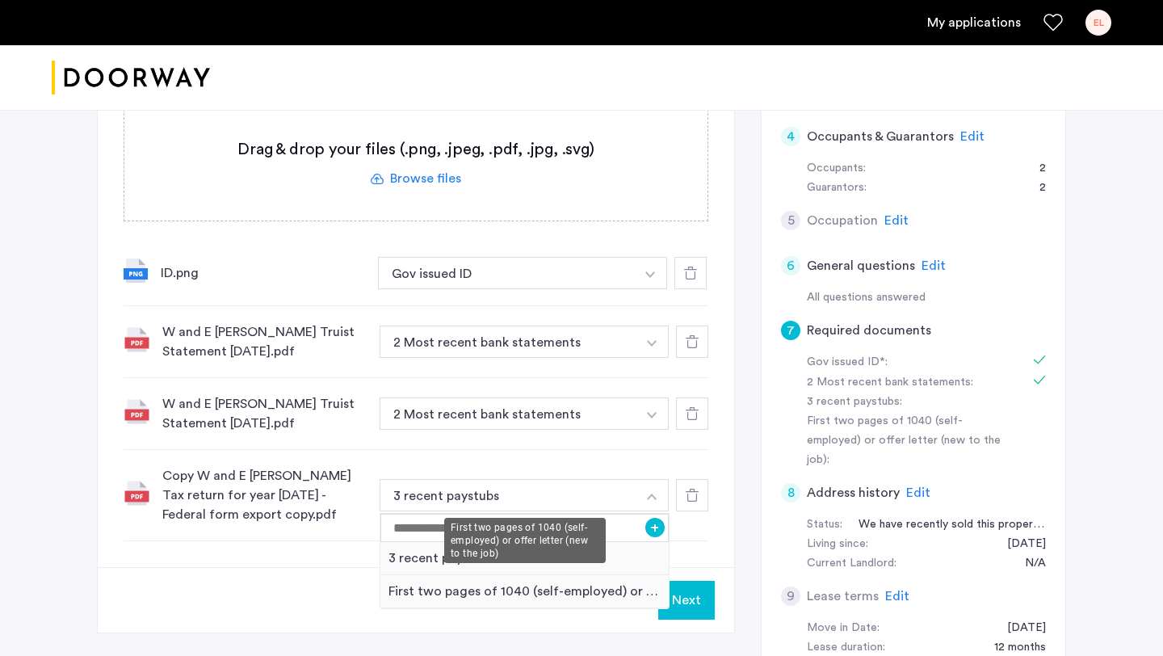
scroll to position [346, 0]
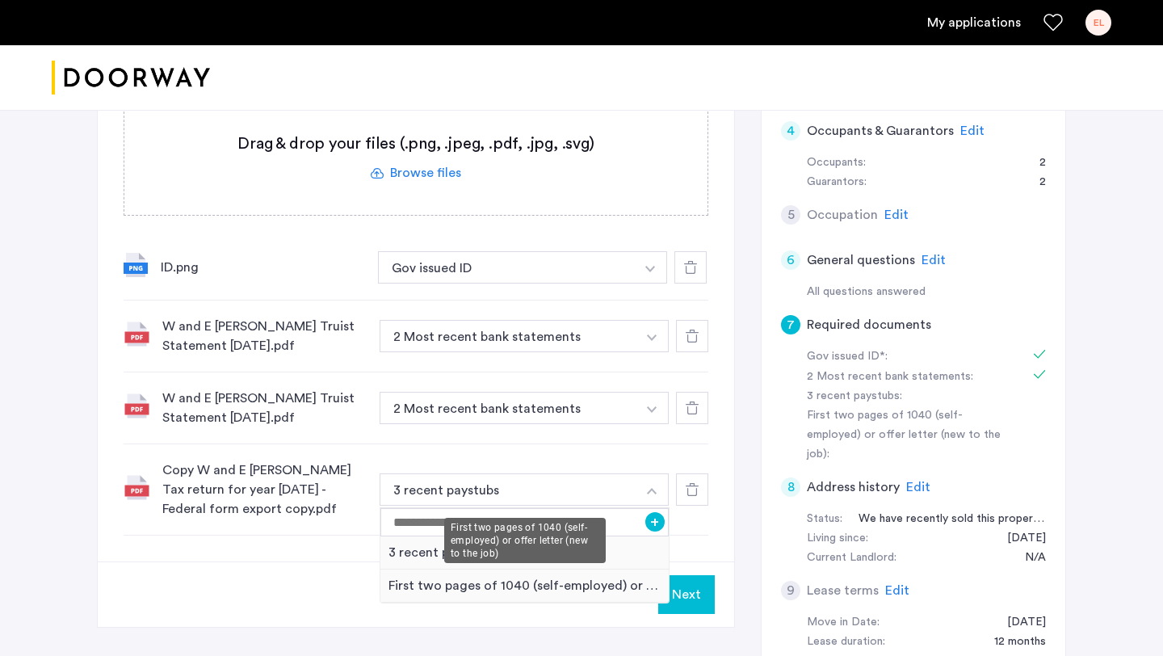
click at [608, 588] on div "First two pages of 1040 (self-employed) or offer letter (new to the job)" at bounding box center [524, 585] width 288 height 33
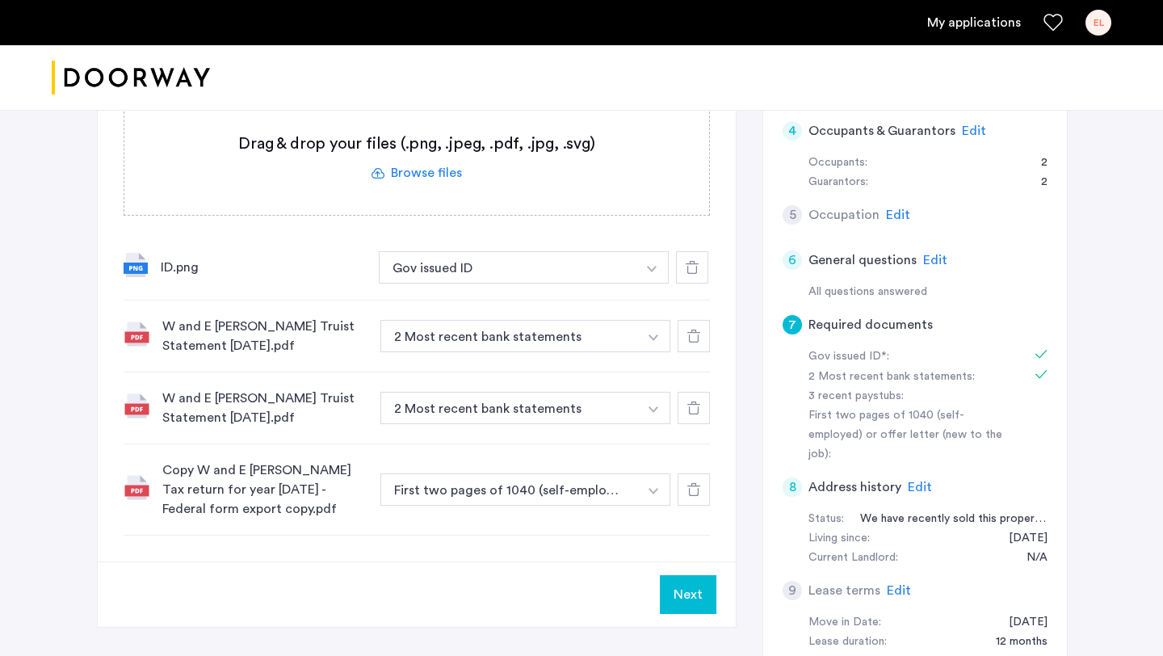
click at [699, 615] on div "Next" at bounding box center [417, 593] width 638 height 65
click at [692, 591] on button "Next" at bounding box center [688, 594] width 57 height 39
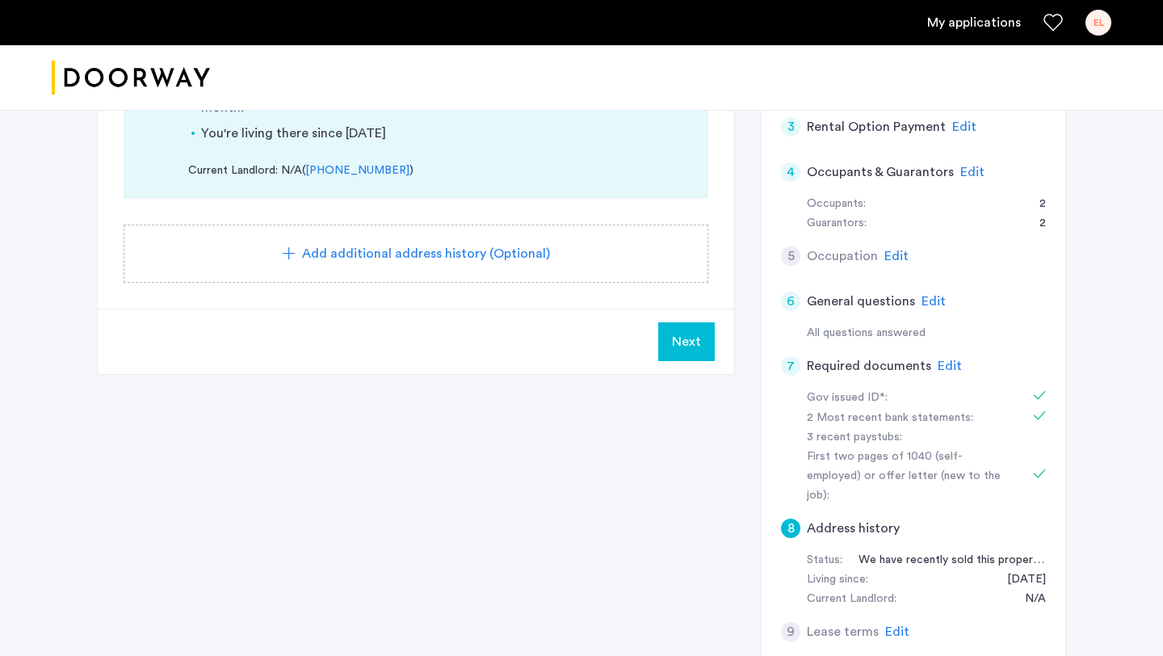
scroll to position [310, 0]
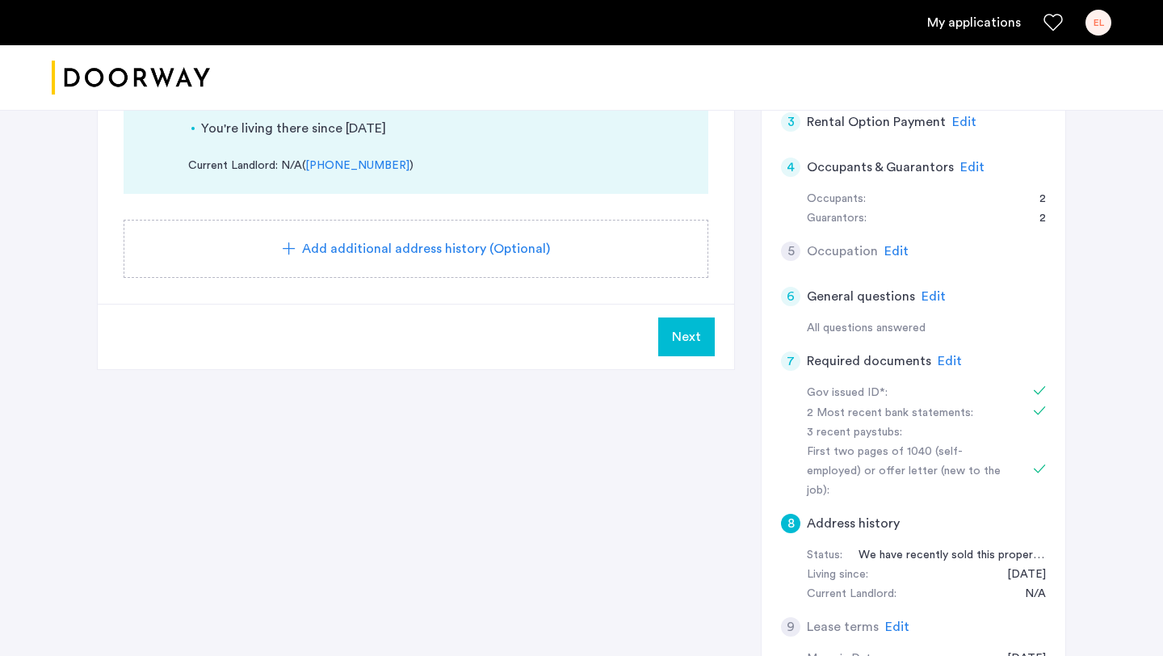
click at [895, 249] on span "Edit" at bounding box center [896, 251] width 24 height 13
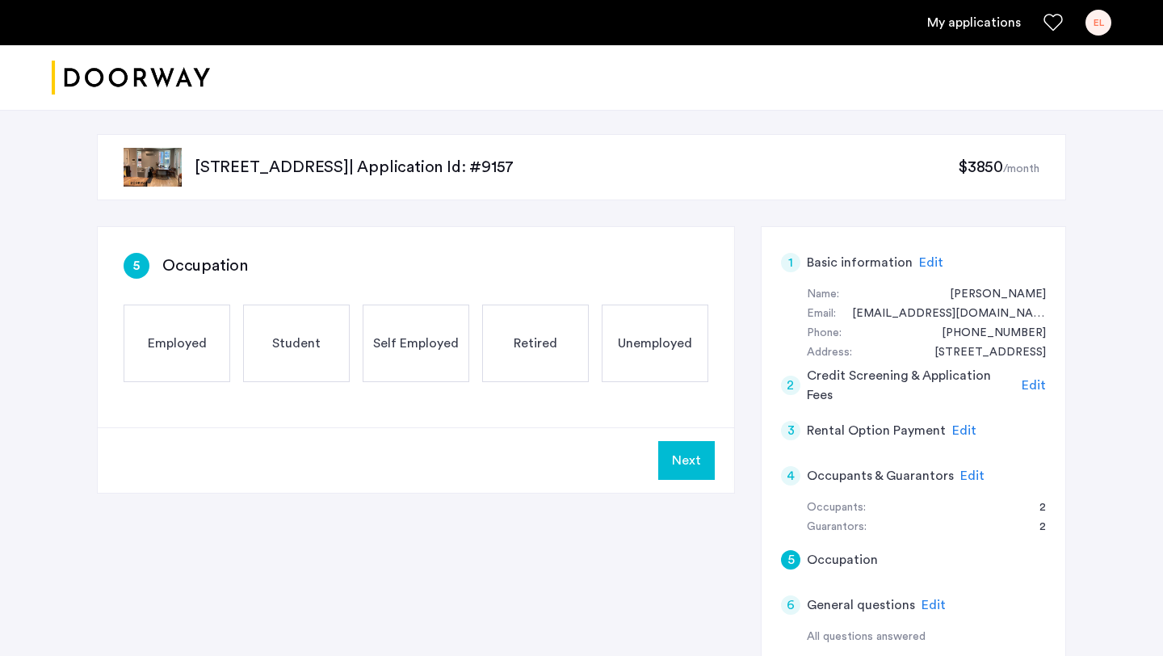
scroll to position [0, 0]
click at [430, 357] on div "Self Employed" at bounding box center [416, 345] width 107 height 78
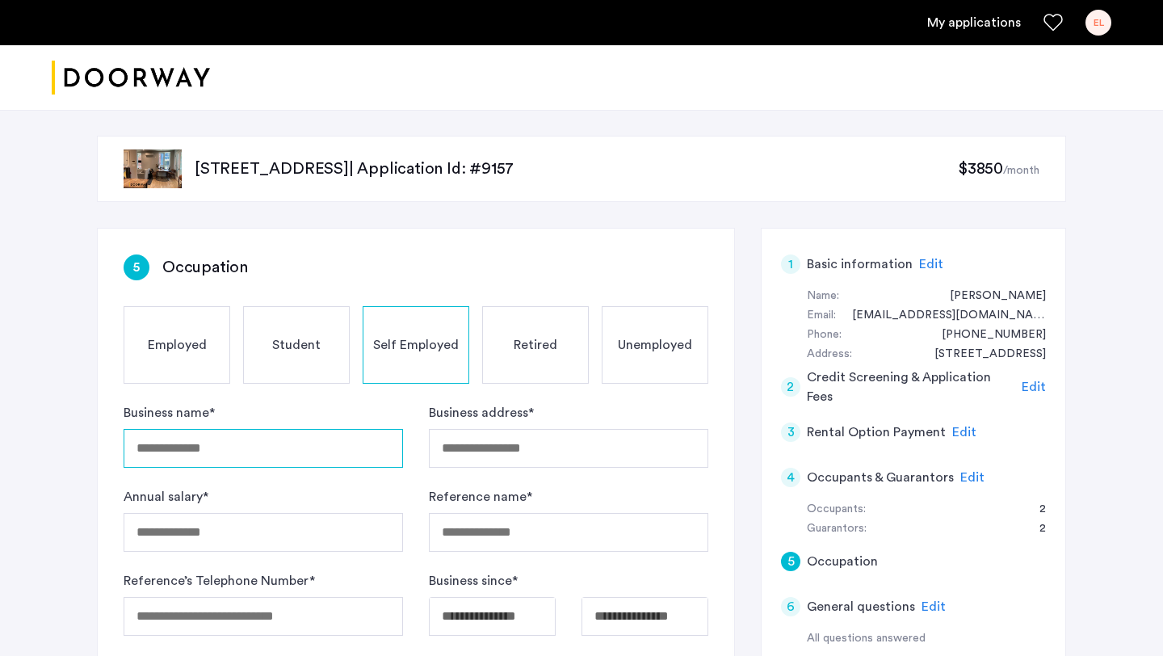
click at [257, 455] on input "Business name *" at bounding box center [263, 448] width 279 height 39
type input "**********"
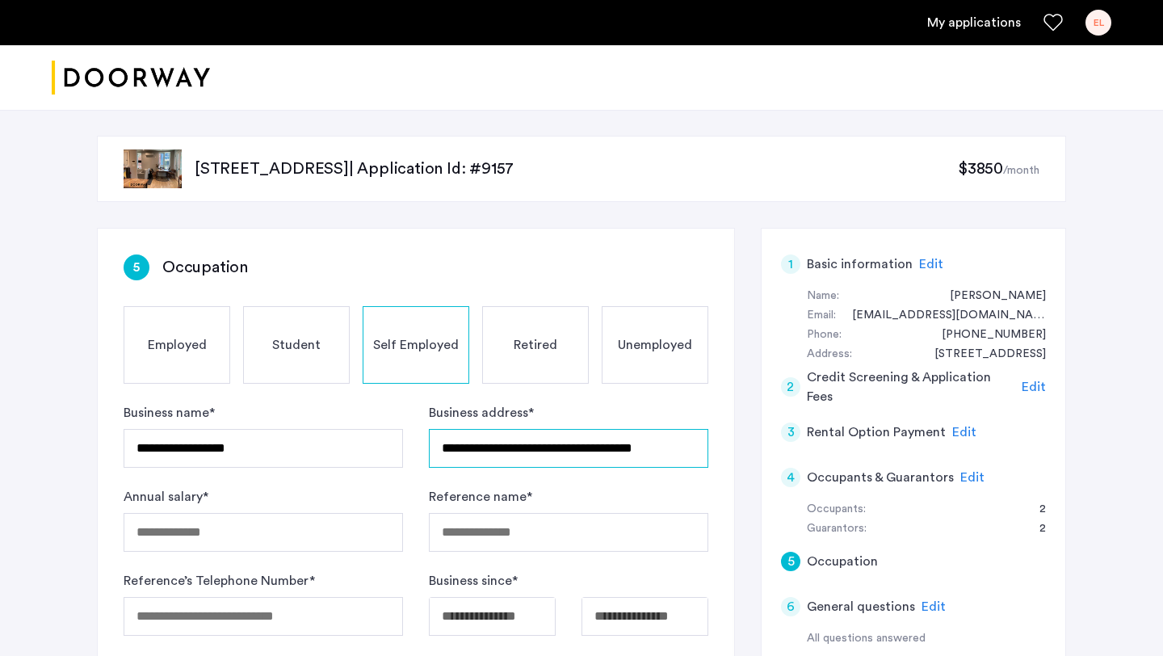
type input "**********"
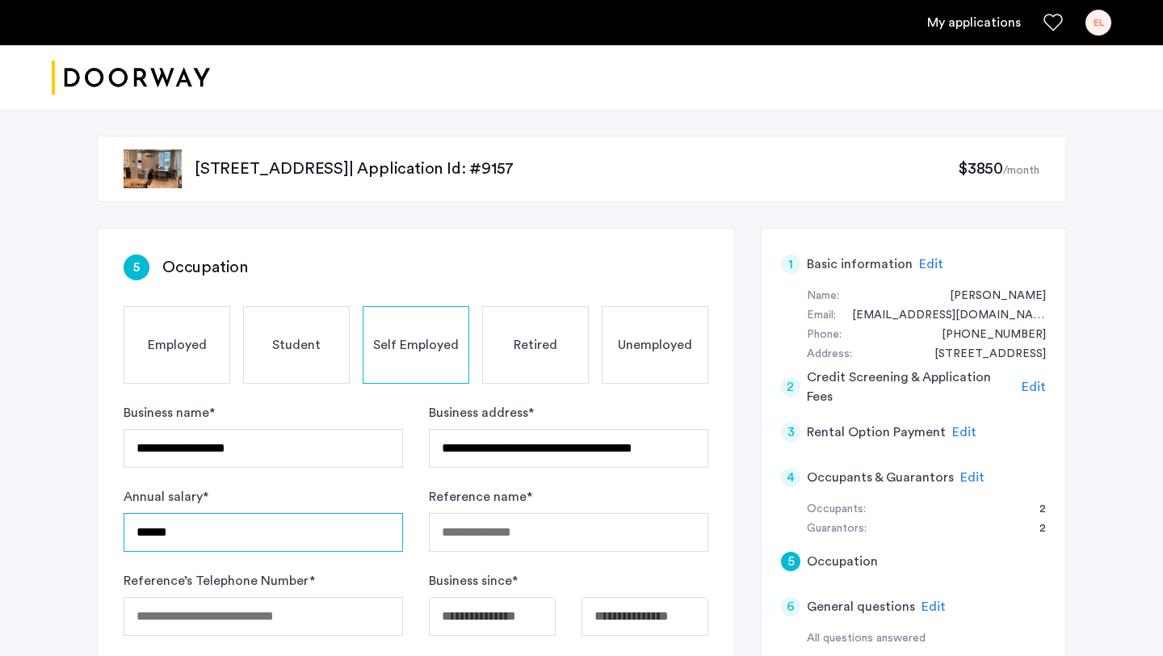
type input "******"
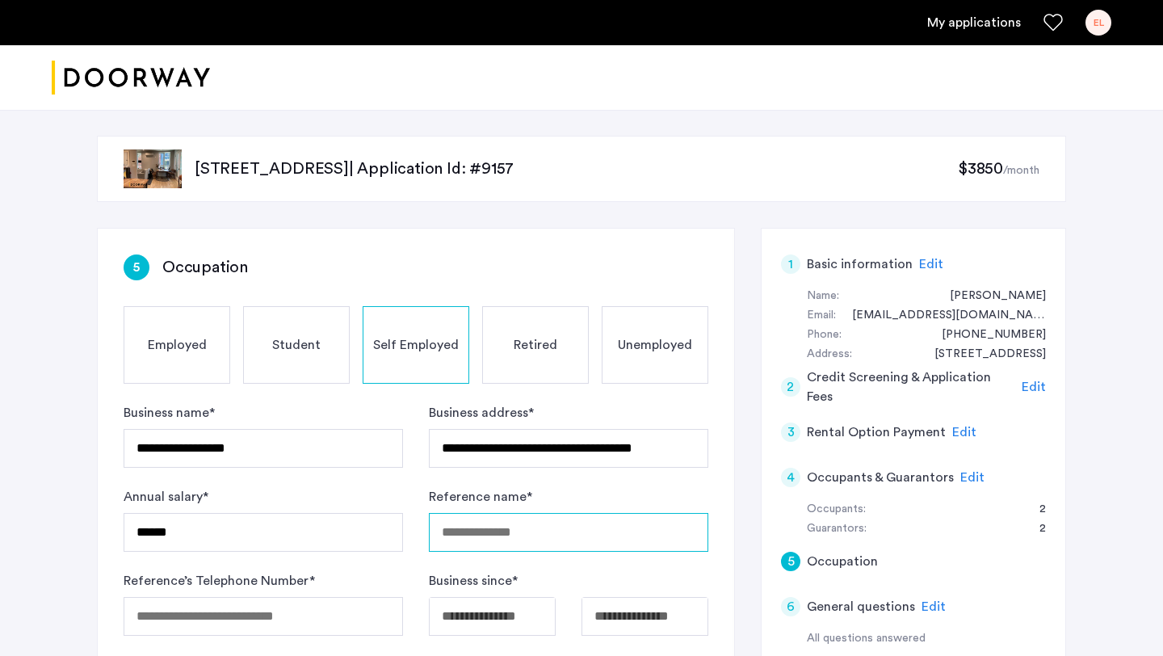
click at [474, 524] on input "Reference name *" at bounding box center [568, 532] width 279 height 39
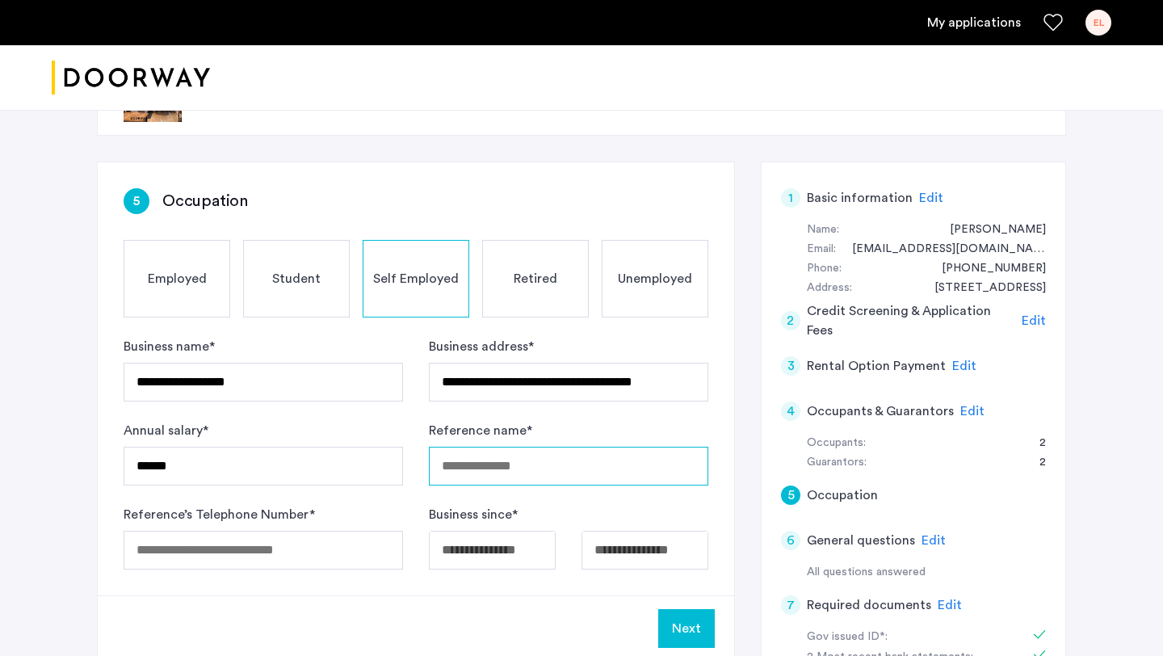
scroll to position [68, 0]
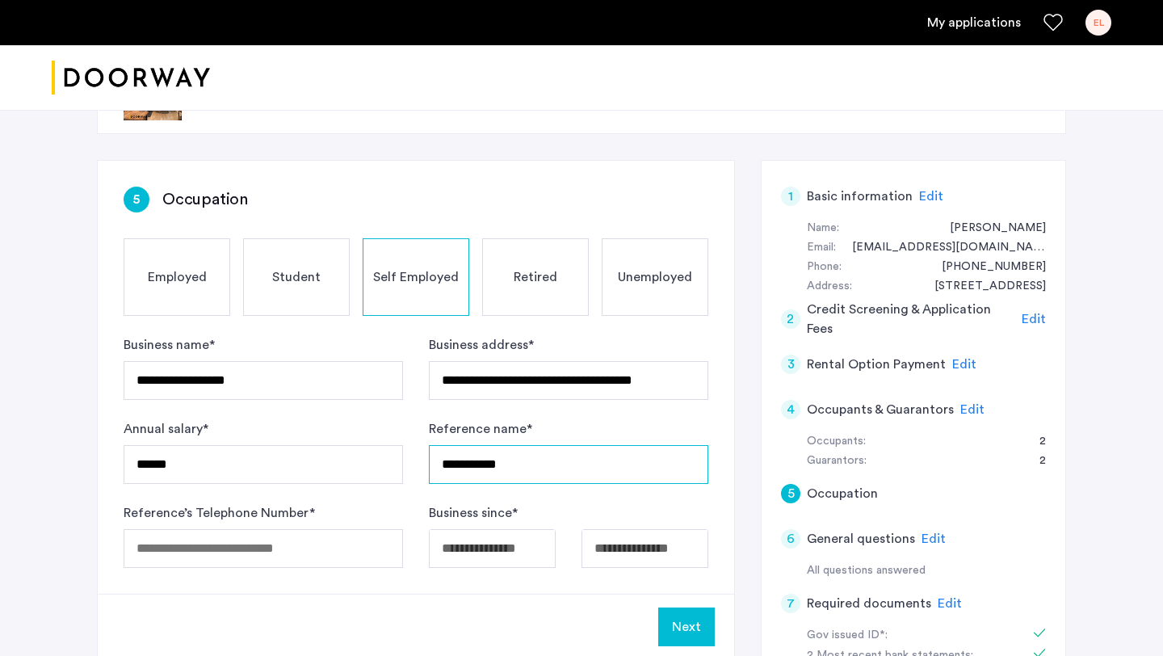
type input "**********"
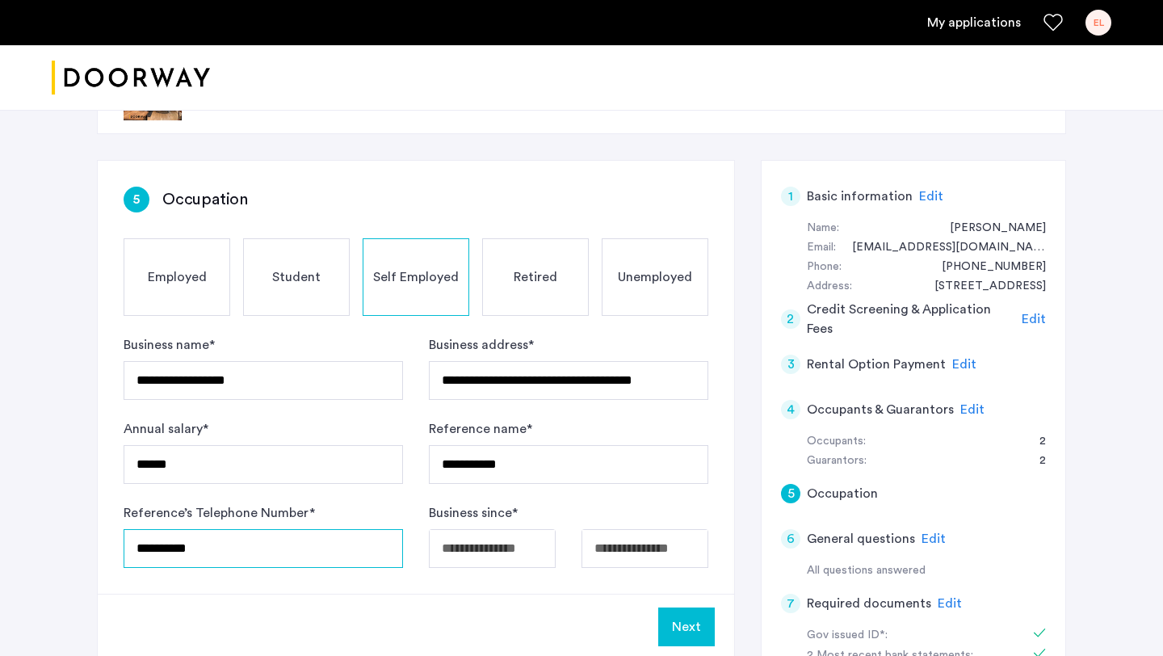
type input "**********"
click at [493, 543] on body "**********" at bounding box center [581, 260] width 1163 height 656
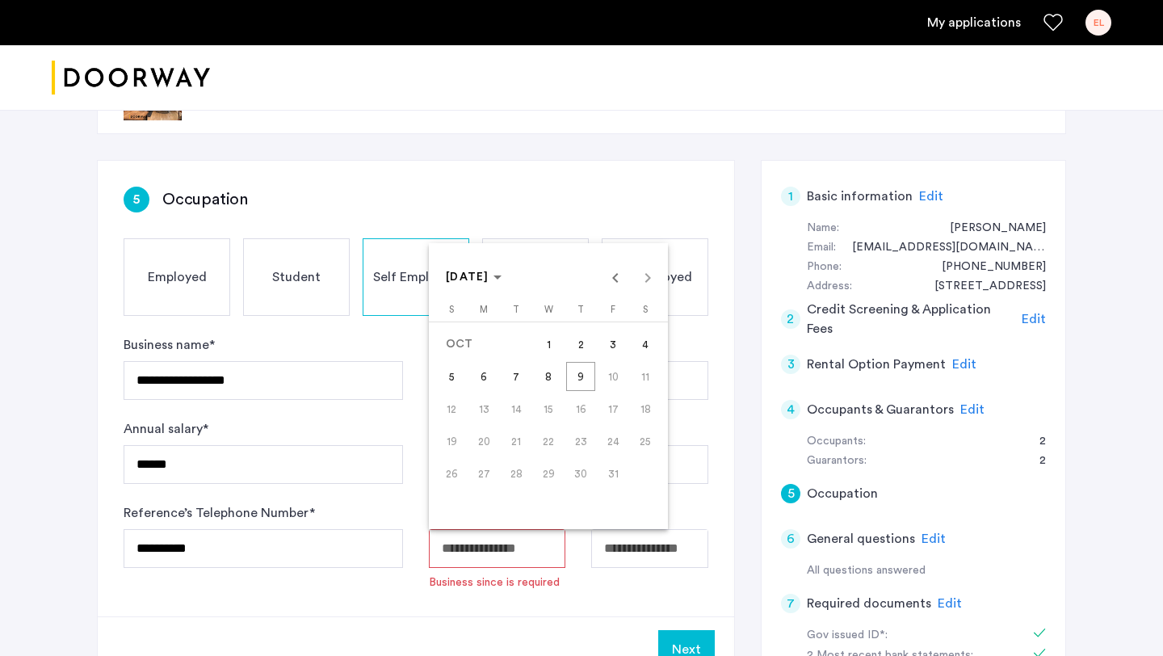
click at [594, 593] on div at bounding box center [581, 328] width 1163 height 656
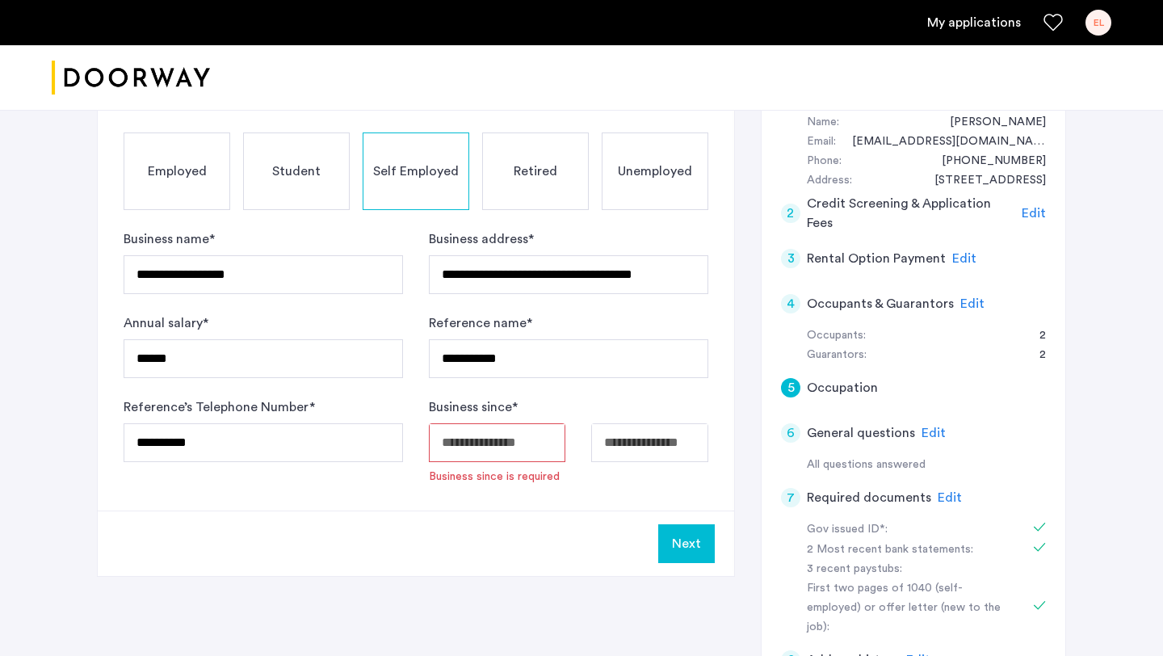
scroll to position [163, 0]
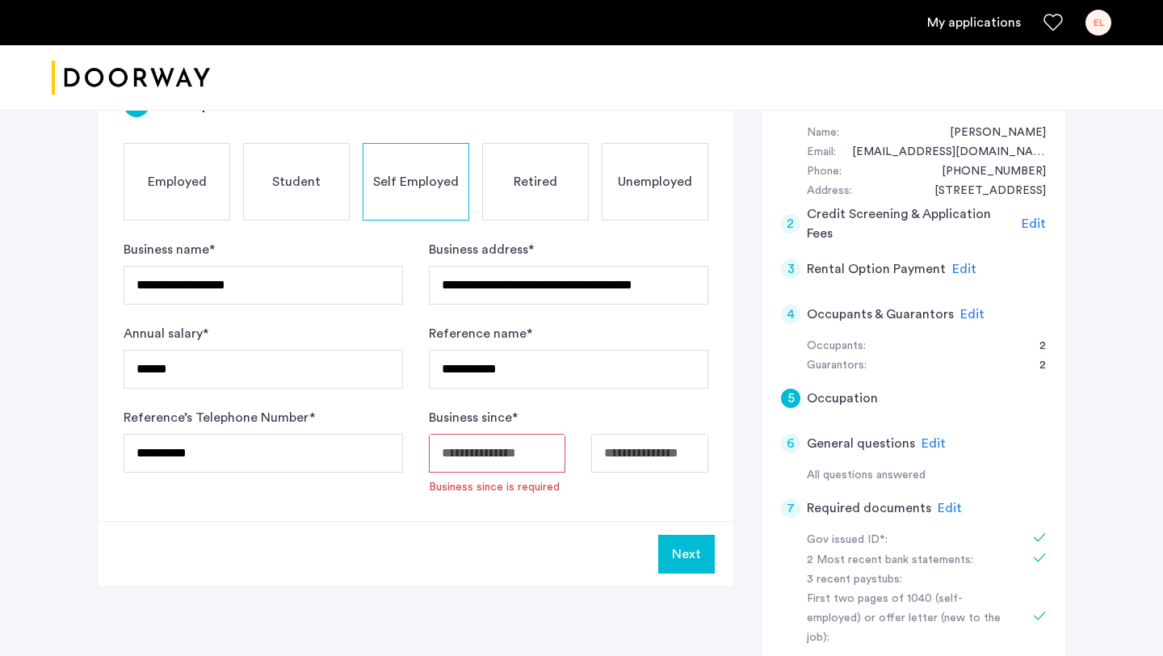
click at [481, 447] on input "Available date" at bounding box center [497, 453] width 136 height 39
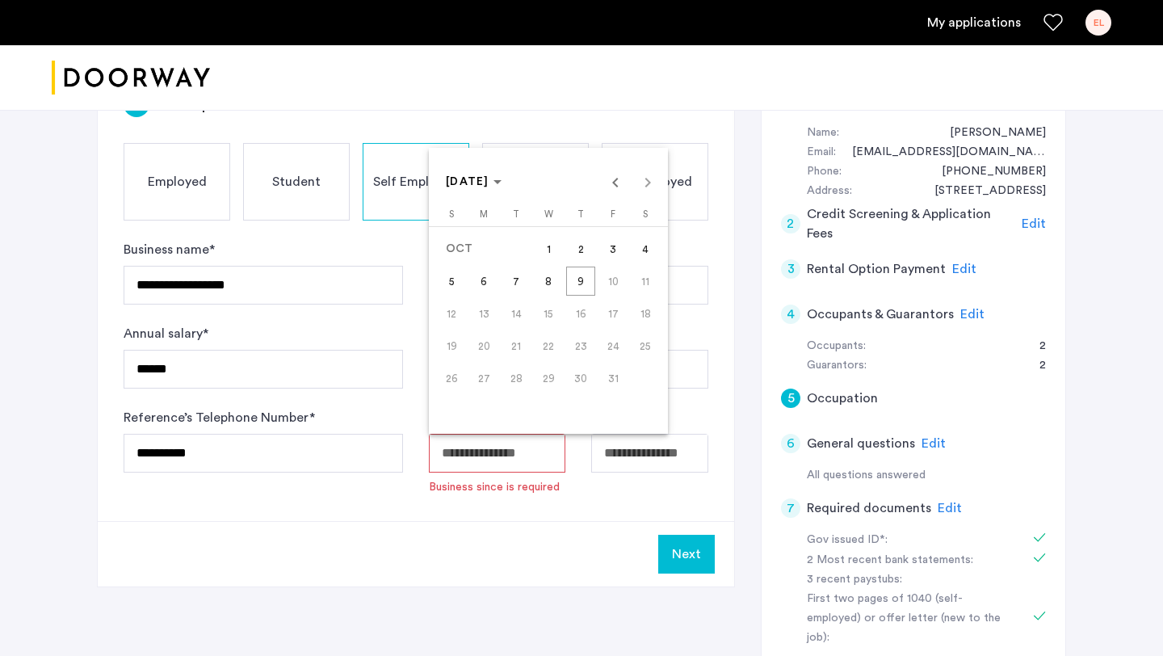
click at [453, 462] on body "**********" at bounding box center [581, 165] width 1163 height 656
click at [501, 182] on polygon "Choose month and year" at bounding box center [497, 182] width 8 height 4
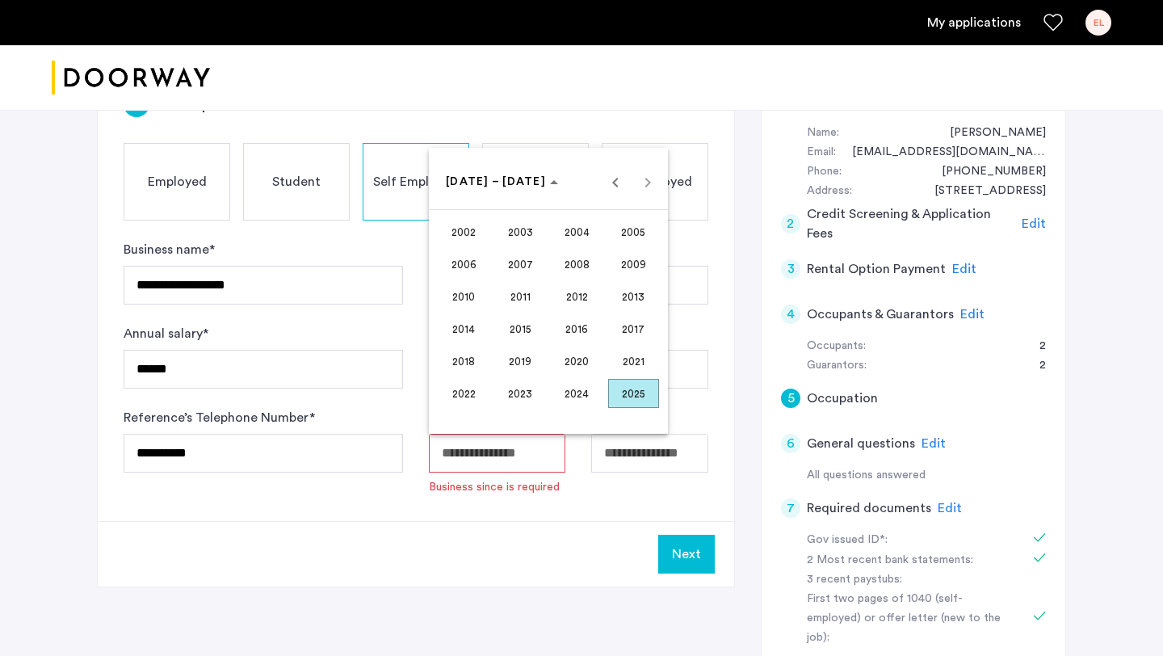
click at [514, 328] on span "2015" at bounding box center [520, 328] width 51 height 29
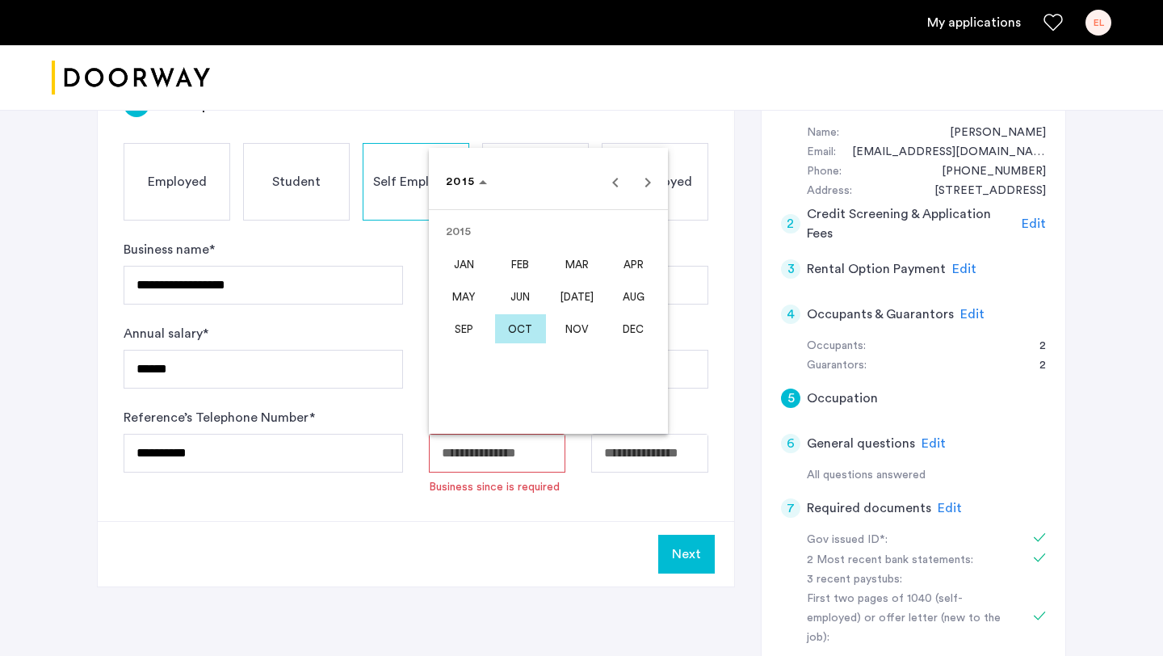
click at [522, 332] on span "OCT" at bounding box center [520, 328] width 51 height 29
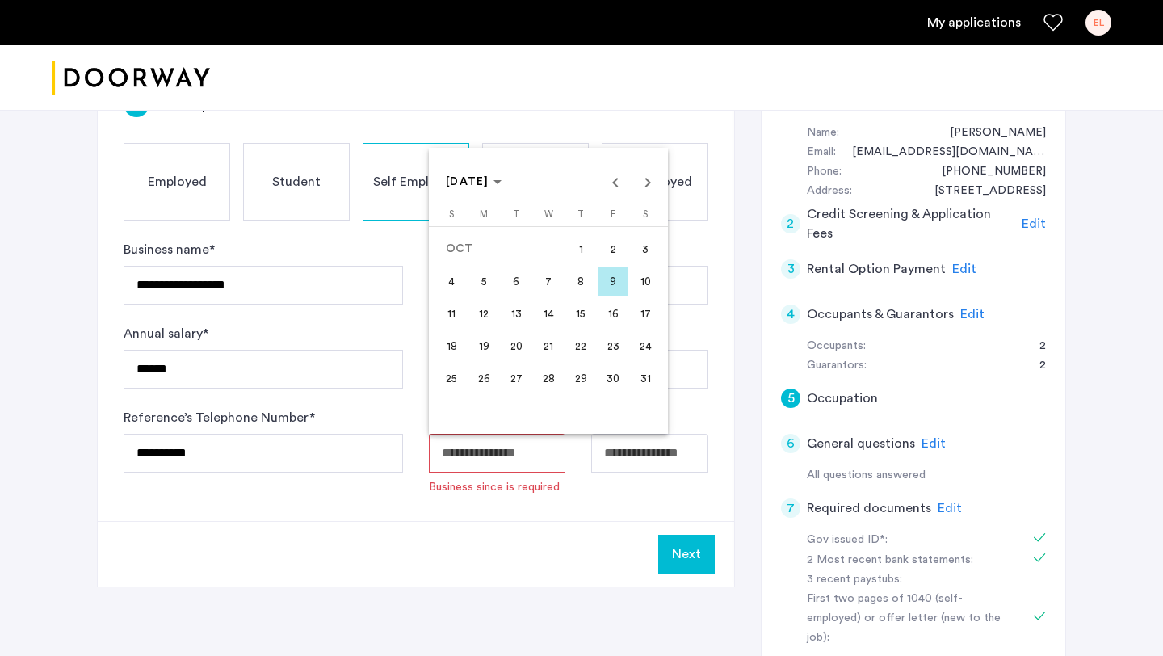
click at [578, 249] on span "1" at bounding box center [580, 248] width 29 height 29
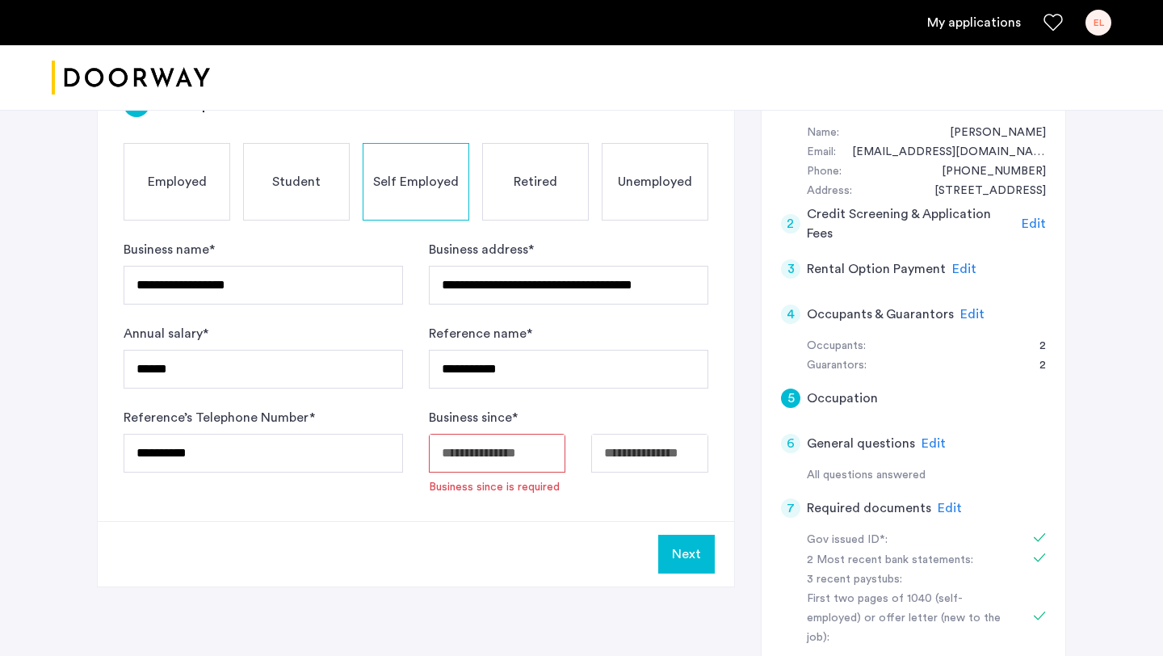
type input "**********"
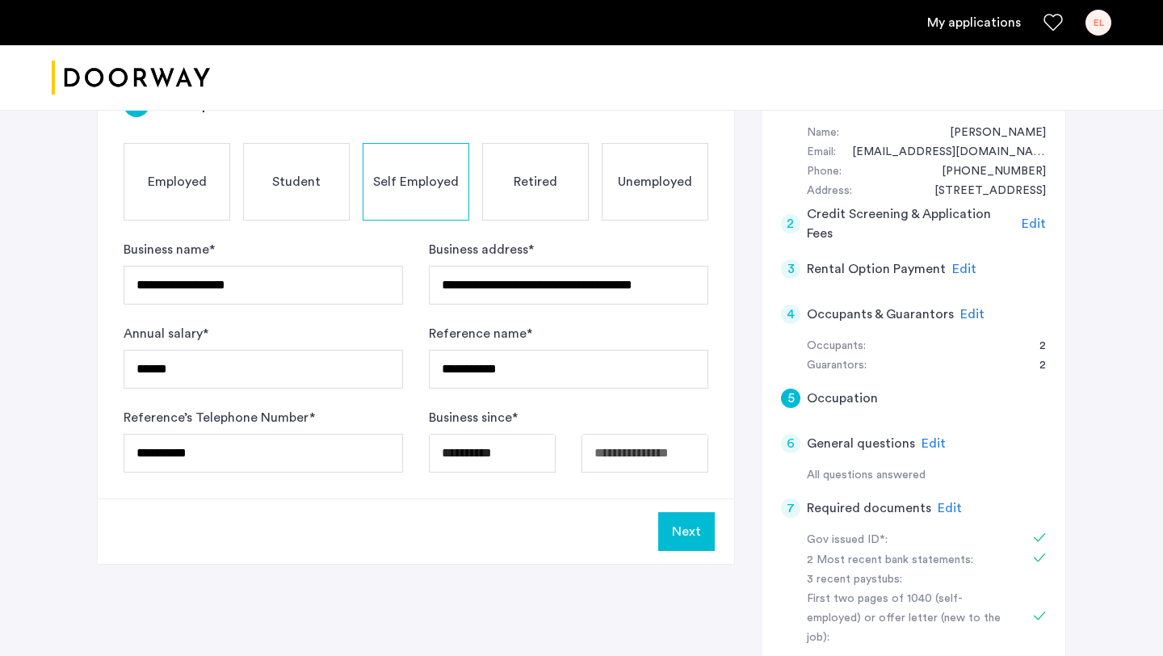
click at [611, 456] on body "**********" at bounding box center [581, 165] width 1163 height 656
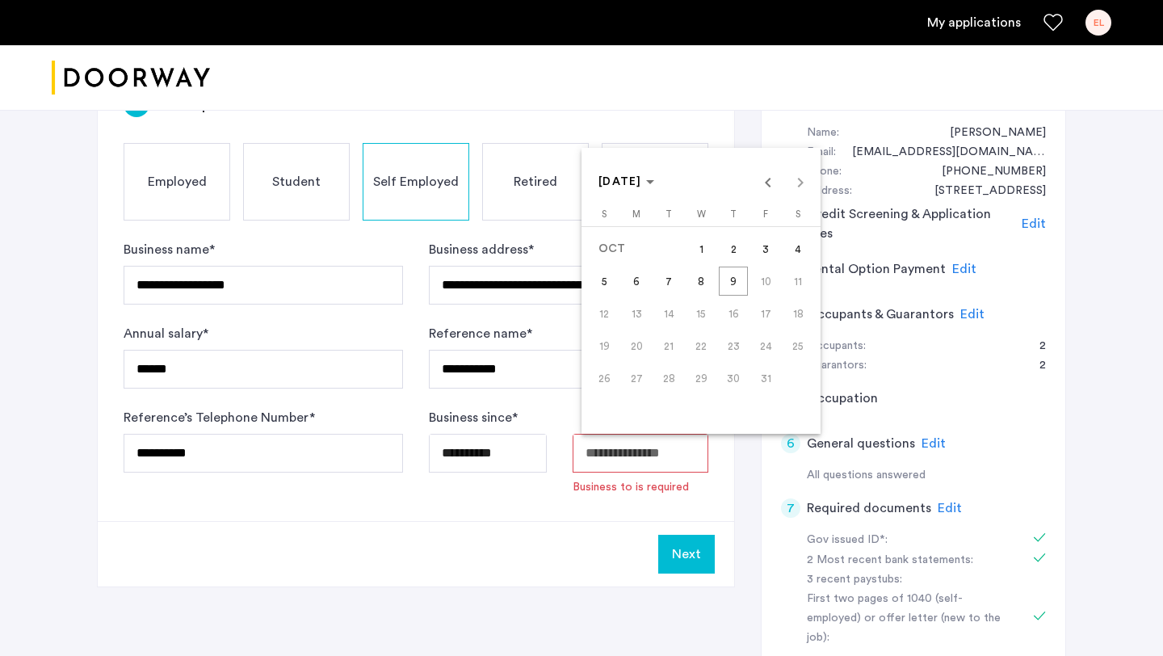
click at [582, 513] on div at bounding box center [581, 328] width 1163 height 656
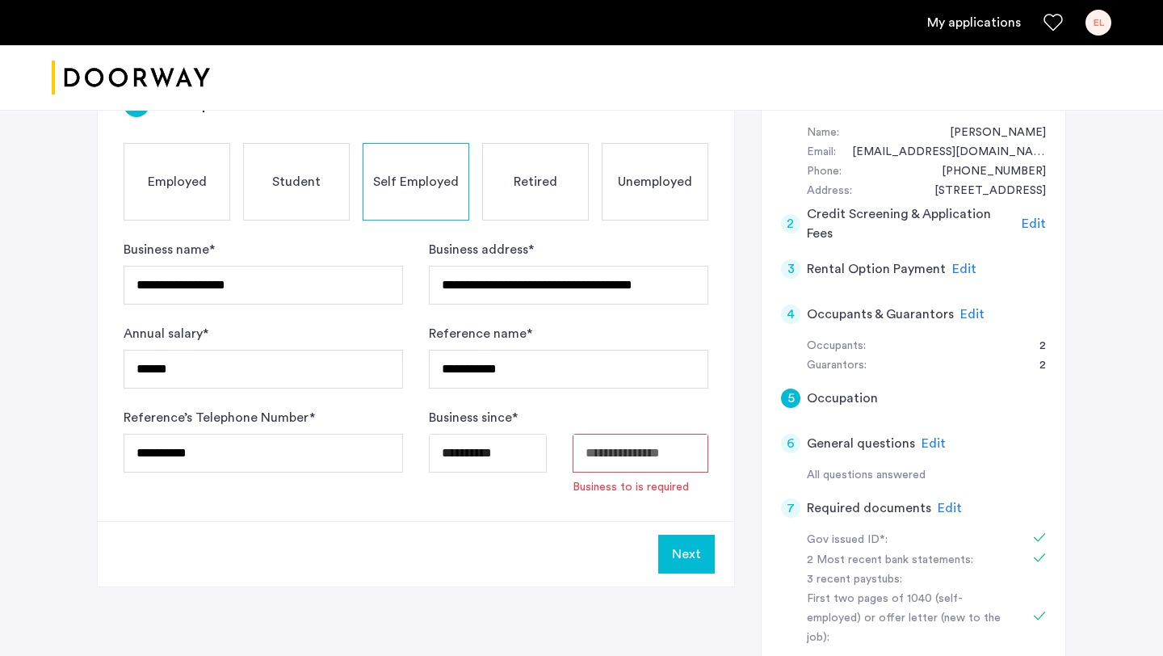
click at [610, 453] on input "Available date" at bounding box center [640, 453] width 136 height 39
click at [615, 456] on body "**********" at bounding box center [581, 165] width 1163 height 656
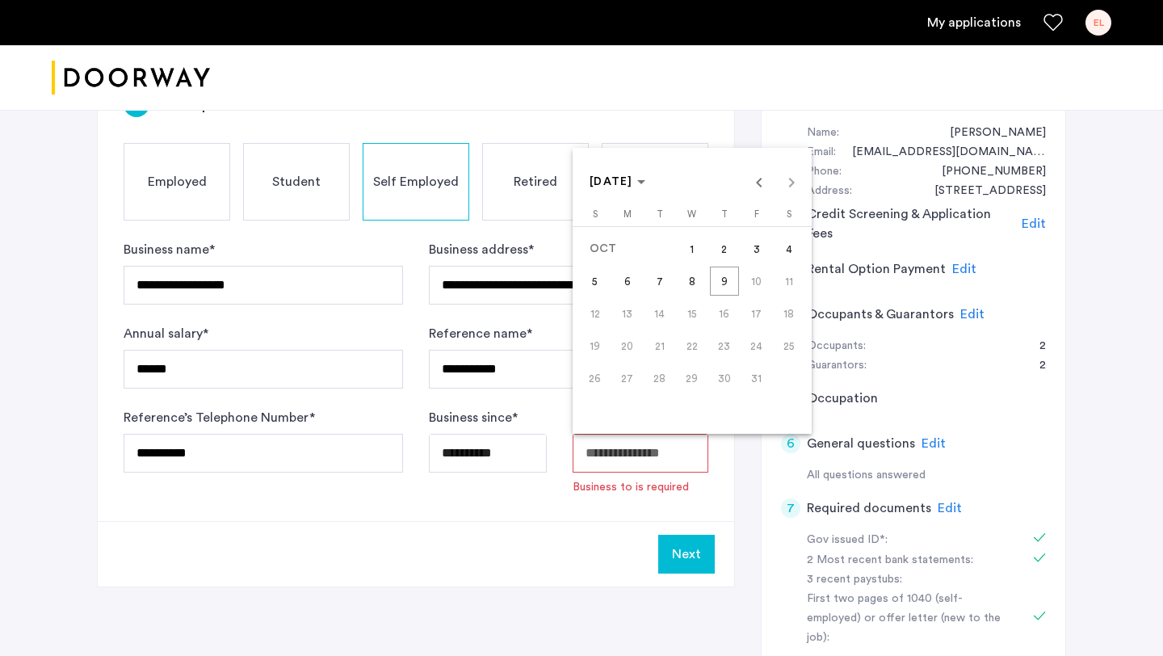
click at [735, 286] on span "9" at bounding box center [724, 280] width 29 height 29
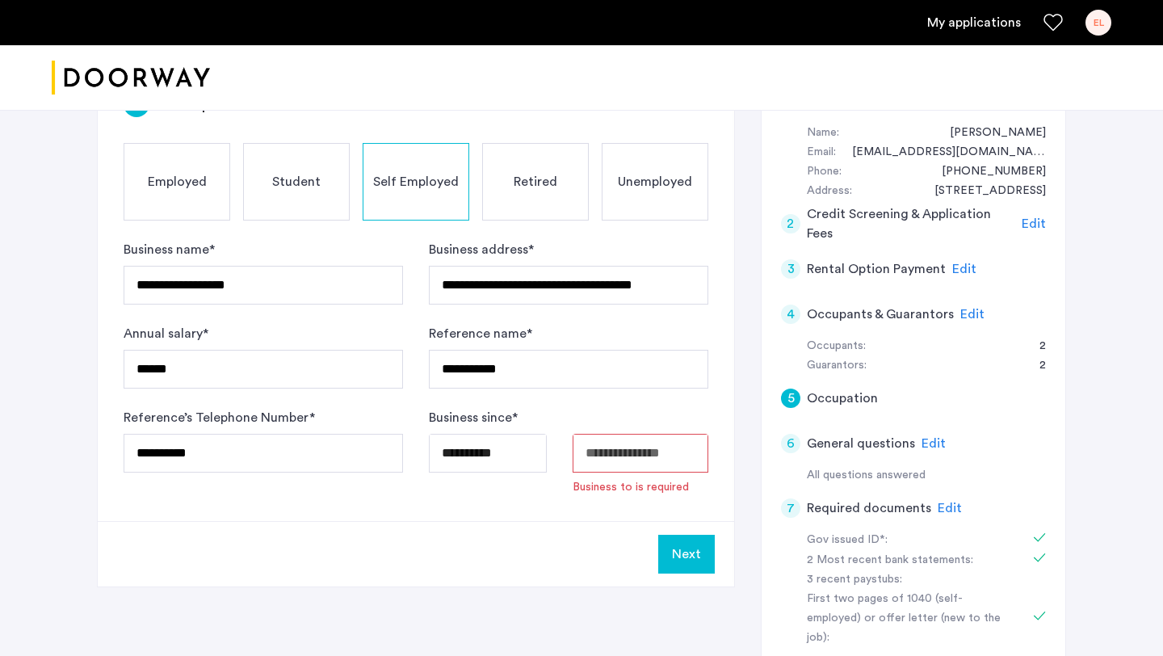
type input "**********"
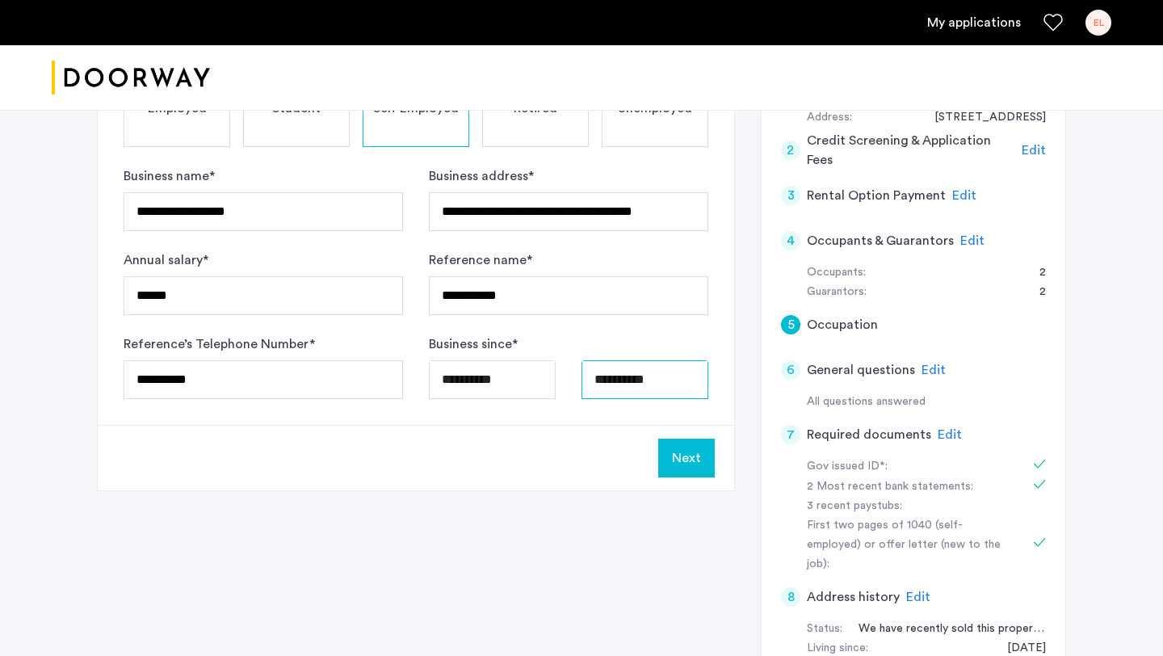
scroll to position [249, 0]
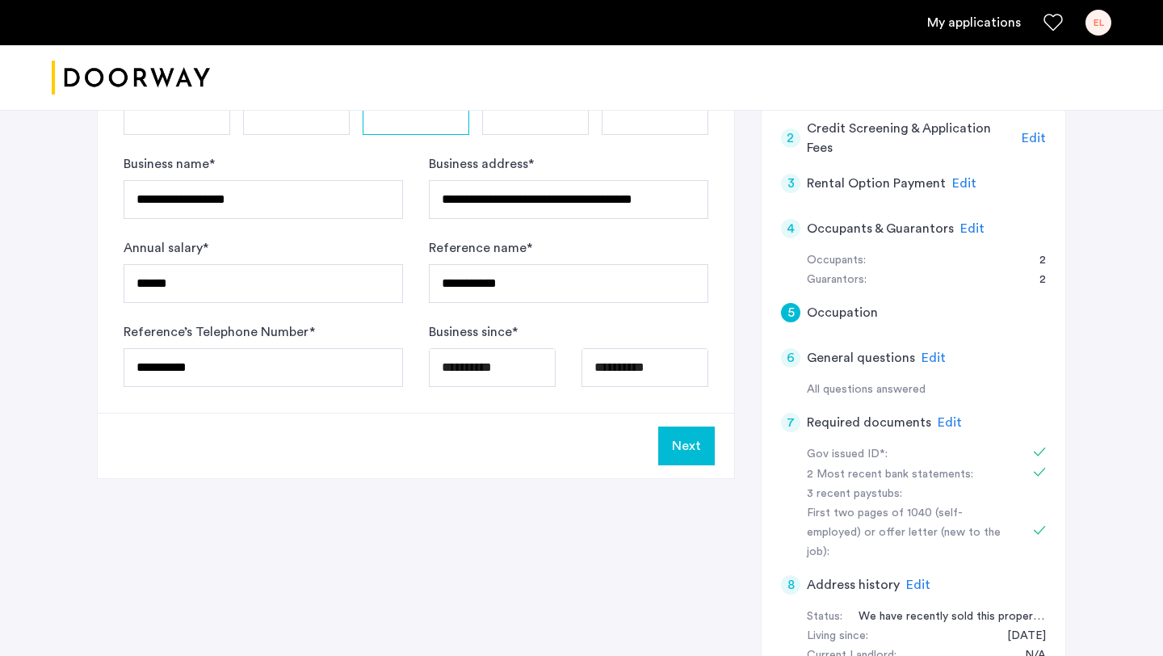
click at [678, 448] on button "Next" at bounding box center [686, 445] width 57 height 39
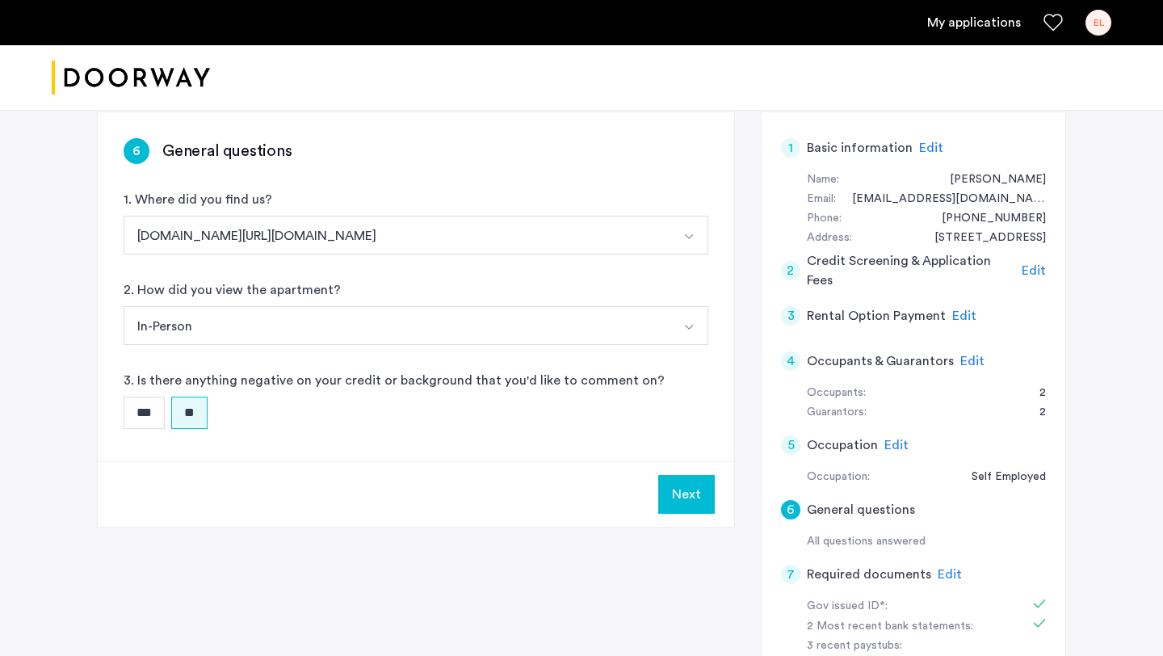
scroll to position [193, 0]
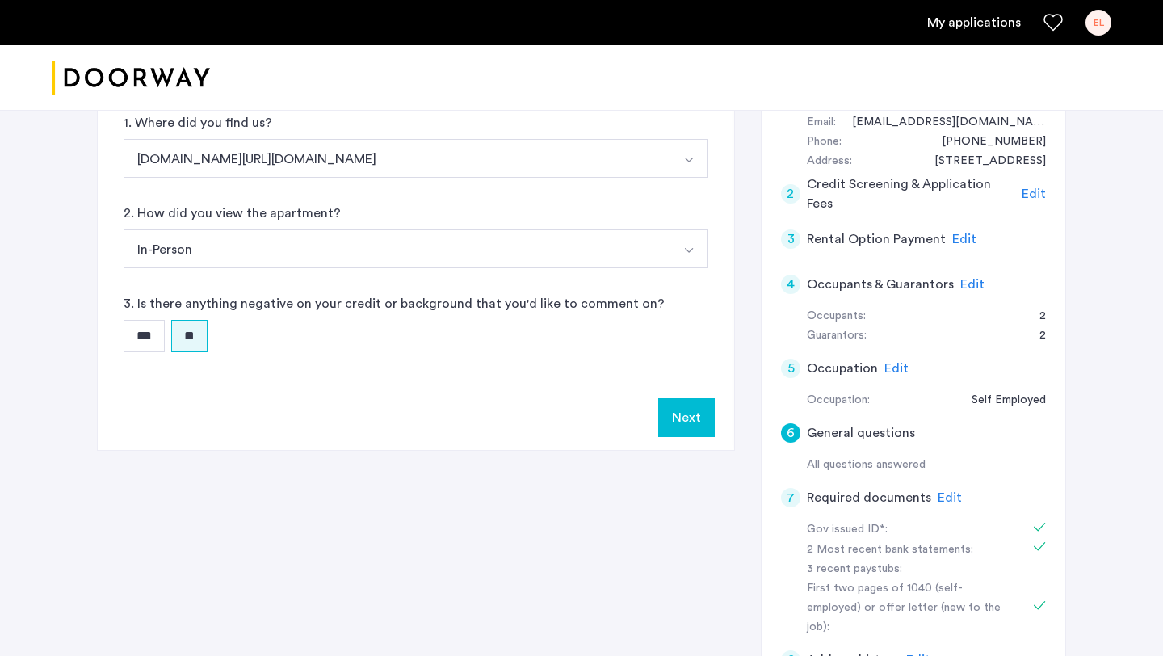
click at [937, 496] on span "Edit" at bounding box center [949, 497] width 24 height 13
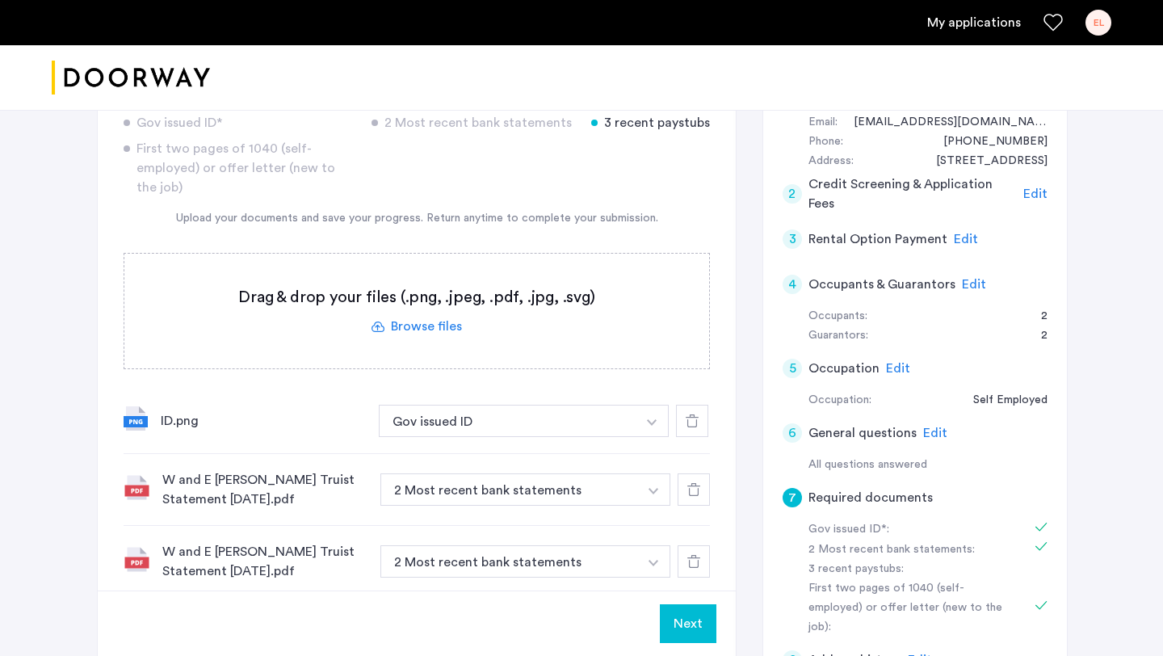
click at [433, 331] on label at bounding box center [416, 311] width 585 height 115
click at [0, 0] on input "file" at bounding box center [0, 0] width 0 height 0
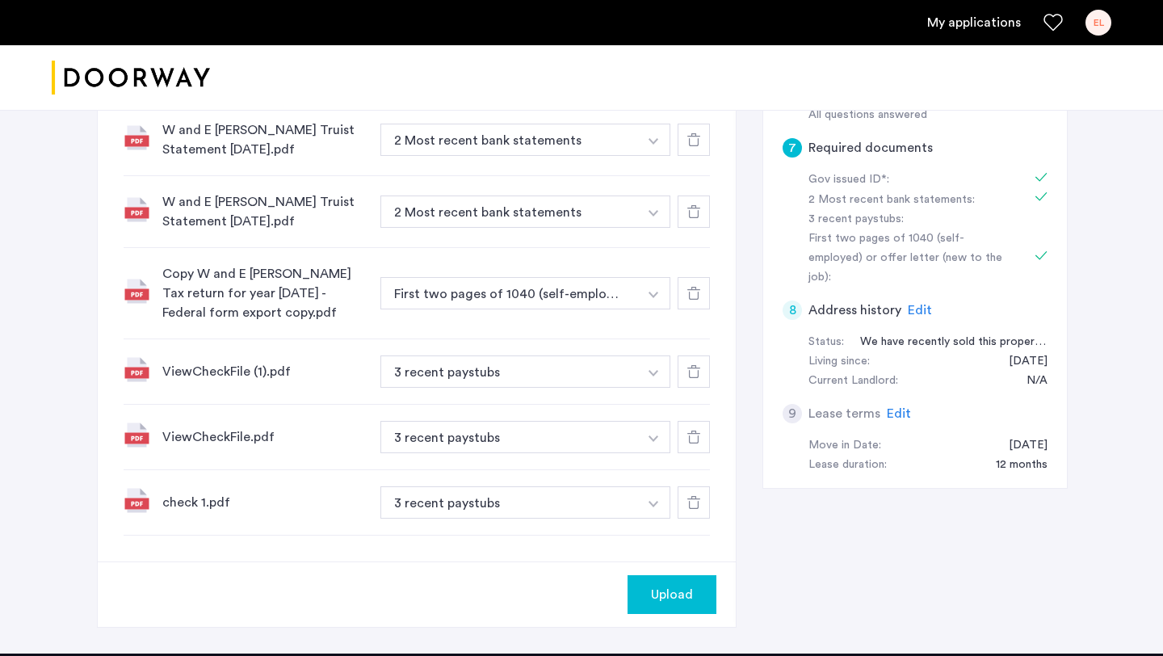
scroll to position [775, 0]
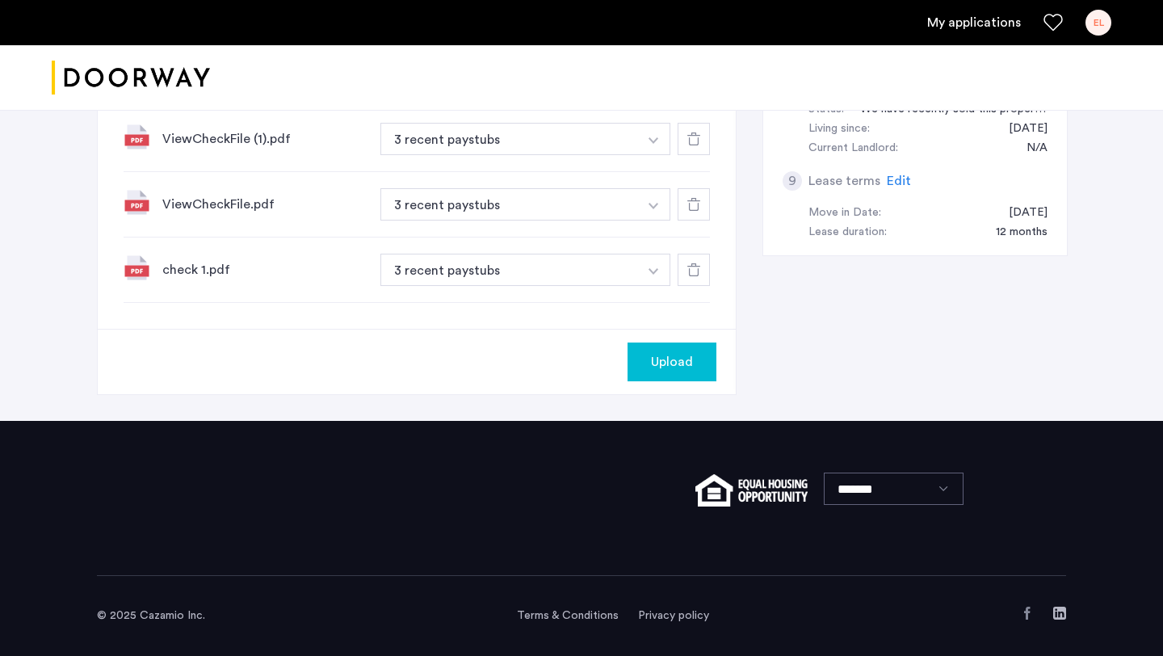
click at [656, 350] on button "Upload" at bounding box center [671, 361] width 89 height 39
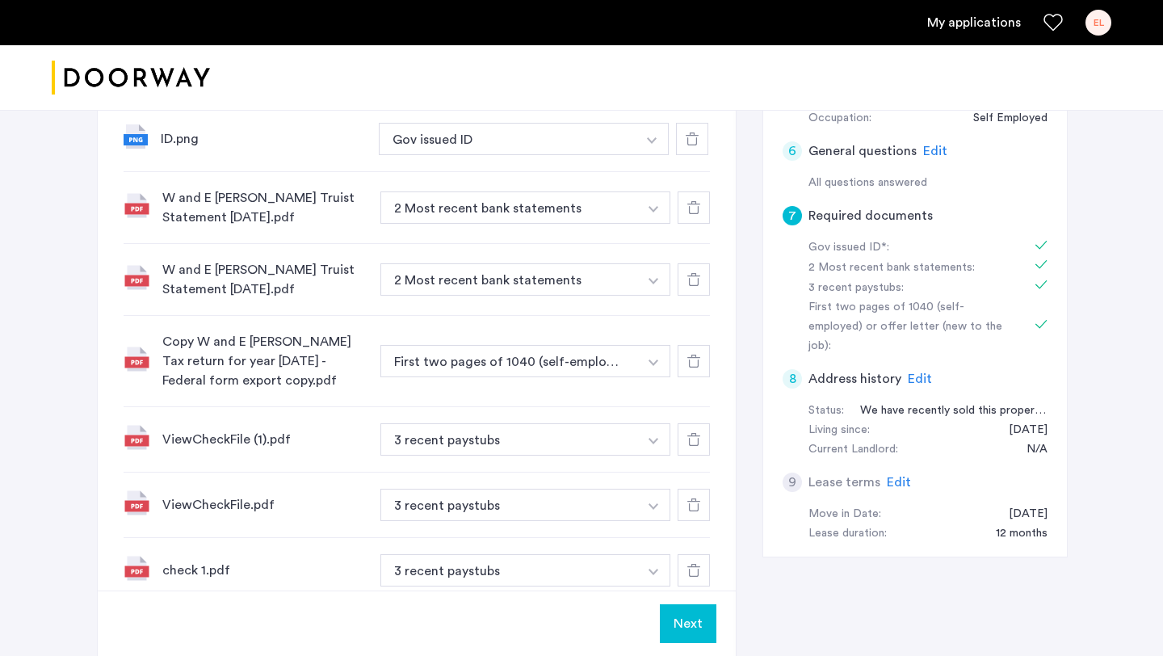
click at [690, 623] on button "Next" at bounding box center [688, 623] width 57 height 39
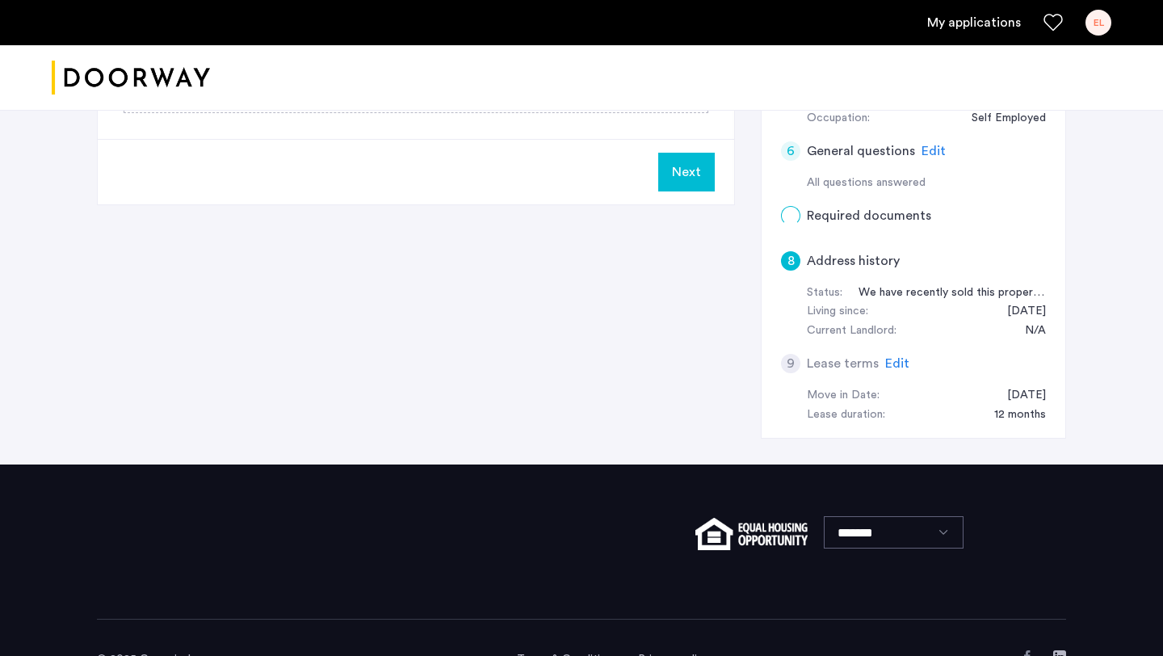
scroll to position [0, 0]
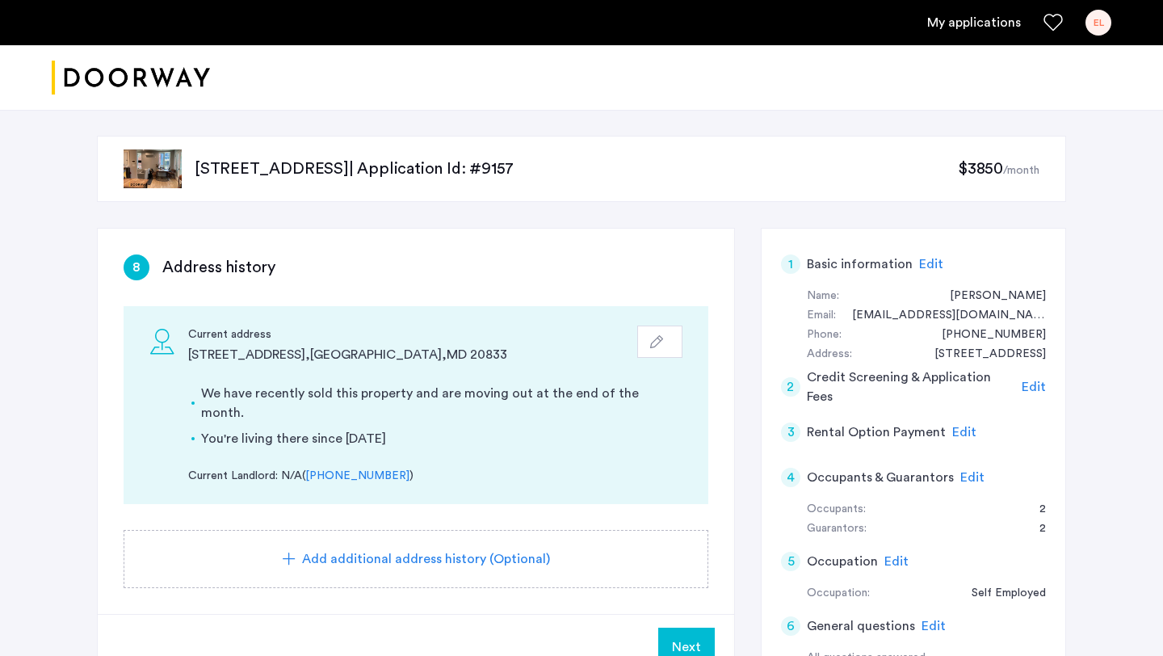
click at [683, 637] on span "Next" at bounding box center [686, 646] width 29 height 19
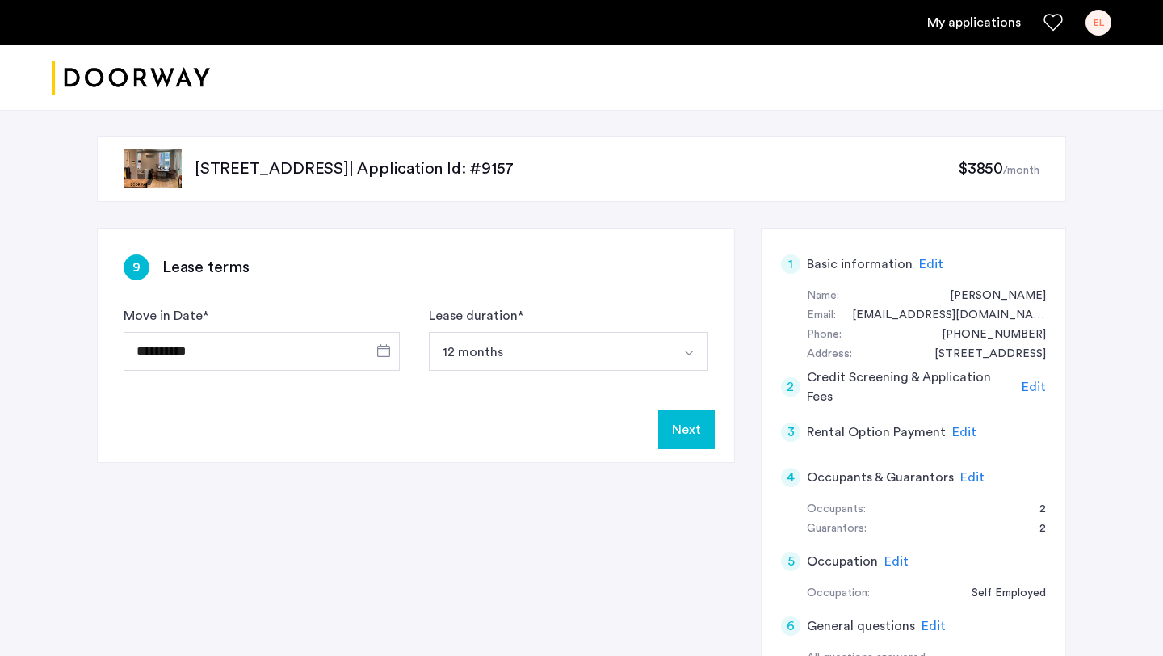
click at [672, 421] on button "Next" at bounding box center [686, 429] width 57 height 39
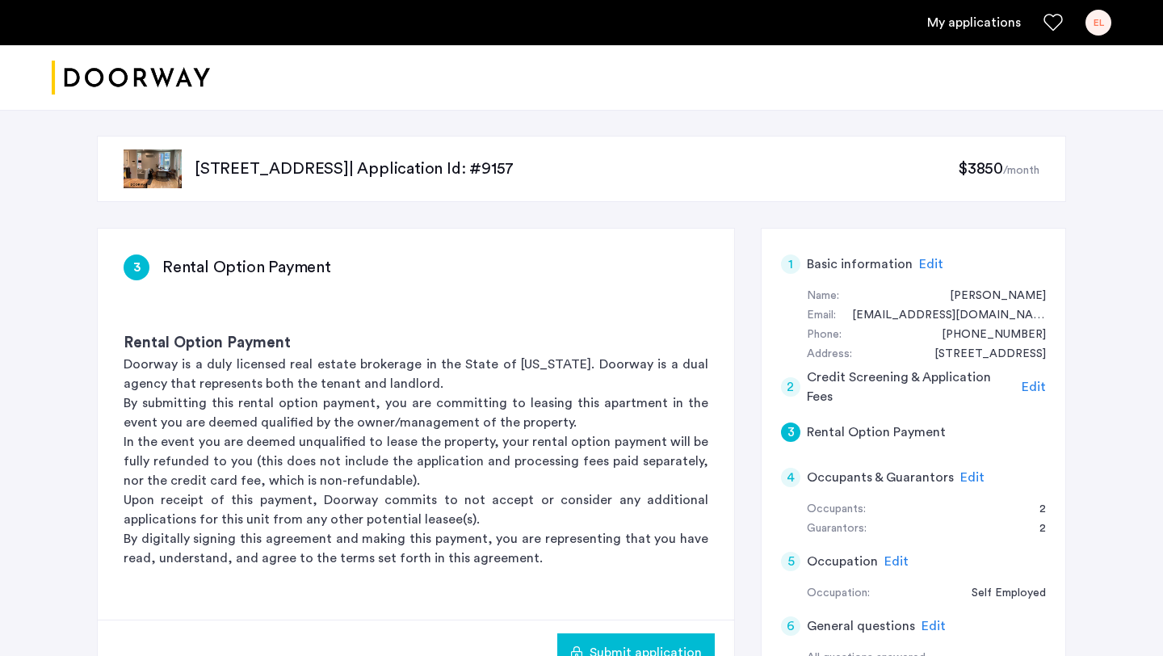
click at [678, 652] on span "Submit application" at bounding box center [645, 652] width 112 height 19
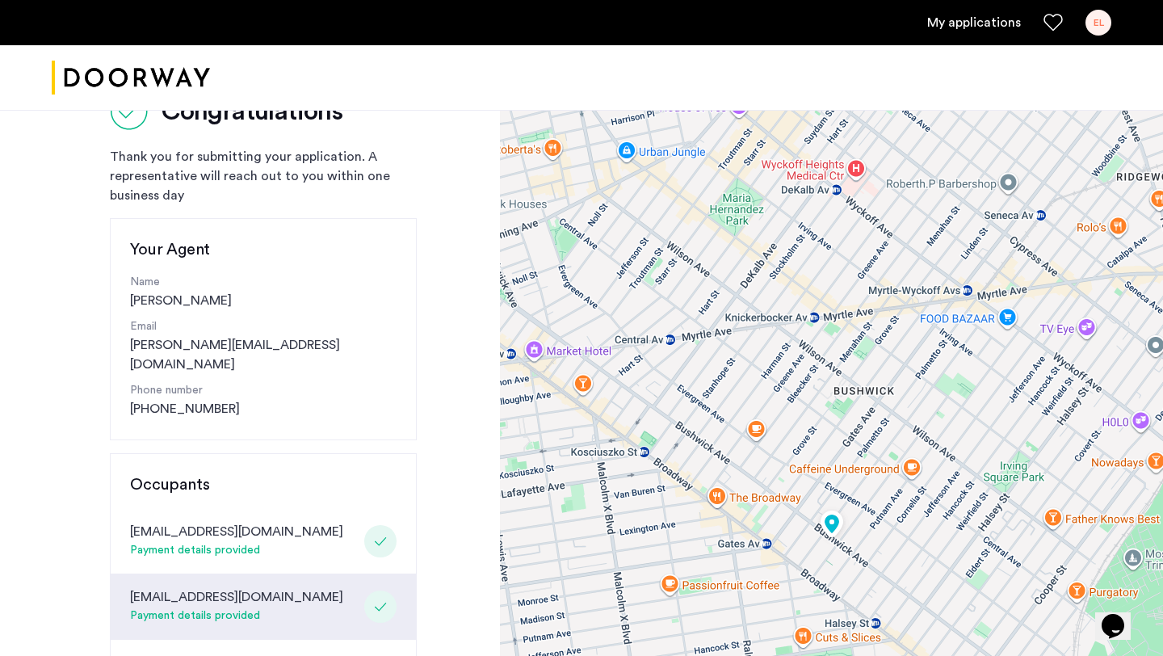
scroll to position [66, 0]
